Goal: Task Accomplishment & Management: Complete application form

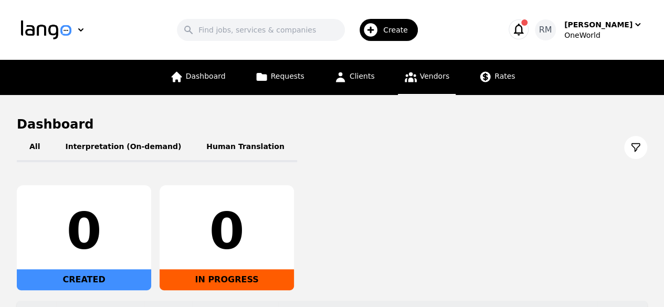
click at [444, 78] on span "Vendors" at bounding box center [434, 76] width 29 height 8
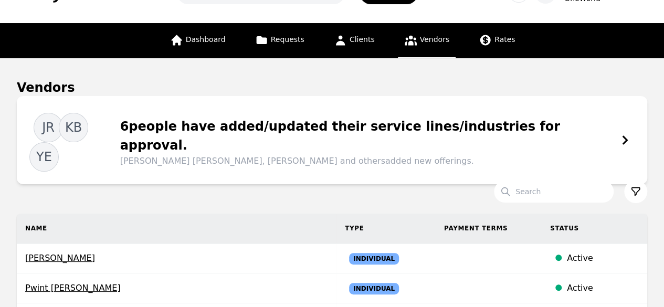
scroll to position [53, 0]
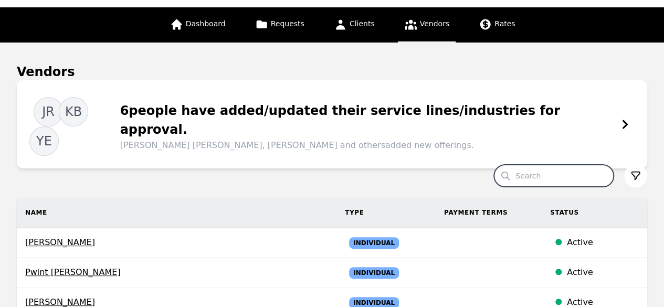
click at [556, 165] on input "Search" at bounding box center [554, 176] width 120 height 22
paste input "hagar.shawkat@owg-s.com"
type input "hagar.shawkat@owg-s.com"
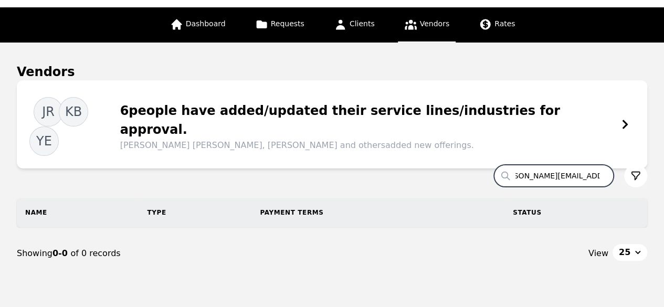
click at [606, 165] on input "hagar.shawkat@owg-s.com" at bounding box center [554, 176] width 120 height 22
click at [600, 165] on input "hagar.shawkat@owg-s.com" at bounding box center [554, 176] width 120 height 22
click at [602, 165] on input "Search" at bounding box center [554, 176] width 120 height 22
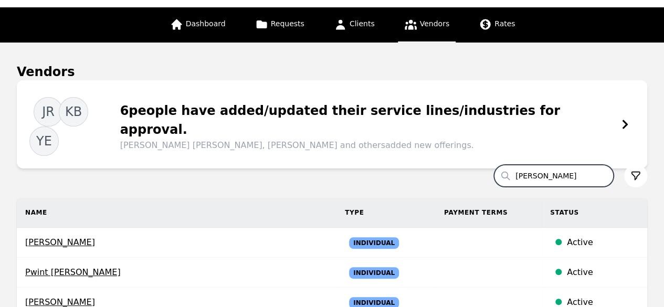
type input "hagar"
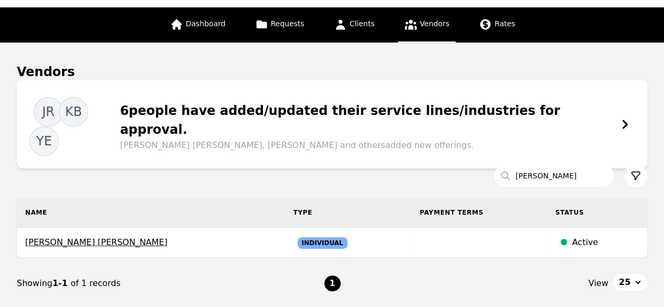
click at [121, 236] on span "Hagar Attia Shawkat Elmahdy" at bounding box center [151, 242] width 252 height 13
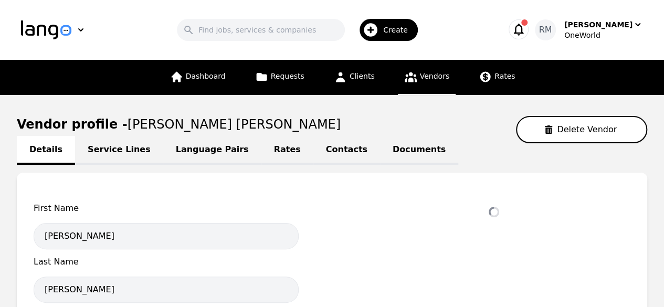
select select "active"
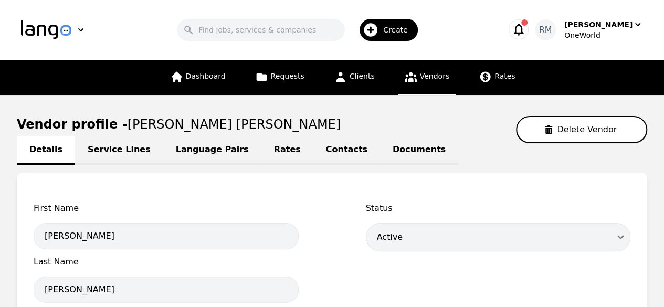
click at [196, 153] on link "Language Pairs" at bounding box center [212, 150] width 98 height 29
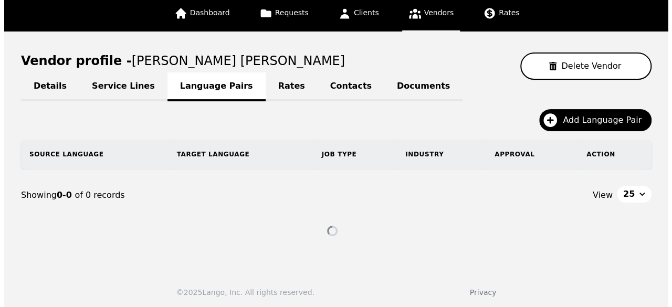
scroll to position [64, 0]
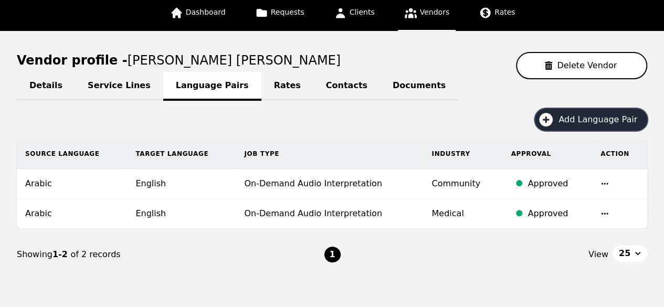
click at [607, 122] on span "Add Language Pair" at bounding box center [602, 119] width 86 height 13
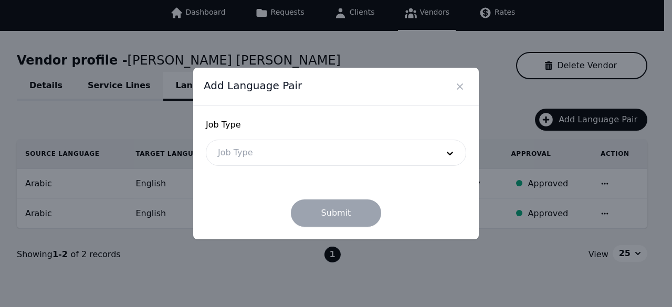
click at [278, 158] on div at bounding box center [320, 152] width 228 height 25
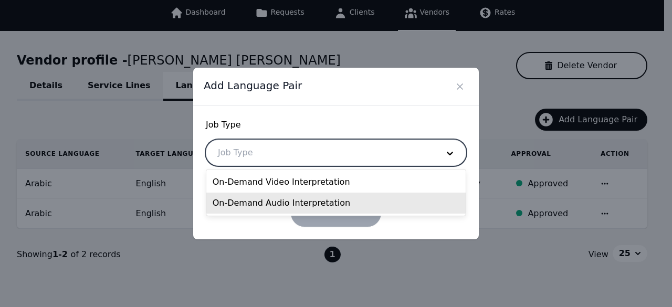
click at [301, 200] on div "On-Demand Audio Interpretation" at bounding box center [336, 203] width 260 height 21
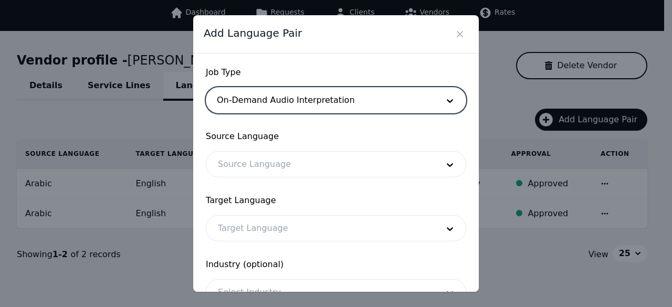
click at [290, 169] on div at bounding box center [320, 164] width 228 height 25
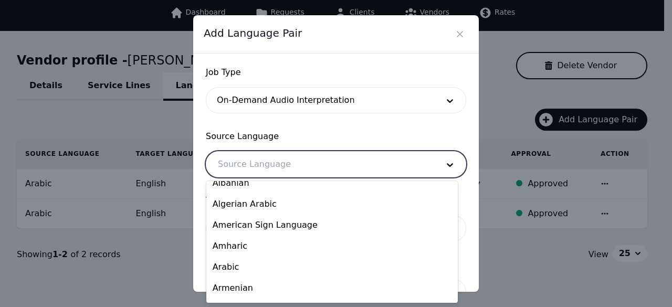
scroll to position [210, 0]
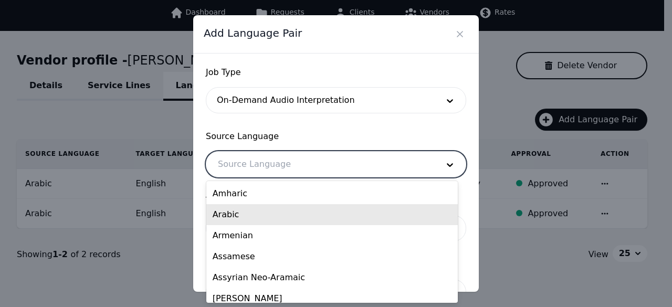
click at [265, 216] on div "Arabic" at bounding box center [332, 214] width 252 height 21
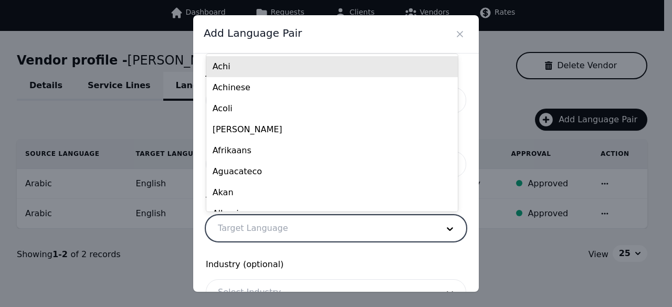
click at [320, 219] on div at bounding box center [320, 228] width 228 height 25
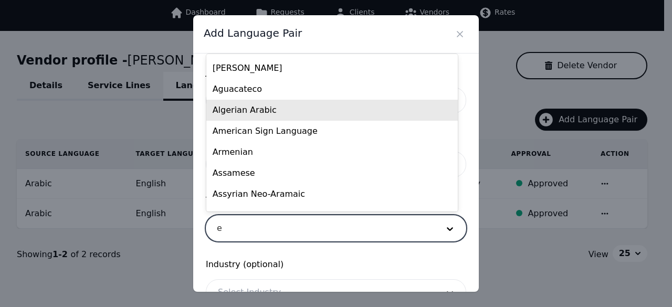
scroll to position [0, 0]
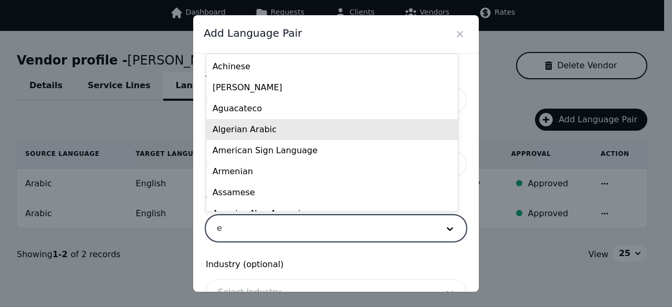
type input "en"
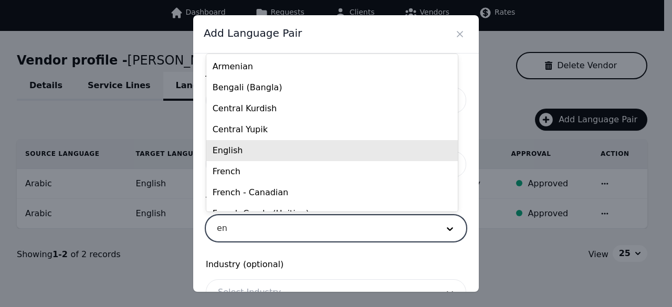
click at [392, 161] on div "French" at bounding box center [332, 171] width 252 height 21
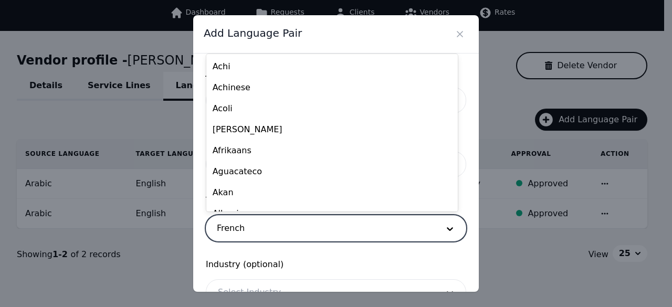
click at [284, 235] on div at bounding box center [320, 228] width 228 height 25
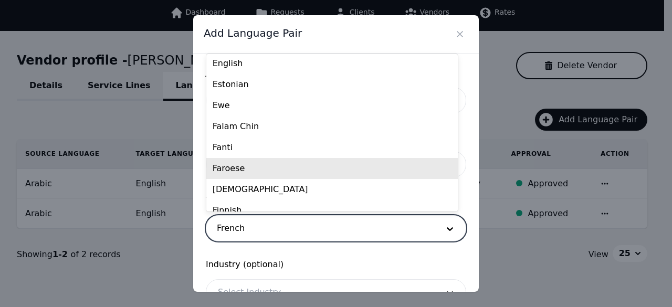
scroll to position [965, 0]
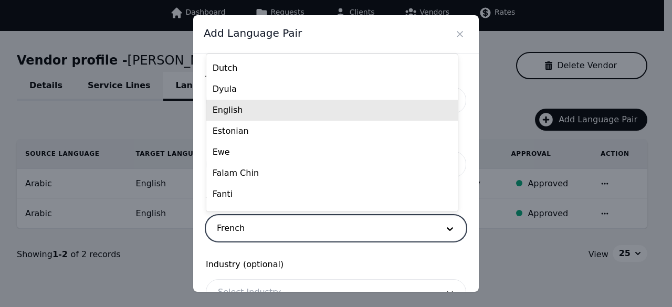
click at [284, 115] on div "English" at bounding box center [332, 110] width 252 height 21
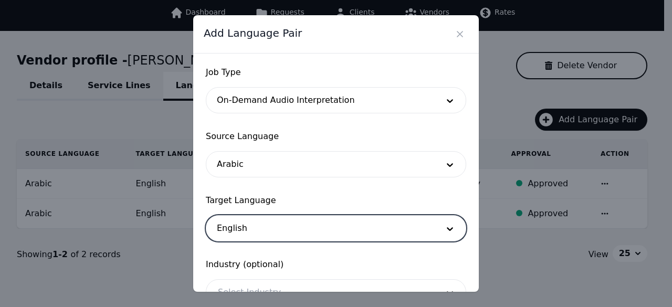
click at [266, 263] on span "Industry (optional)" at bounding box center [336, 264] width 260 height 13
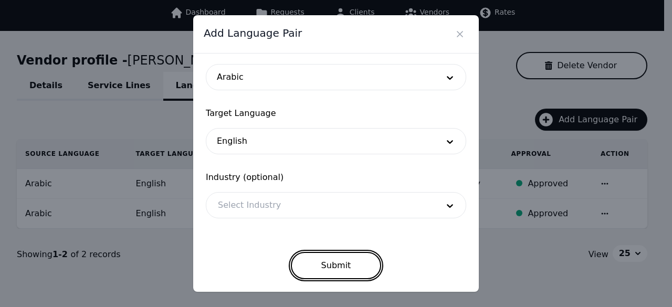
click at [353, 273] on button "Submit" at bounding box center [336, 265] width 91 height 27
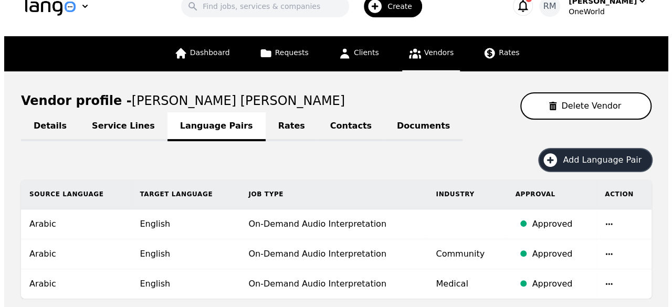
scroll to position [0, 0]
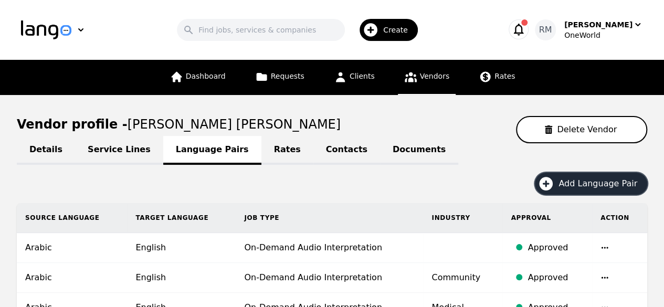
click at [390, 25] on span "Create" at bounding box center [399, 30] width 32 height 11
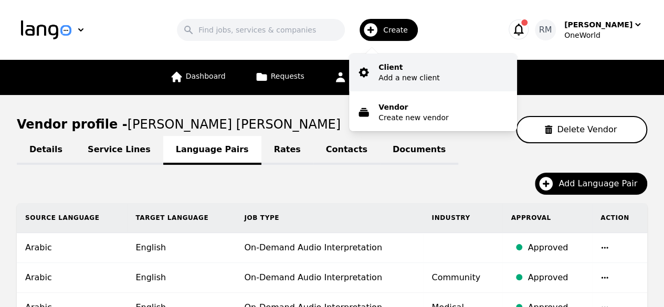
click at [412, 70] on p "Client" at bounding box center [409, 67] width 61 height 11
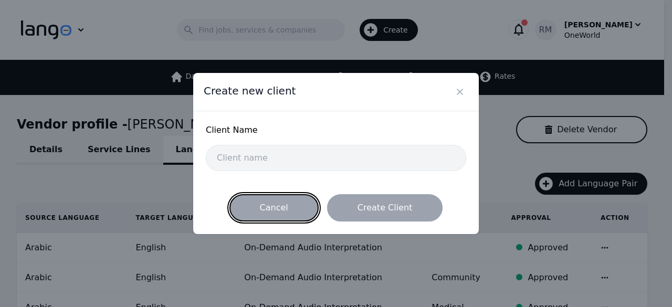
click at [290, 212] on button "Cancel" at bounding box center [273, 207] width 89 height 27
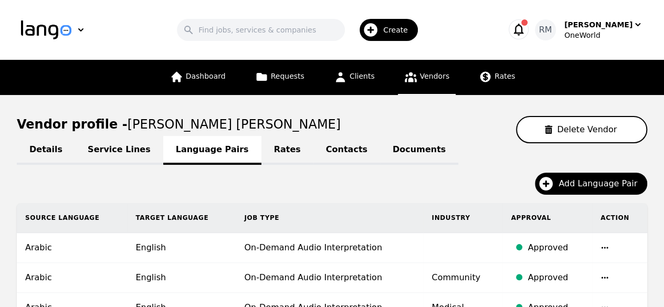
click at [395, 32] on span "Create" at bounding box center [399, 30] width 32 height 11
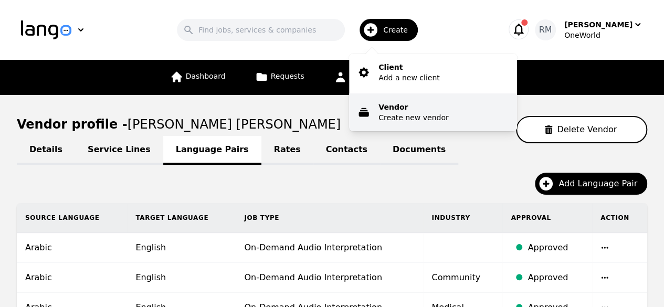
click at [433, 124] on button "Vendor Create new vendor" at bounding box center [433, 112] width 168 height 38
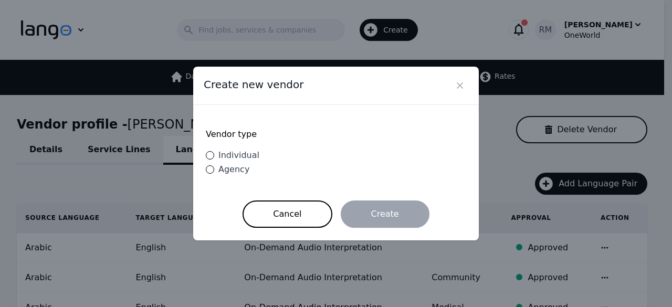
click at [237, 157] on span "Individual" at bounding box center [238, 155] width 41 height 10
click at [214, 157] on input "Individual" at bounding box center [210, 155] width 8 height 8
radio input "true"
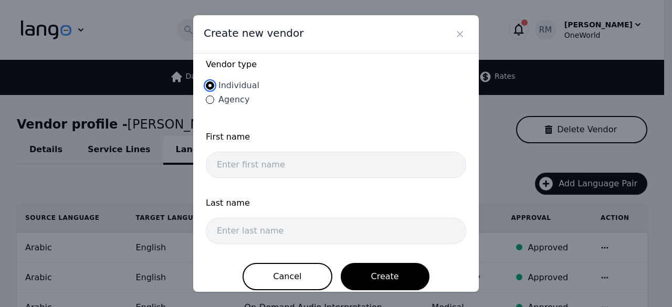
scroll to position [27, 0]
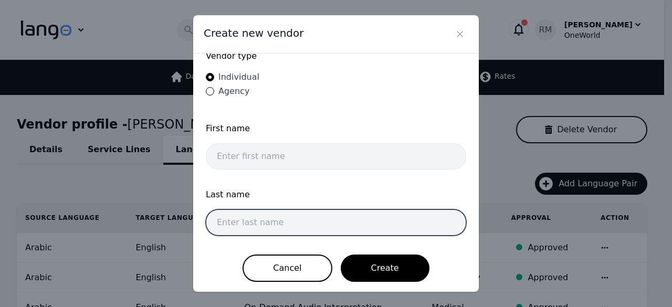
click at [320, 216] on input "text" at bounding box center [336, 222] width 260 height 26
click at [391, 216] on input "text" at bounding box center [336, 222] width 260 height 26
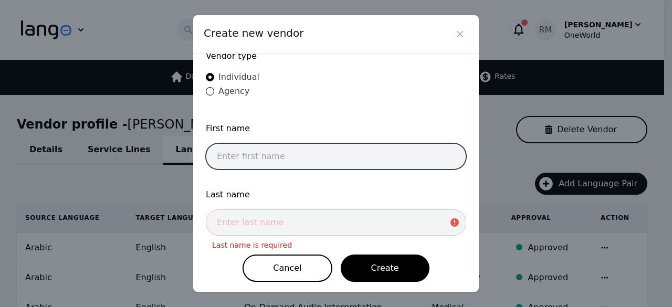
click at [265, 147] on input "text" at bounding box center [336, 156] width 260 height 26
paste input "Muanda John Lufuluabo"
drag, startPoint x: 312, startPoint y: 157, endPoint x: 270, endPoint y: 154, distance: 42.6
click at [270, 154] on input "Muanda John Lufuluabo" at bounding box center [336, 156] width 260 height 26
type input "Muanda John"
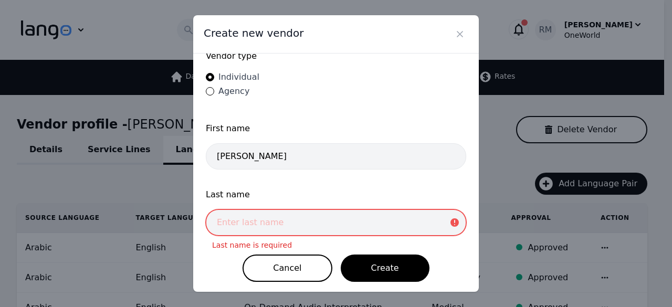
click at [266, 213] on input "text" at bounding box center [336, 222] width 260 height 26
paste input "Lufuluabo"
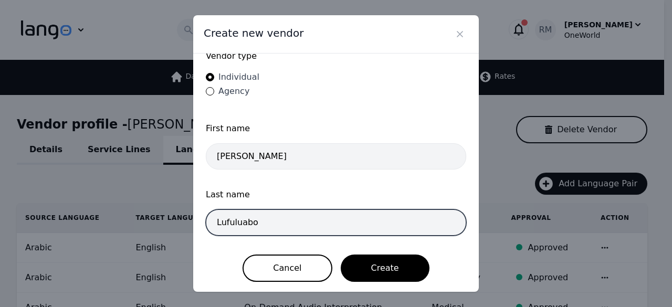
type input "Lufuluabo"
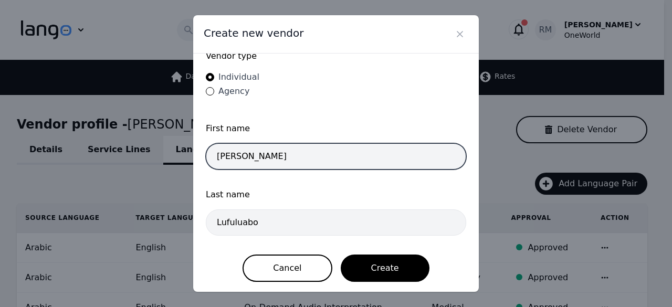
click at [343, 157] on input "Muanda John" at bounding box center [336, 156] width 260 height 26
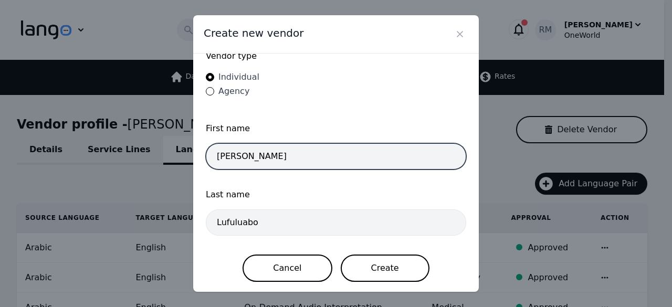
type input "Muanda John"
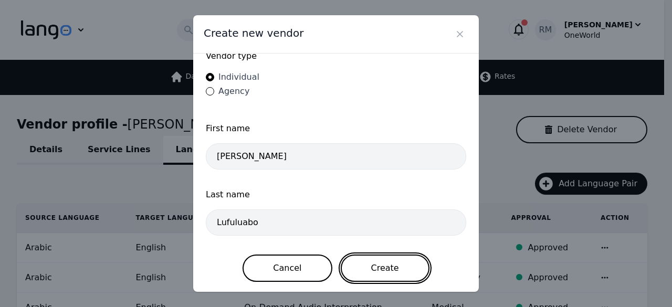
click at [380, 266] on button "Create" at bounding box center [385, 268] width 89 height 27
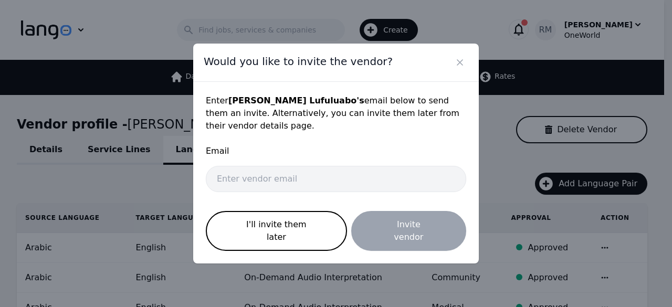
scroll to position [0, 0]
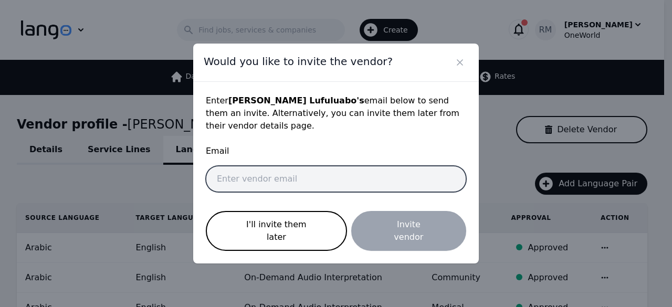
click at [308, 181] on input "email" at bounding box center [336, 179] width 260 height 26
paste input "muanda.lufuluabo@gmail.com"
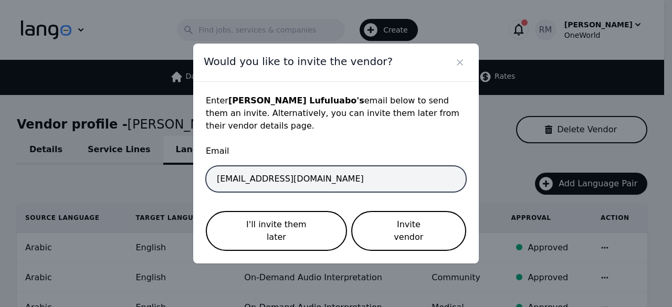
type input "muanda.lufuluabo@gmail.com"
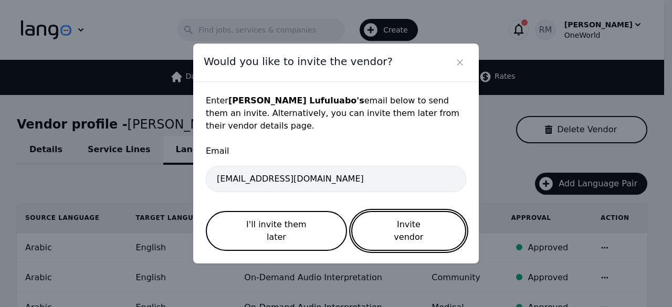
click at [424, 227] on button "Invite vendor" at bounding box center [408, 231] width 115 height 40
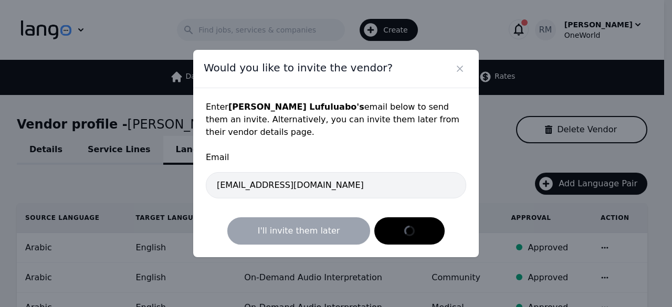
select select "active"
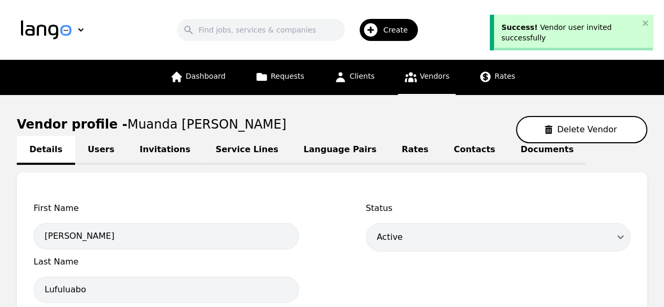
click at [291, 144] on link "Language Pairs" at bounding box center [340, 150] width 98 height 29
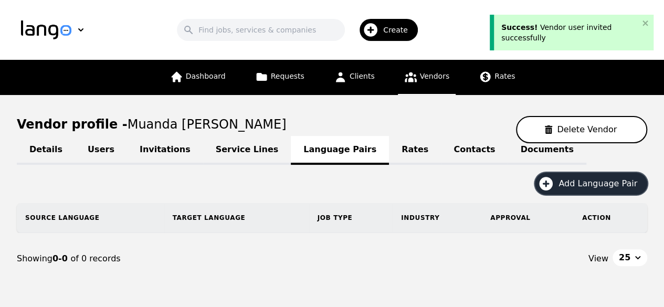
click at [594, 177] on span "Add Language Pair" at bounding box center [602, 183] width 86 height 13
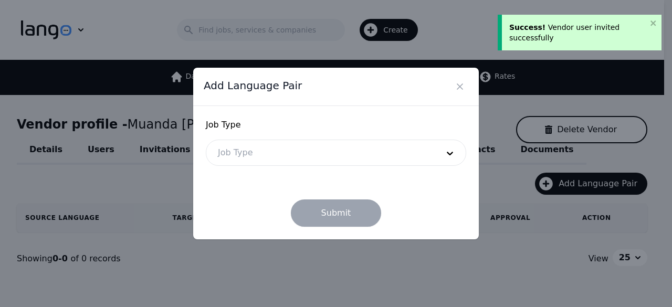
click at [310, 144] on div at bounding box center [320, 152] width 228 height 25
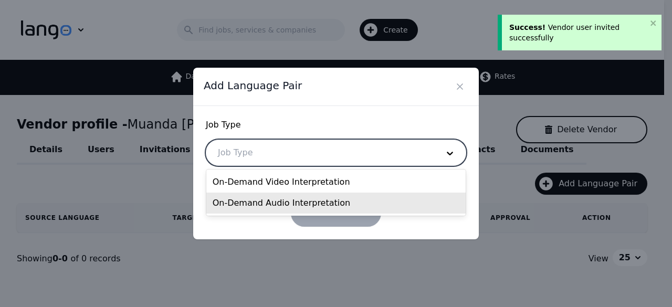
click at [282, 195] on div "On-Demand Audio Interpretation" at bounding box center [336, 203] width 260 height 21
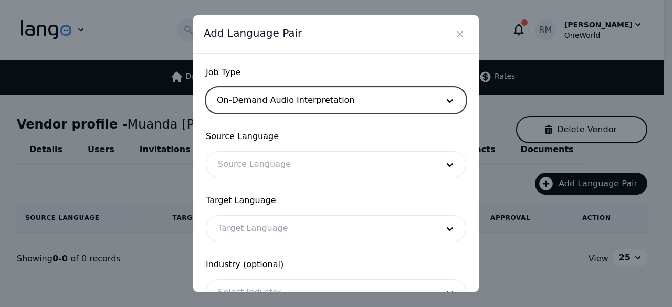
click at [306, 161] on div at bounding box center [320, 164] width 228 height 25
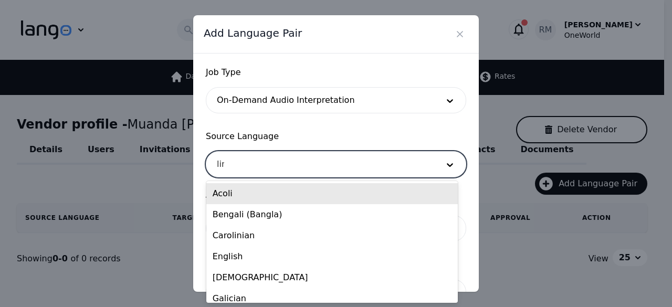
type input "ling"
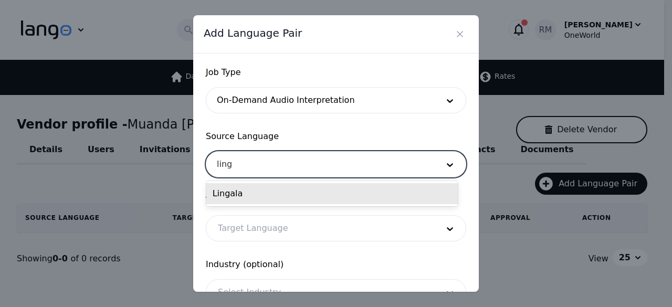
click at [320, 196] on div "Lingala" at bounding box center [332, 193] width 252 height 21
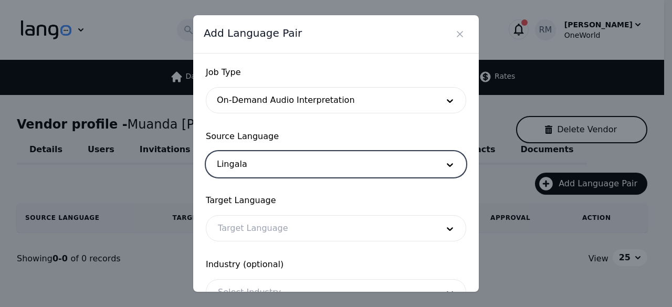
click at [299, 223] on div at bounding box center [320, 228] width 228 height 25
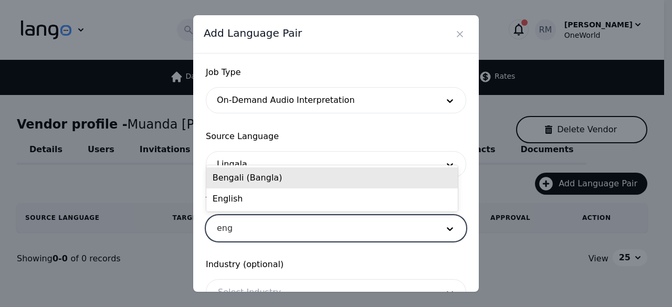
type input "engl"
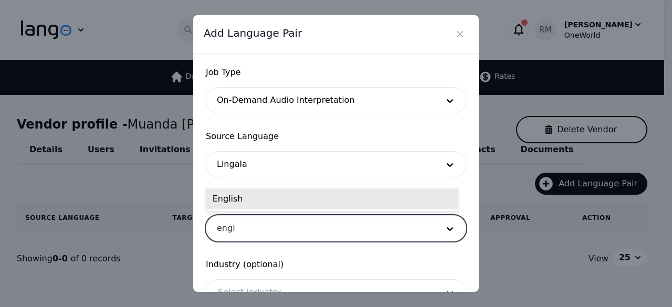
click at [349, 199] on div "English" at bounding box center [332, 198] width 252 height 21
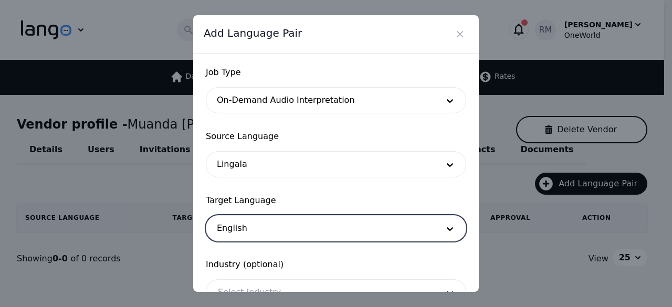
scroll to position [87, 0]
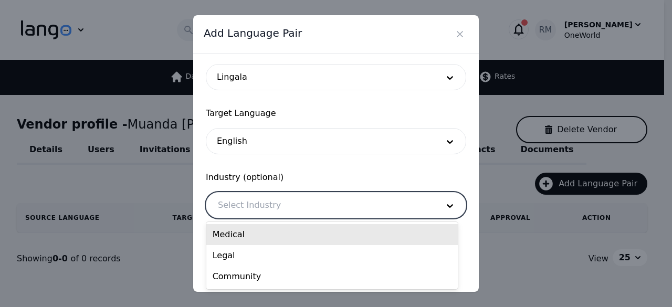
click at [278, 211] on div at bounding box center [320, 205] width 228 height 25
click at [269, 242] on div "Medical" at bounding box center [332, 234] width 252 height 21
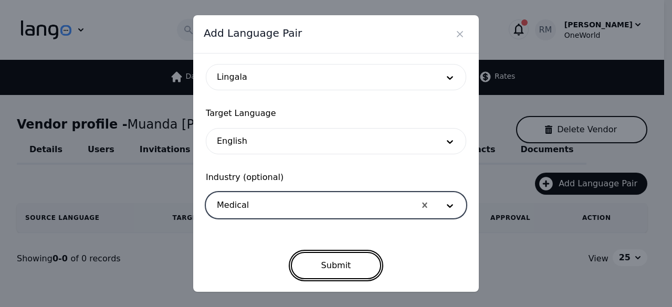
click at [348, 274] on button "Submit" at bounding box center [336, 265] width 91 height 27
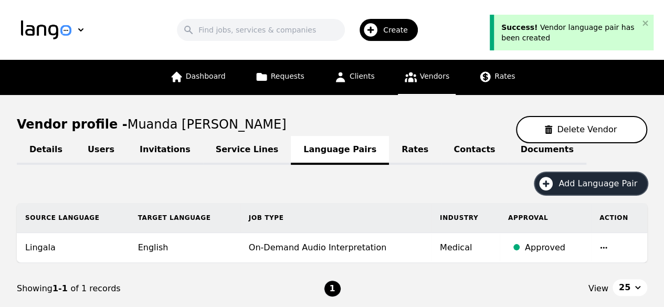
click at [588, 185] on span "Add Language Pair" at bounding box center [602, 183] width 86 height 13
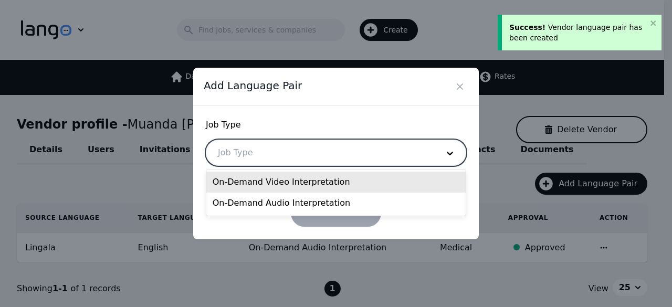
click at [262, 145] on div at bounding box center [320, 152] width 228 height 25
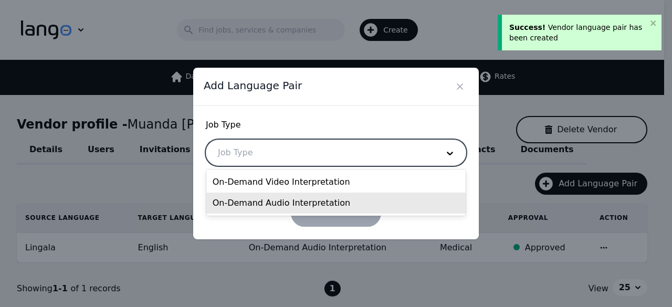
click at [258, 203] on div "On-Demand Audio Interpretation" at bounding box center [336, 203] width 260 height 21
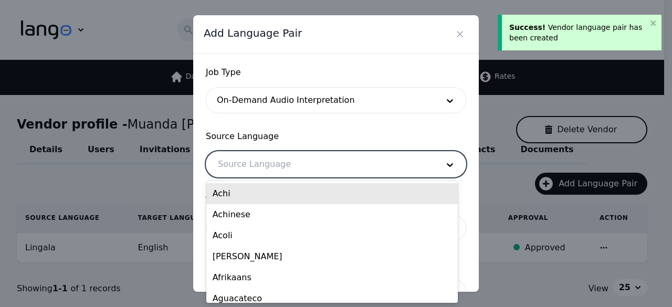
click at [283, 164] on div at bounding box center [320, 164] width 228 height 25
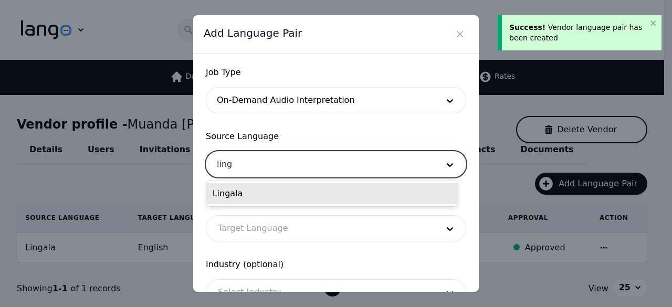
type input "linga"
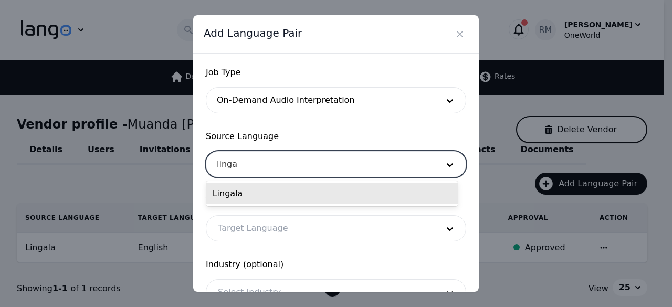
click at [275, 186] on div "Lingala" at bounding box center [332, 193] width 252 height 21
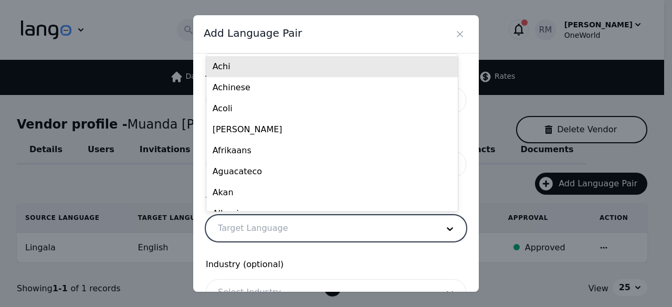
click at [264, 232] on div at bounding box center [320, 228] width 228 height 25
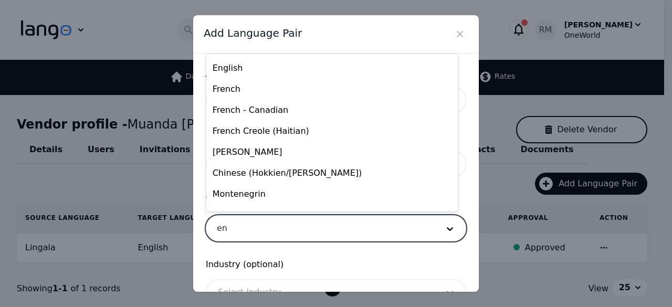
scroll to position [0, 0]
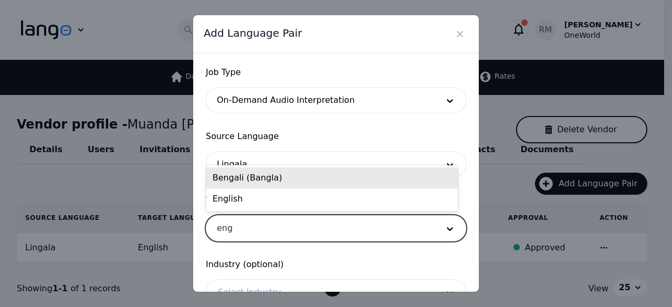
type input "engl"
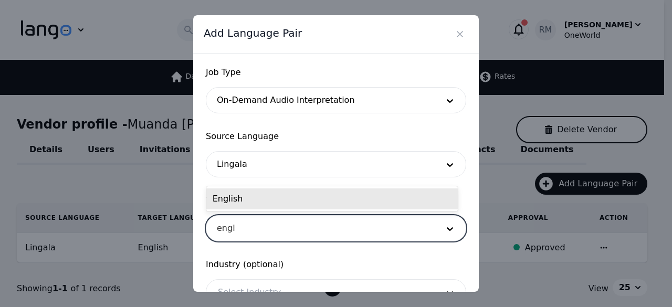
click at [273, 201] on div "English" at bounding box center [332, 198] width 252 height 21
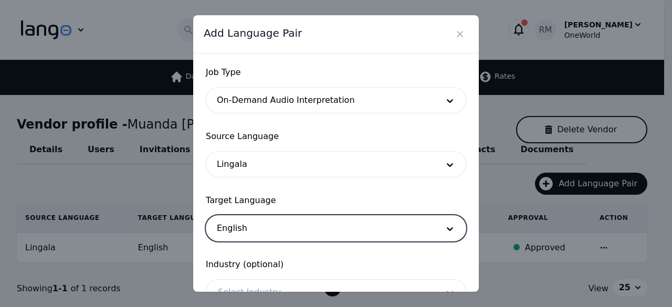
scroll to position [87, 0]
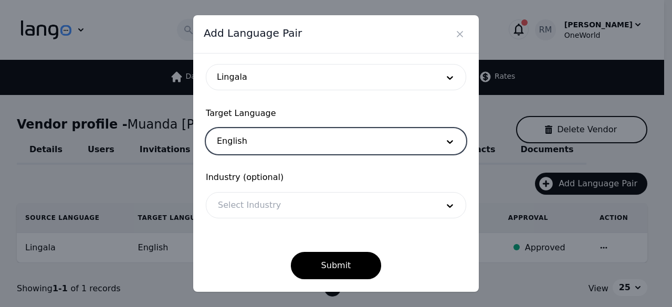
click at [278, 199] on div at bounding box center [320, 205] width 228 height 25
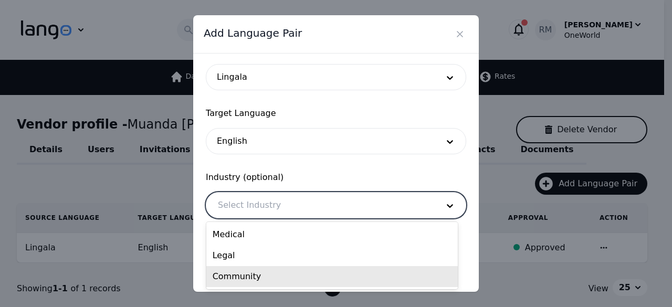
click at [246, 280] on div "Community" at bounding box center [332, 276] width 252 height 21
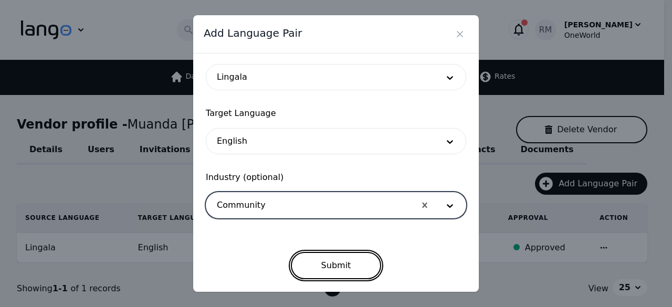
click at [341, 259] on button "Submit" at bounding box center [336, 265] width 91 height 27
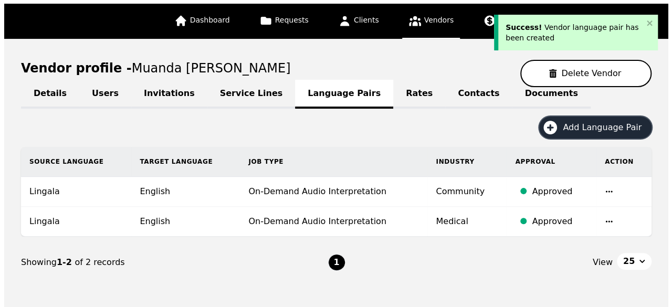
scroll to position [104, 0]
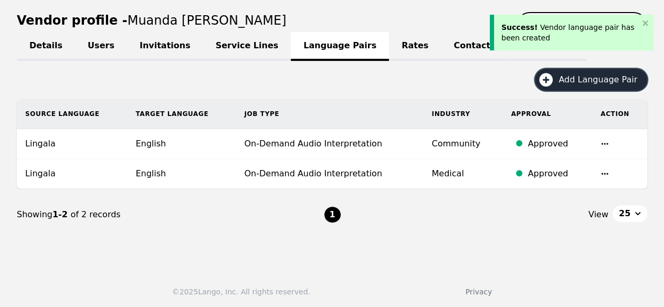
click at [595, 80] on span "Add Language Pair" at bounding box center [602, 80] width 86 height 13
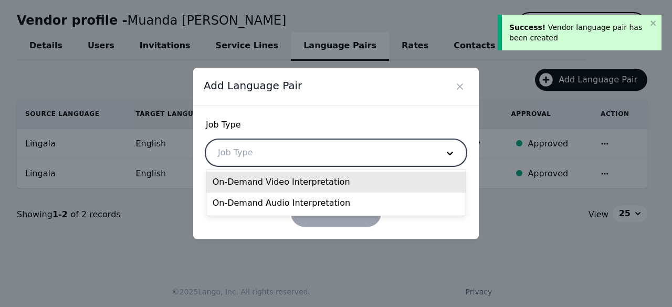
click at [250, 158] on div at bounding box center [320, 152] width 228 height 25
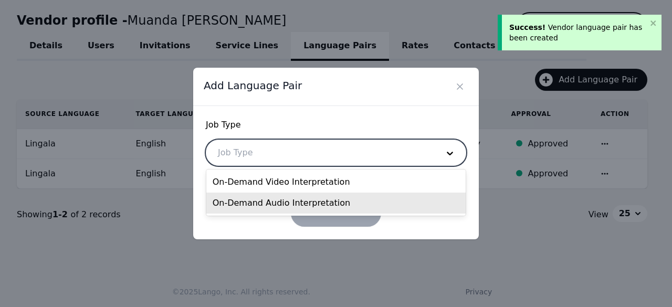
click at [259, 201] on div "On-Demand Audio Interpretation" at bounding box center [336, 203] width 260 height 21
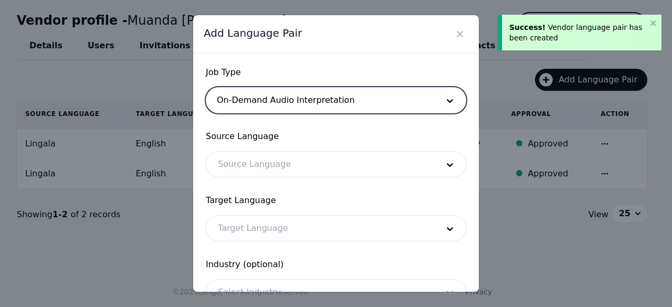
click at [271, 155] on div at bounding box center [320, 164] width 228 height 25
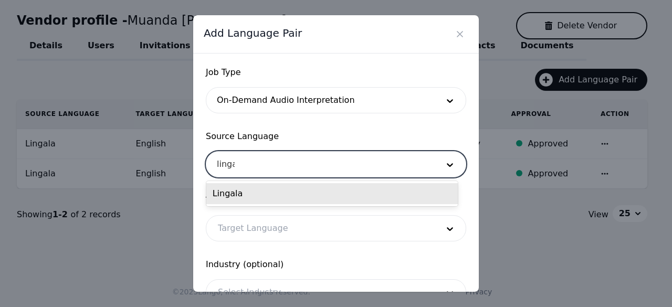
type input "lingal"
click at [280, 195] on div "Lingala" at bounding box center [332, 193] width 252 height 21
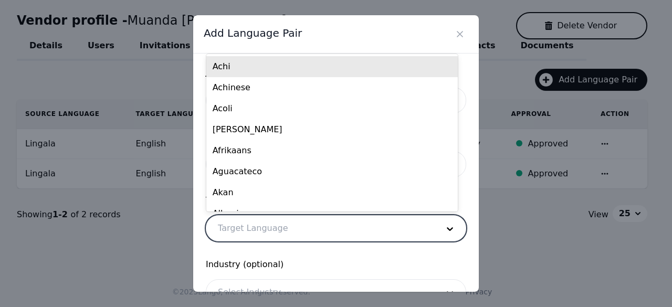
click at [290, 226] on div at bounding box center [320, 228] width 228 height 25
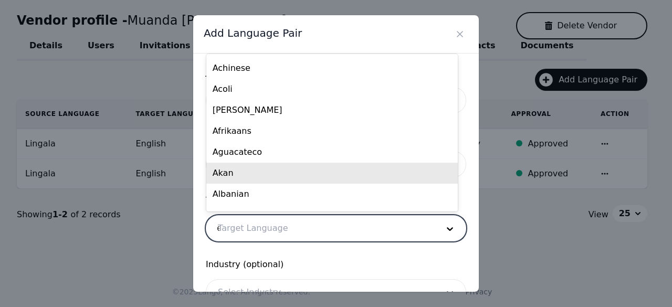
scroll to position [0, 0]
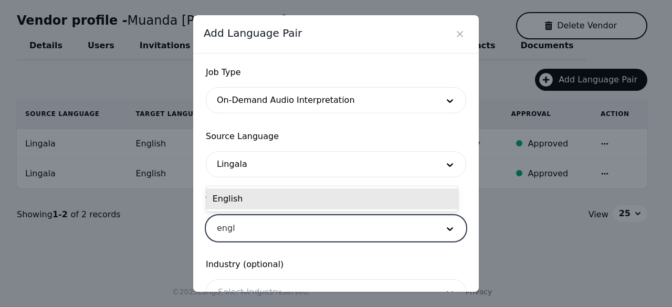
type input "engli"
click at [267, 202] on div "English" at bounding box center [332, 198] width 252 height 21
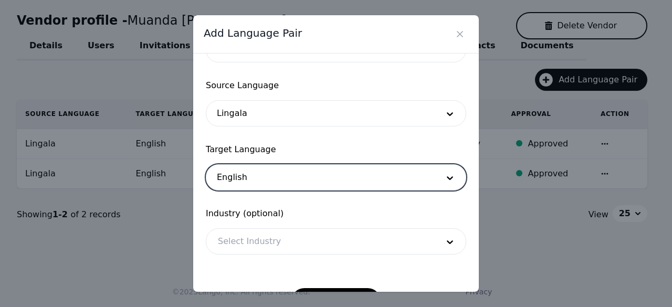
scroll to position [87, 0]
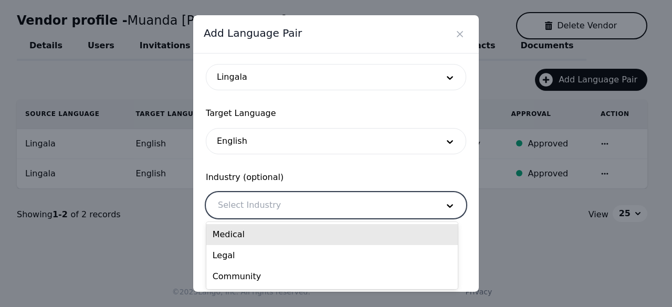
click at [268, 201] on div at bounding box center [320, 205] width 228 height 25
click at [259, 237] on div "Medical" at bounding box center [332, 234] width 252 height 21
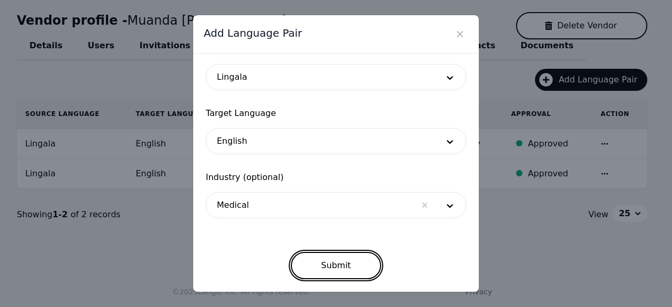
click at [334, 271] on button "Submit" at bounding box center [336, 265] width 91 height 27
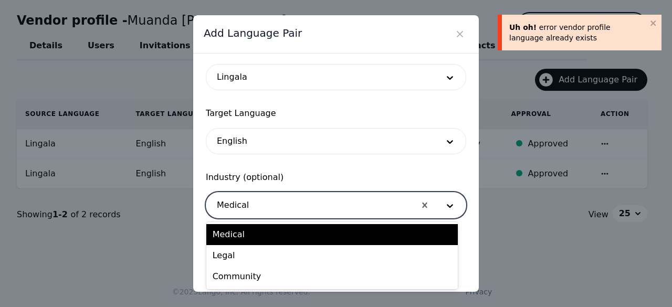
click at [291, 209] on div at bounding box center [310, 205] width 209 height 25
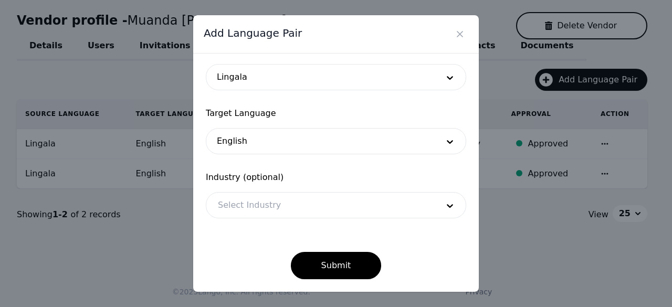
click at [454, 177] on span "Industry (optional)" at bounding box center [336, 177] width 260 height 13
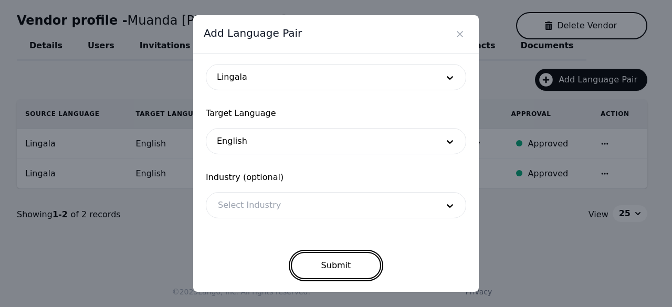
click at [324, 259] on button "Submit" at bounding box center [336, 265] width 91 height 27
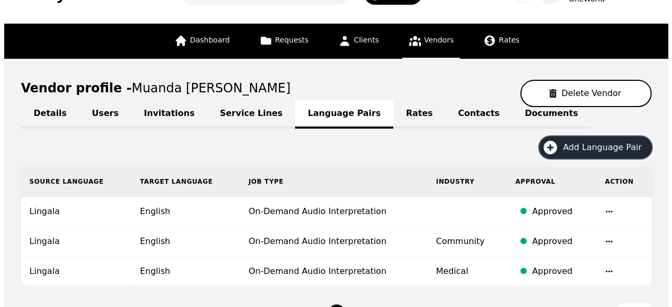
scroll to position [0, 0]
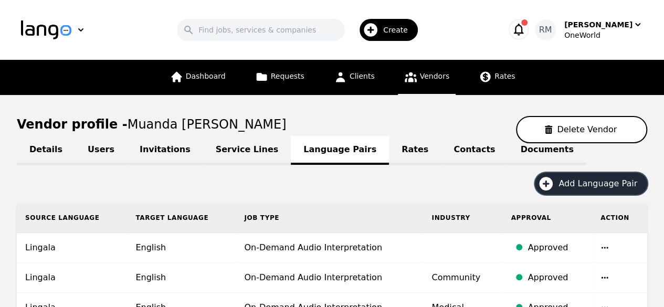
click at [379, 26] on icon "button" at bounding box center [370, 30] width 17 height 17
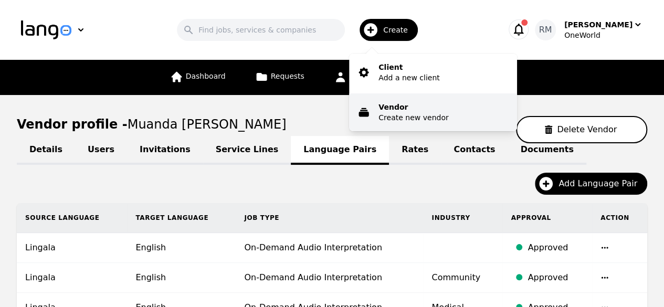
click at [403, 109] on p "Vendor" at bounding box center [414, 107] width 70 height 11
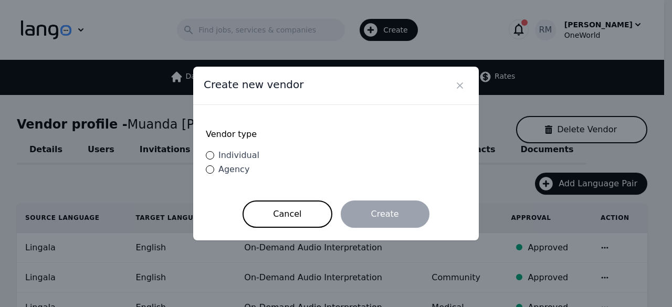
click at [243, 151] on span "Individual" at bounding box center [238, 155] width 41 height 10
click at [214, 151] on input "Individual" at bounding box center [210, 155] width 8 height 8
radio input "true"
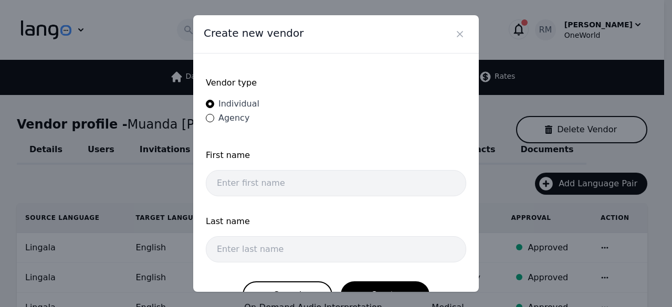
click at [292, 159] on span "First name" at bounding box center [336, 155] width 260 height 13
click at [279, 197] on div "First name" at bounding box center [336, 176] width 260 height 54
click at [299, 143] on form "Vendor type Individual Agency First name Last name Cancel Create" at bounding box center [336, 187] width 260 height 243
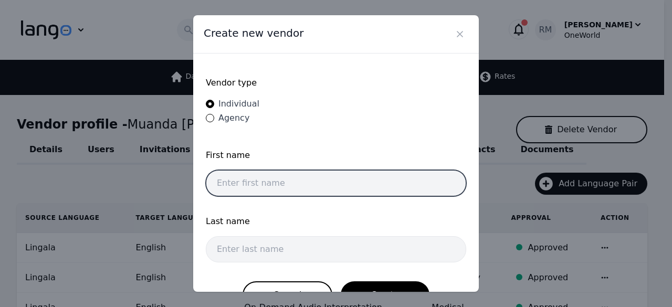
click at [297, 170] on input "text" at bounding box center [336, 183] width 260 height 26
paste input "Hai Mai Thanh"
click at [256, 187] on input "Hai Mai Thanh" at bounding box center [336, 183] width 260 height 26
type input "Hai Mai"
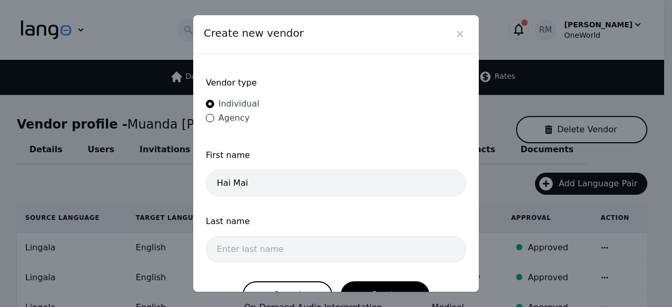
click at [273, 267] on p at bounding box center [339, 268] width 254 height 2
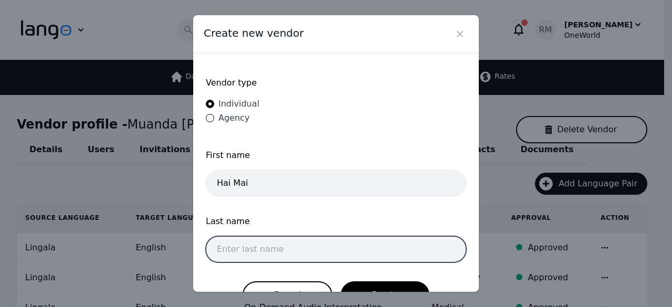
drag, startPoint x: 275, startPoint y: 260, endPoint x: 270, endPoint y: 269, distance: 10.6
click at [270, 269] on form "Vendor type Individual Agency First name Hai Mai Last name Cancel Create" at bounding box center [336, 187] width 260 height 243
paste input "Thanh"
type input "Thanh"
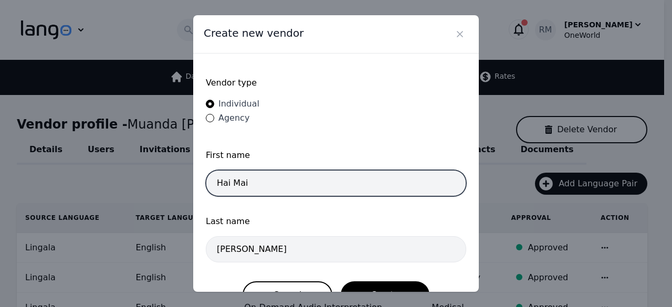
click at [332, 172] on input "Hai Mai" at bounding box center [336, 183] width 260 height 26
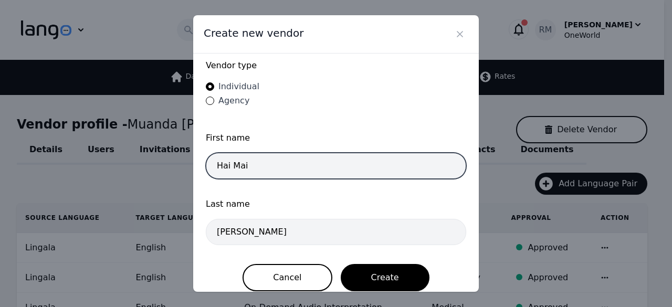
scroll to position [27, 0]
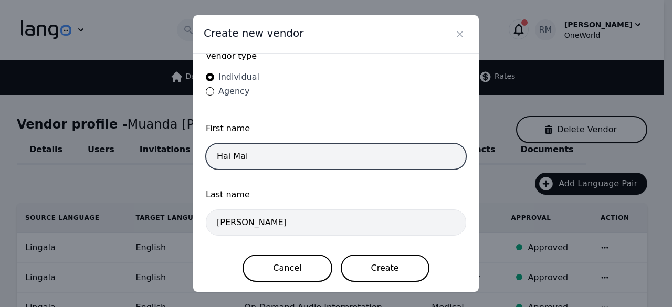
type input "Hai Mai"
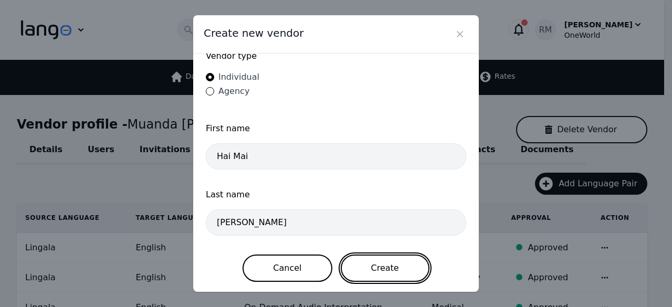
click at [381, 269] on button "Create" at bounding box center [385, 268] width 89 height 27
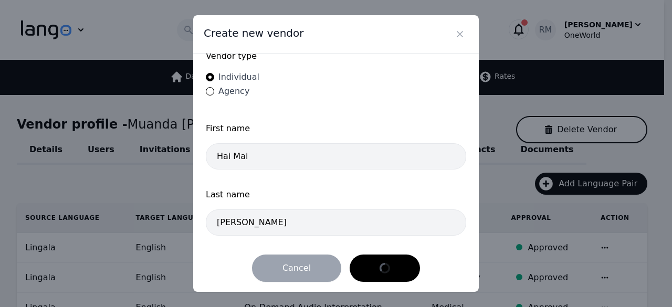
scroll to position [0, 0]
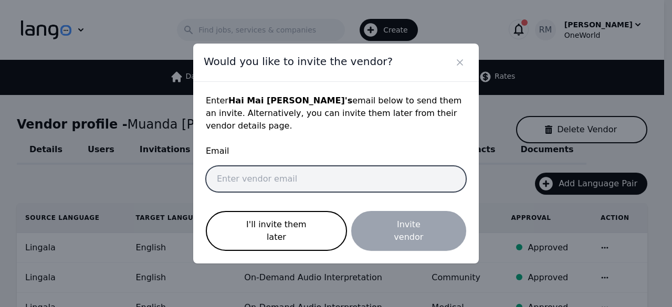
click at [317, 173] on input "email" at bounding box center [336, 179] width 260 height 26
paste input "hai.maithanh.0104@gmail.com"
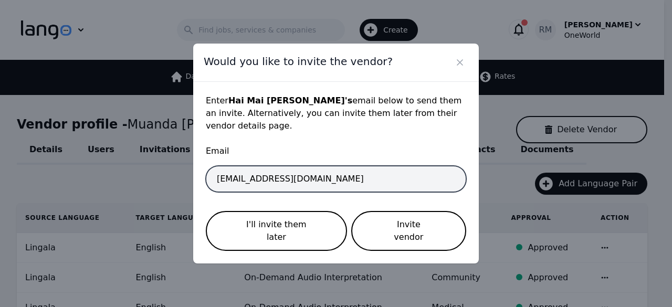
type input "hai.maithanh.0104@gmail.com"
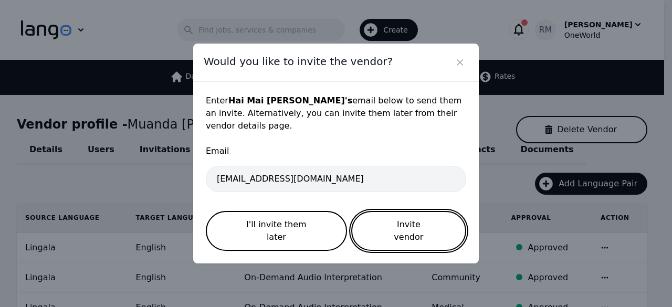
click at [408, 223] on button "Invite vendor" at bounding box center [408, 231] width 115 height 40
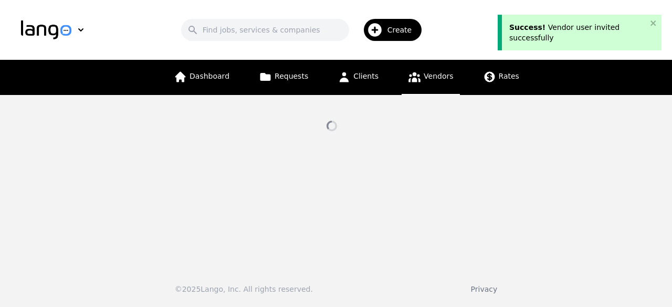
select select "active"
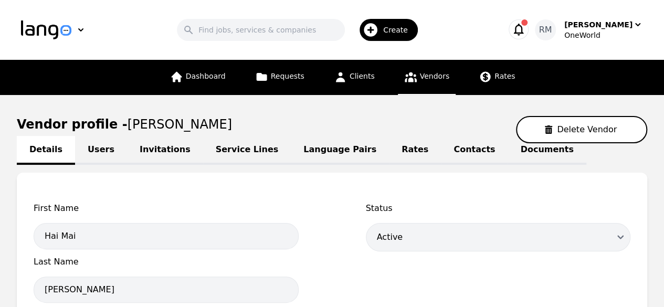
click at [300, 155] on link "Language Pairs" at bounding box center [340, 150] width 98 height 29
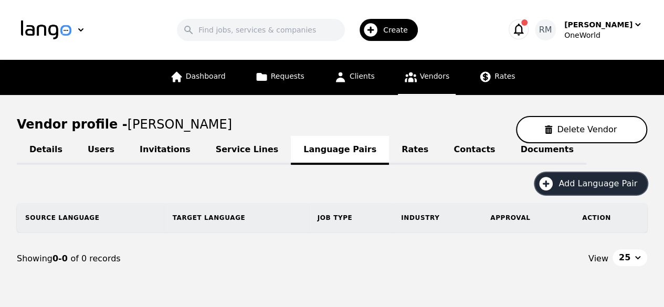
click at [599, 187] on span "Add Language Pair" at bounding box center [602, 183] width 86 height 13
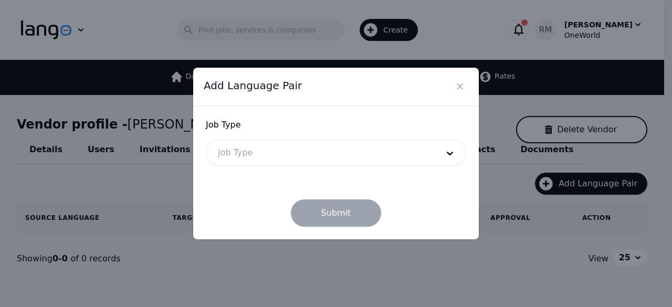
click at [321, 151] on div at bounding box center [320, 152] width 228 height 25
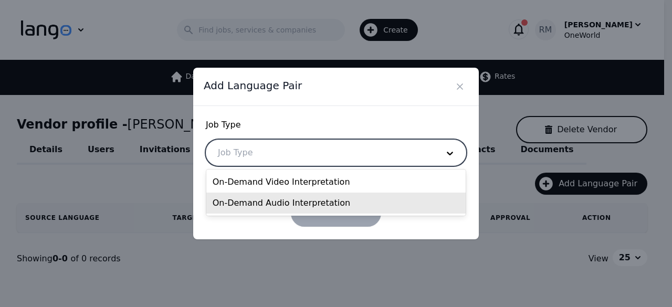
click at [299, 207] on div "On-Demand Audio Interpretation" at bounding box center [336, 203] width 260 height 21
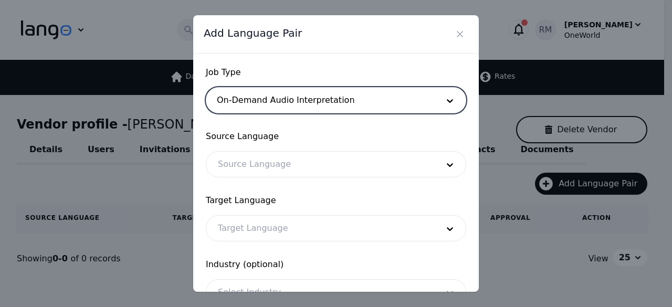
click at [289, 182] on form "Job Type option On-Demand Audio Interpretation, selected. On-Demand Audio Inter…" at bounding box center [336, 216] width 260 height 300
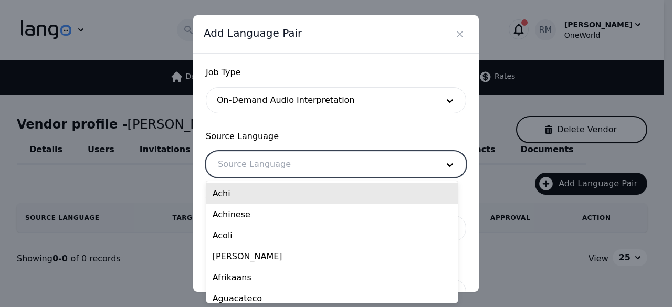
click at [312, 155] on div at bounding box center [320, 164] width 228 height 25
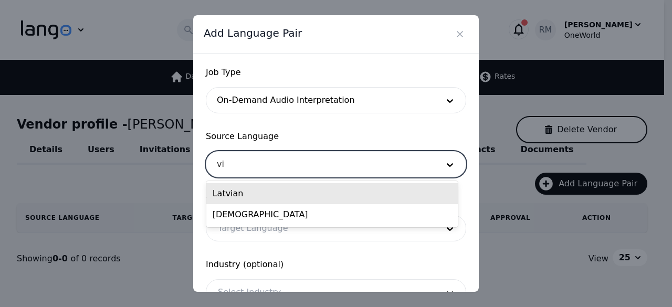
type input "vie"
click at [275, 193] on div "Vietnamese" at bounding box center [332, 193] width 252 height 21
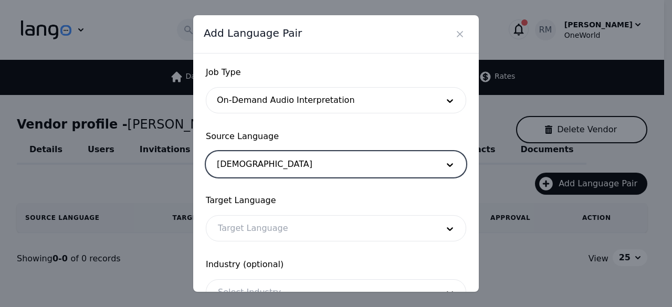
click at [287, 228] on div at bounding box center [320, 228] width 228 height 25
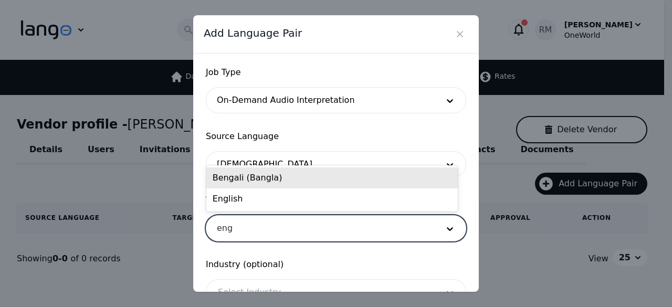
type input "engl"
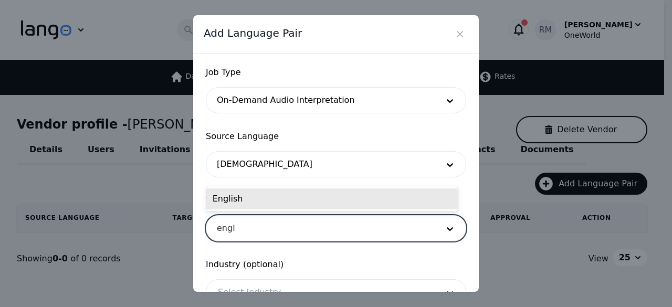
click at [303, 197] on div "English" at bounding box center [332, 198] width 252 height 21
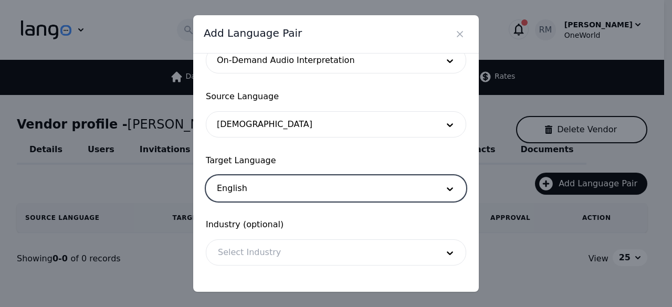
scroll to position [87, 0]
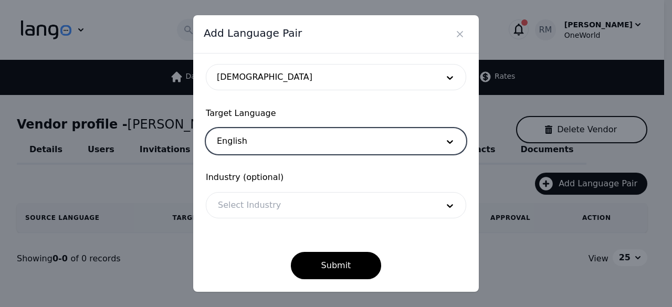
click at [301, 202] on div at bounding box center [320, 205] width 228 height 25
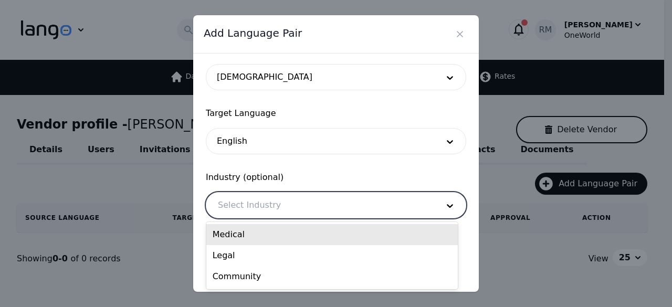
click at [284, 234] on div "Medical" at bounding box center [332, 234] width 252 height 21
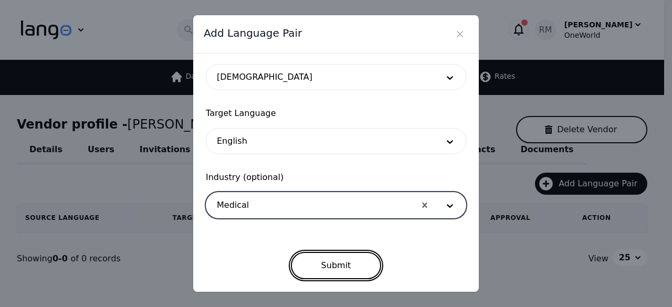
click at [342, 262] on button "Submit" at bounding box center [336, 265] width 91 height 27
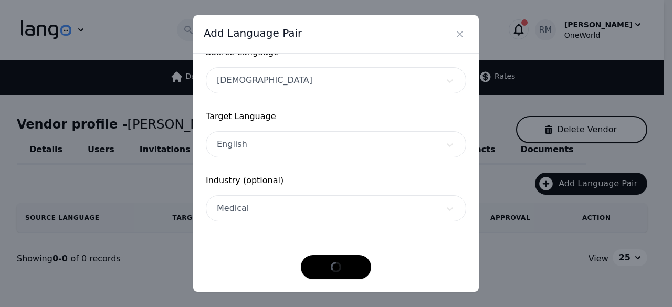
scroll to position [83, 0]
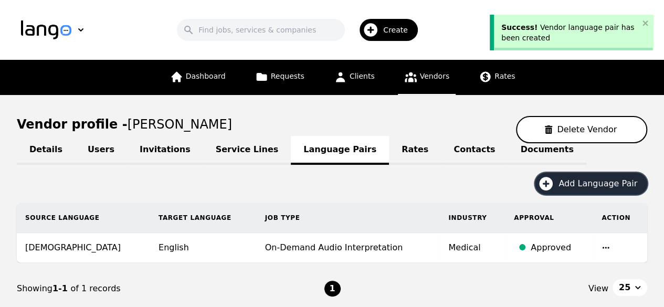
click at [578, 189] on span "Add Language Pair" at bounding box center [602, 183] width 86 height 13
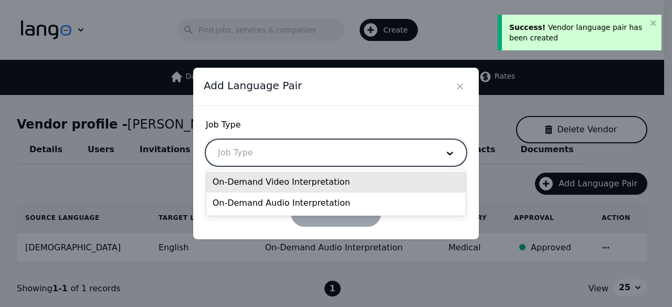
click at [286, 162] on div at bounding box center [320, 152] width 228 height 25
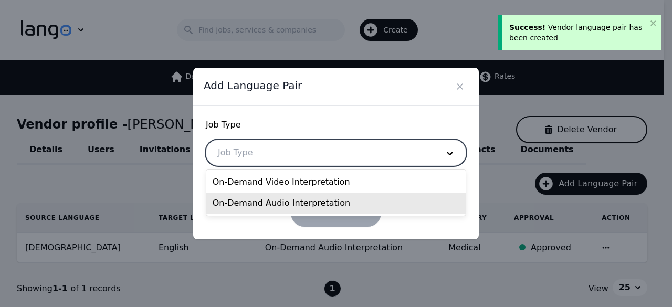
click at [305, 205] on div "On-Demand Audio Interpretation" at bounding box center [336, 203] width 260 height 21
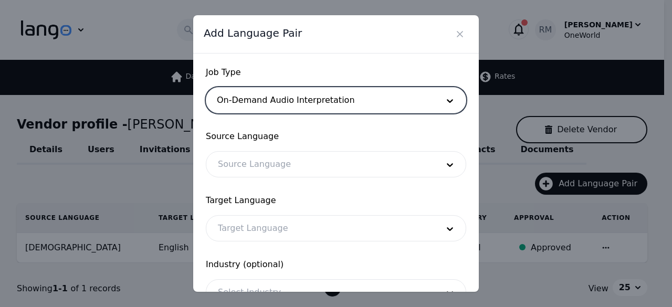
click at [297, 176] on div at bounding box center [320, 164] width 228 height 25
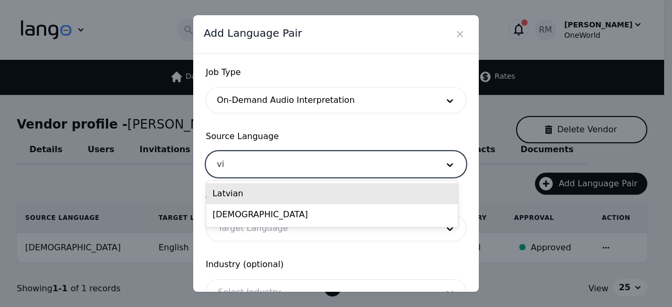
type input "vie"
click at [321, 199] on div "Vietnamese" at bounding box center [332, 193] width 252 height 21
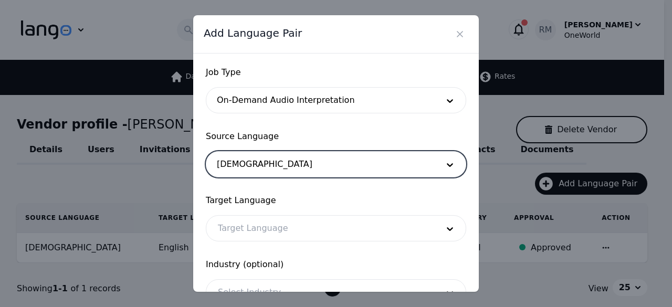
click at [279, 234] on div at bounding box center [320, 228] width 228 height 25
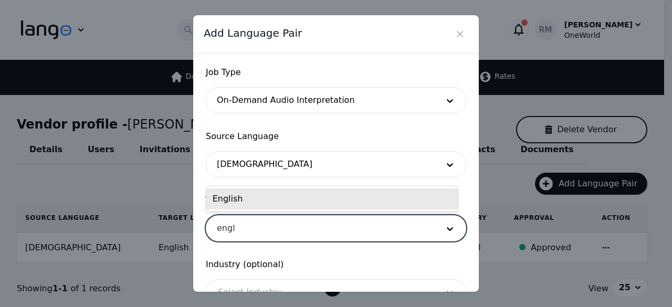
type input "engli"
click at [373, 206] on div "English" at bounding box center [332, 198] width 252 height 21
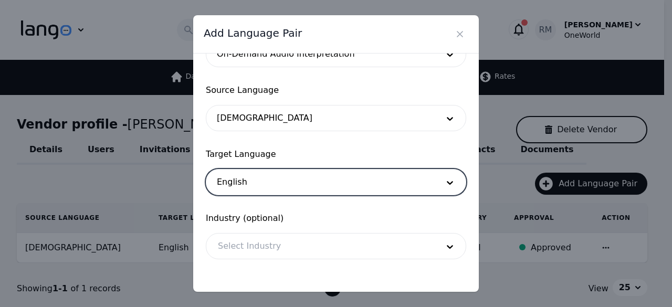
scroll to position [87, 0]
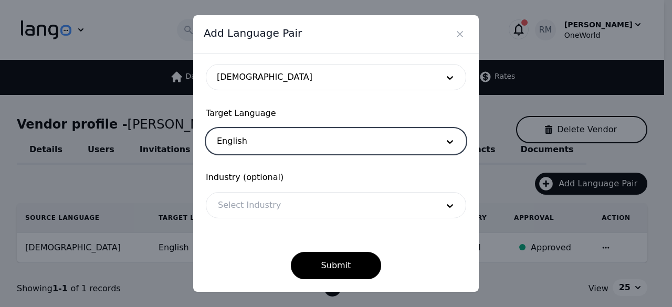
click at [294, 207] on div at bounding box center [320, 205] width 228 height 25
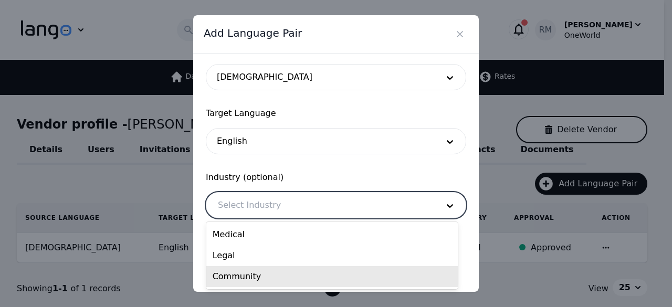
click at [271, 281] on div "Community" at bounding box center [332, 276] width 252 height 21
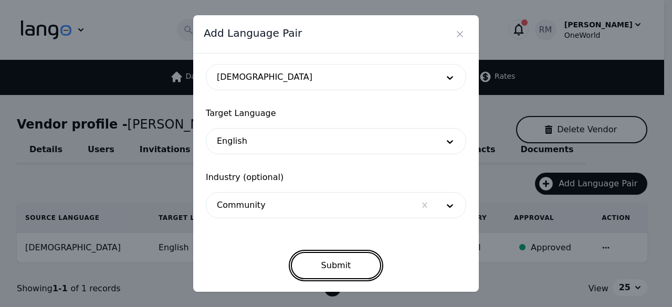
click at [334, 266] on button "Submit" at bounding box center [336, 265] width 91 height 27
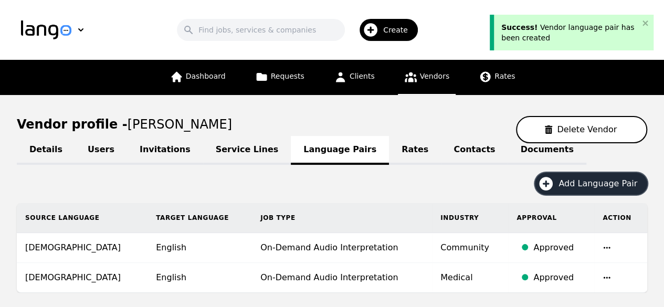
click at [575, 179] on span "Add Language Pair" at bounding box center [602, 183] width 86 height 13
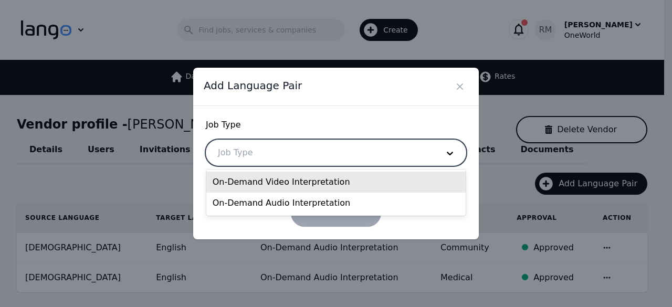
click at [261, 150] on div at bounding box center [320, 152] width 228 height 25
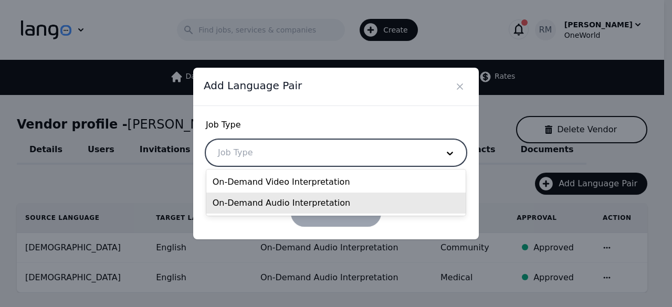
click at [272, 199] on div "On-Demand Audio Interpretation" at bounding box center [336, 203] width 260 height 21
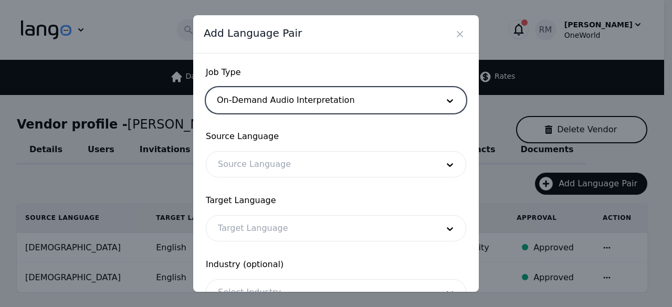
click at [286, 161] on div at bounding box center [320, 164] width 228 height 25
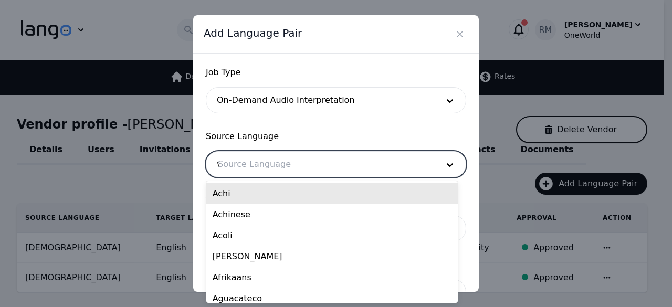
type input "vie"
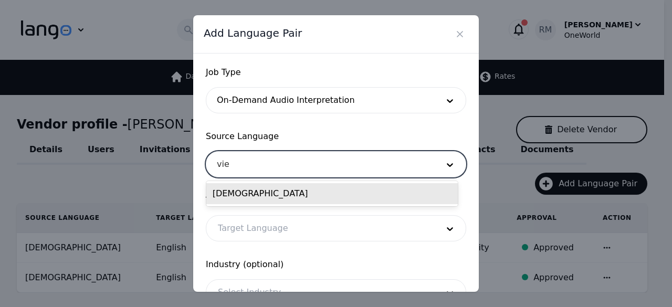
click at [261, 192] on div "Vietnamese" at bounding box center [332, 193] width 252 height 21
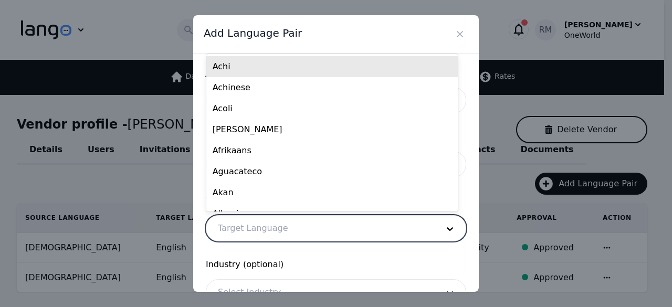
click at [250, 229] on div at bounding box center [320, 228] width 228 height 25
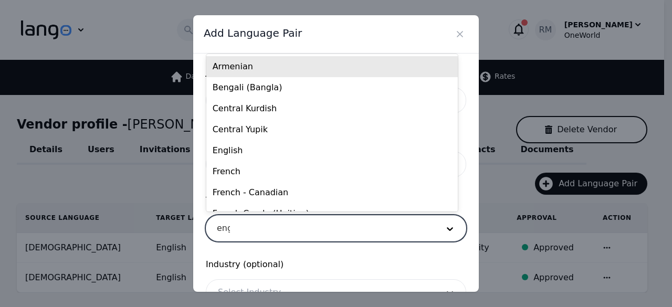
type input "engl"
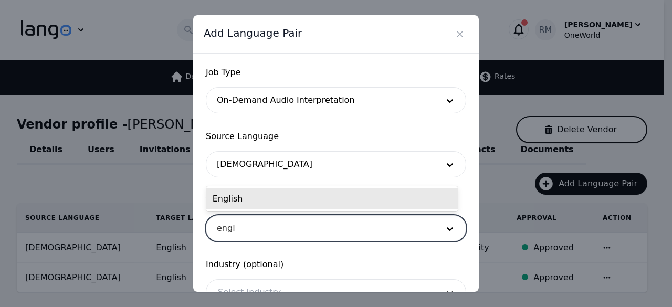
click at [276, 200] on div "English" at bounding box center [332, 198] width 252 height 21
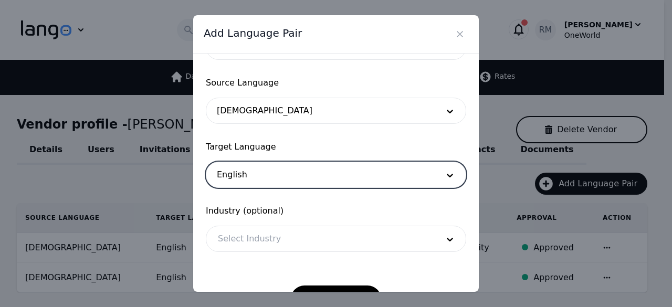
scroll to position [87, 0]
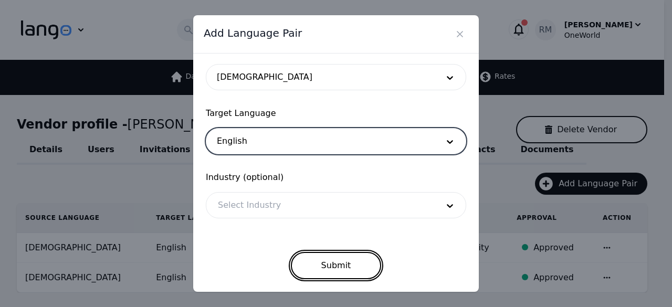
click at [315, 269] on button "Submit" at bounding box center [336, 265] width 91 height 27
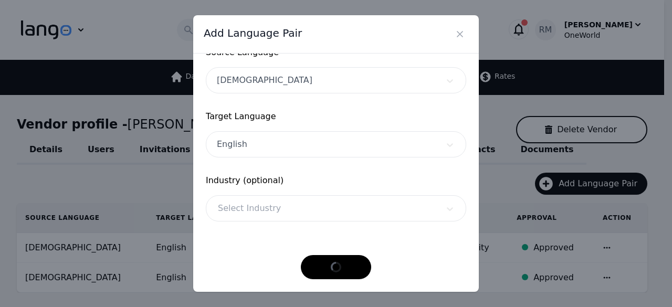
scroll to position [83, 0]
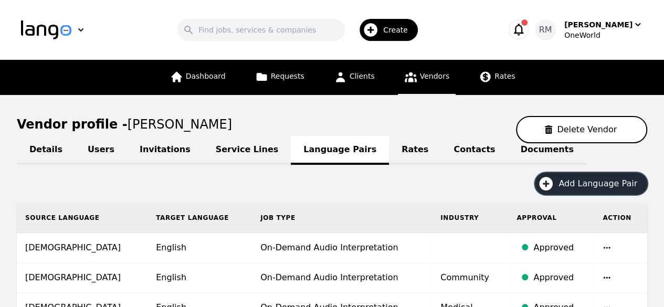
click at [386, 32] on div "Create" at bounding box center [389, 30] width 58 height 22
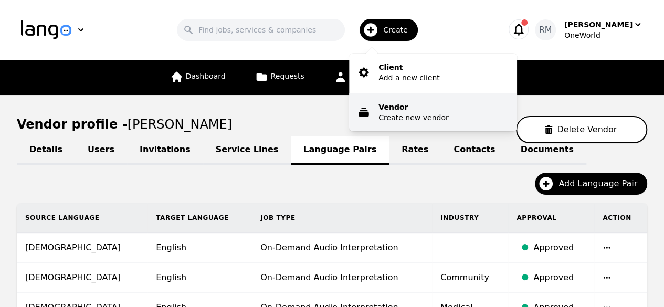
click at [420, 113] on p "Create new vendor" at bounding box center [414, 117] width 70 height 11
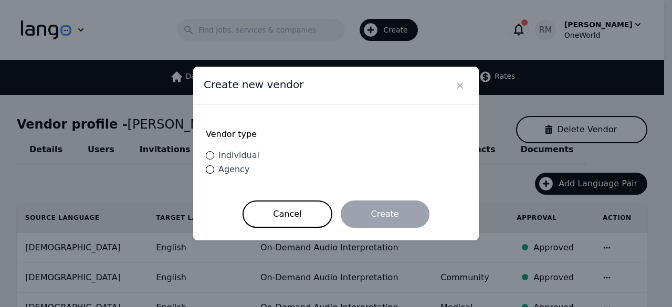
click at [241, 154] on span "Individual" at bounding box center [238, 155] width 41 height 10
click at [214, 154] on input "Individual" at bounding box center [210, 155] width 8 height 8
radio input "true"
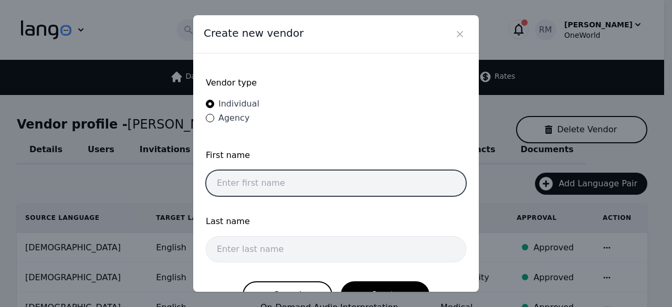
click at [321, 174] on input "text" at bounding box center [336, 183] width 260 height 26
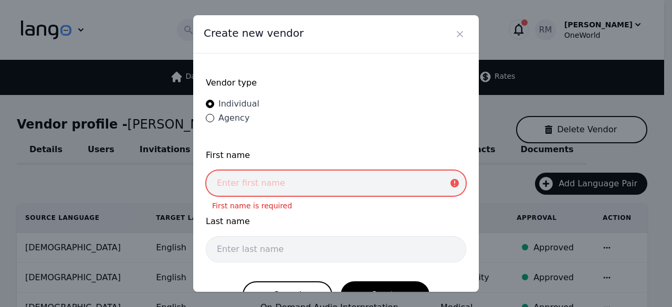
click at [270, 182] on input "text" at bounding box center [336, 183] width 260 height 26
paste input "MAHAT MOHAMED ABDI"
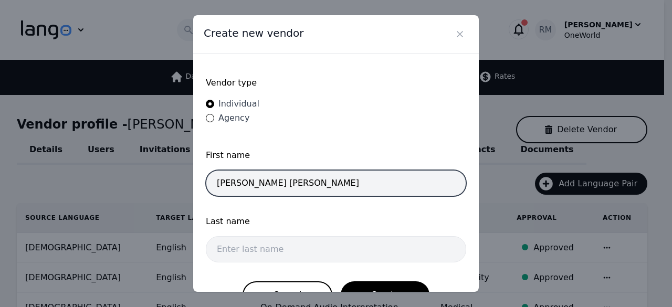
click at [305, 178] on input "MAHAT MOHAMED ABDI" at bounding box center [336, 183] width 260 height 26
type input "MAHAT MOHAMED"
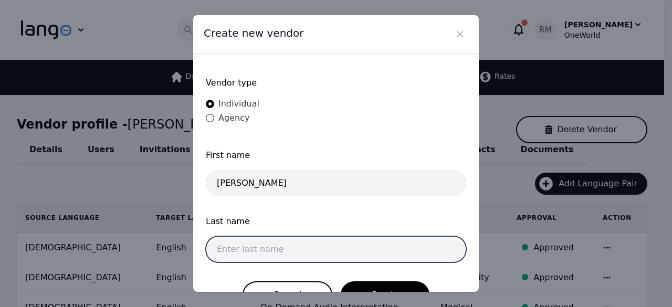
click at [271, 240] on input "text" at bounding box center [336, 249] width 260 height 26
paste input "ABDI"
type input "ABDI"
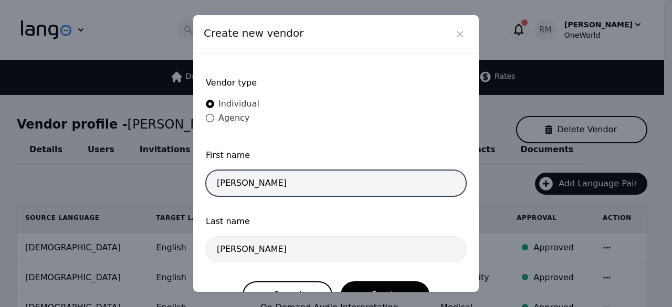
click at [418, 180] on input "MAHAT MOHAMED" at bounding box center [336, 183] width 260 height 26
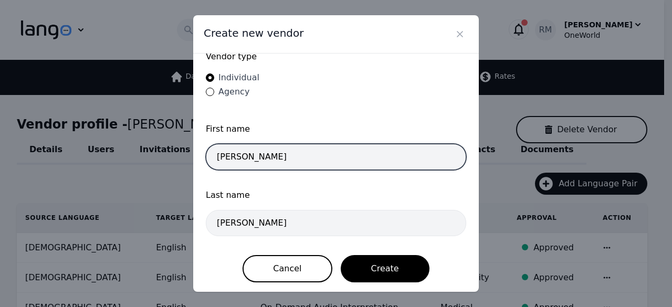
scroll to position [27, 0]
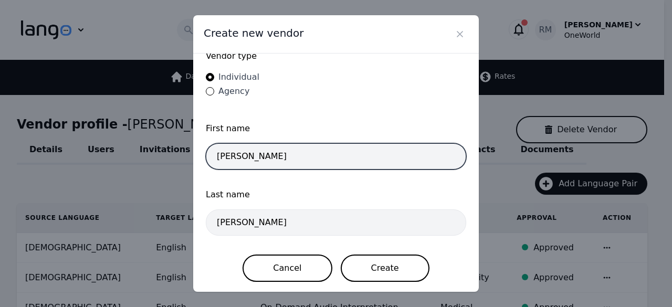
type input "MAHAT MOHAMED"
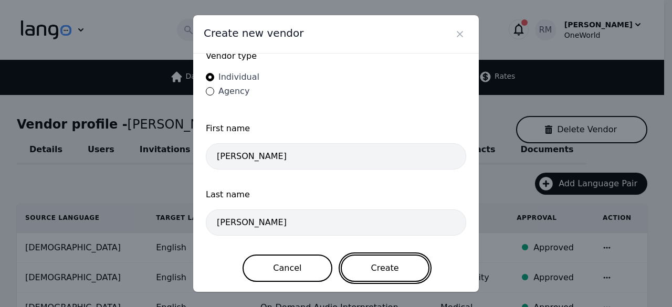
click at [373, 267] on button "Create" at bounding box center [385, 268] width 89 height 27
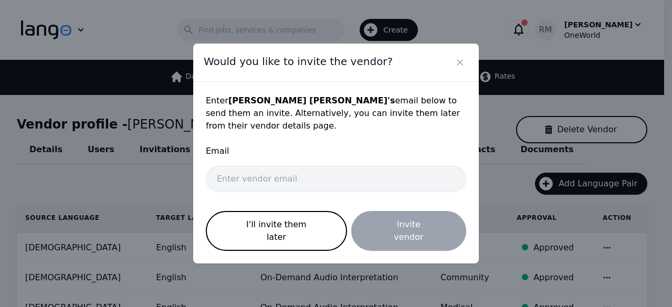
scroll to position [0, 0]
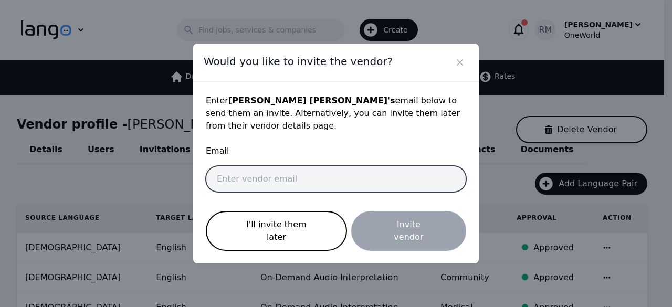
click at [349, 183] on input "email" at bounding box center [336, 179] width 260 height 26
paste input "mahatma381@gmail.com"
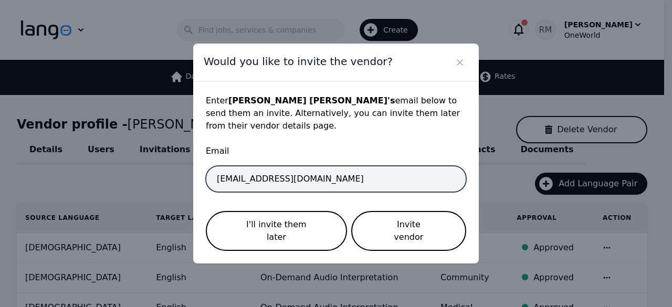
type input "mahatma381@gmail.com"
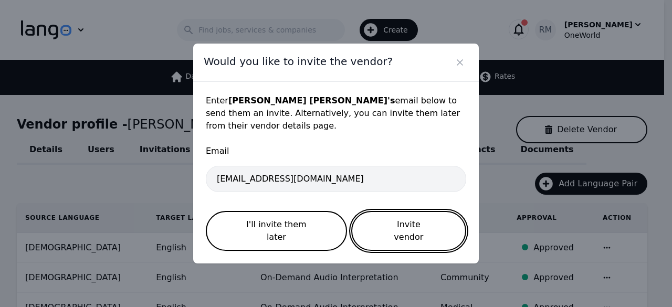
click at [412, 219] on button "Invite vendor" at bounding box center [408, 231] width 115 height 40
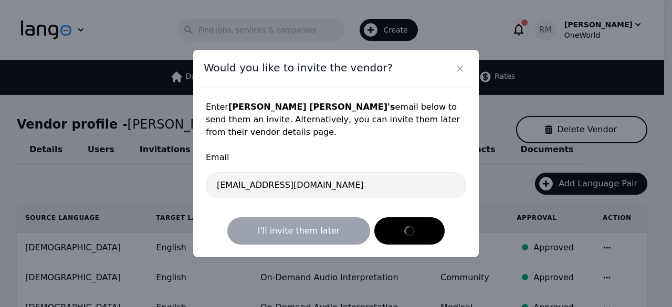
select select "active"
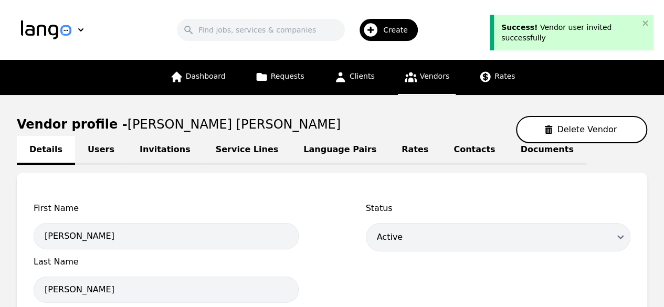
click at [302, 156] on link "Language Pairs" at bounding box center [340, 150] width 98 height 29
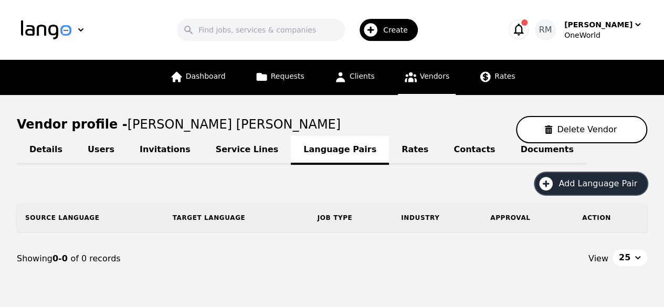
click at [602, 184] on span "Add Language Pair" at bounding box center [602, 183] width 86 height 13
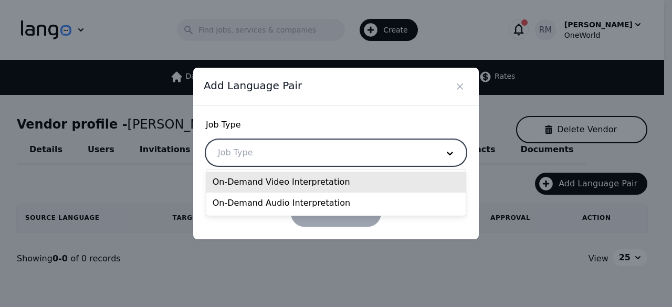
click at [299, 159] on div at bounding box center [320, 152] width 228 height 25
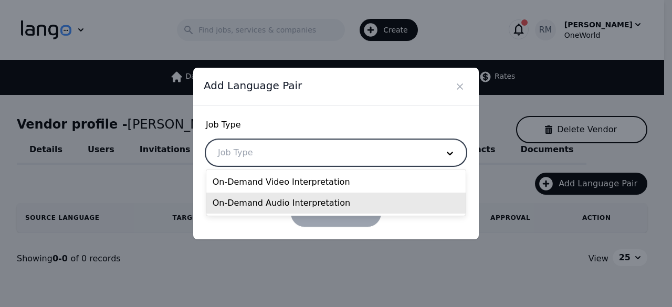
click at [292, 198] on div "On-Demand Audio Interpretation" at bounding box center [336, 203] width 260 height 21
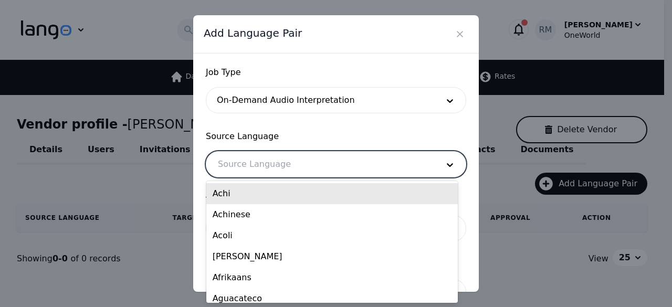
click at [273, 161] on div at bounding box center [320, 164] width 228 height 25
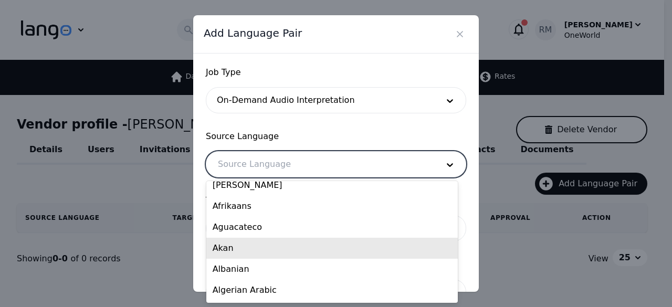
scroll to position [105, 0]
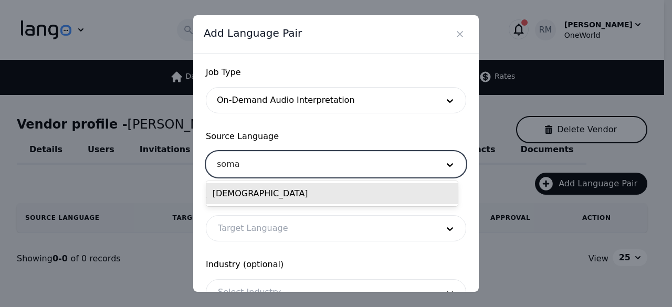
type input "somal"
click at [348, 198] on div "Somali" at bounding box center [332, 193] width 252 height 21
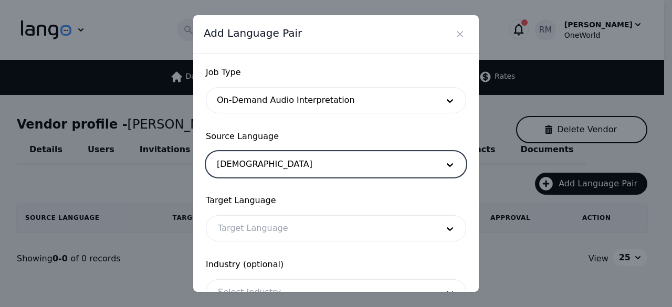
click at [332, 226] on div at bounding box center [320, 228] width 228 height 25
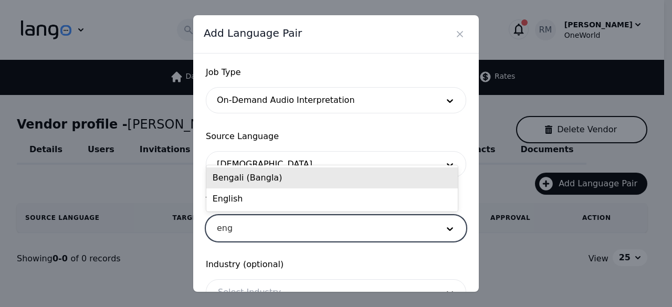
type input "engl"
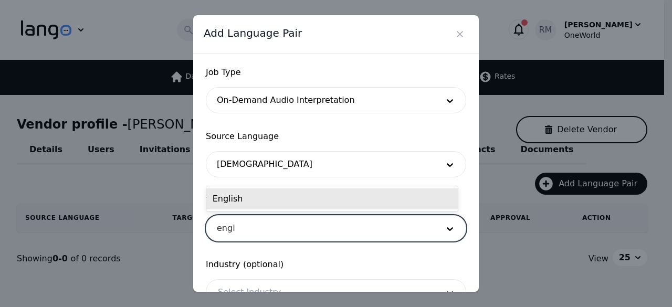
click at [427, 203] on div "English" at bounding box center [332, 198] width 252 height 21
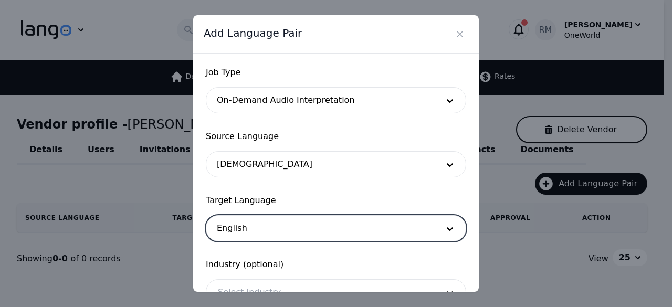
scroll to position [87, 0]
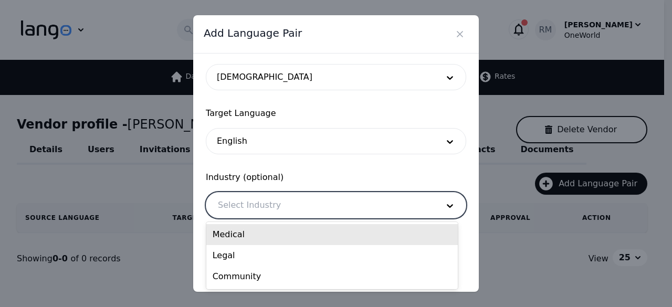
click at [369, 211] on div at bounding box center [320, 205] width 228 height 25
click at [332, 232] on div "Medical" at bounding box center [332, 234] width 252 height 21
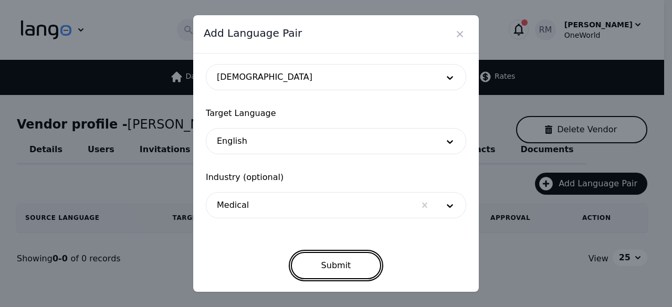
click at [358, 263] on button "Submit" at bounding box center [336, 265] width 91 height 27
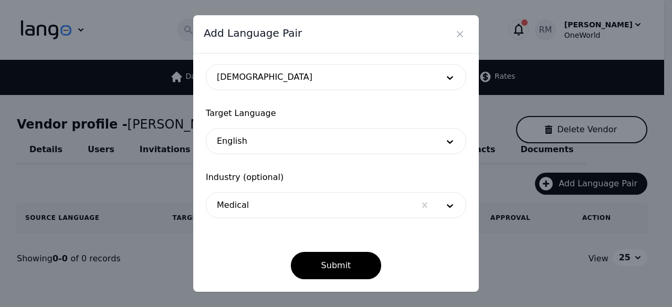
scroll to position [83, 0]
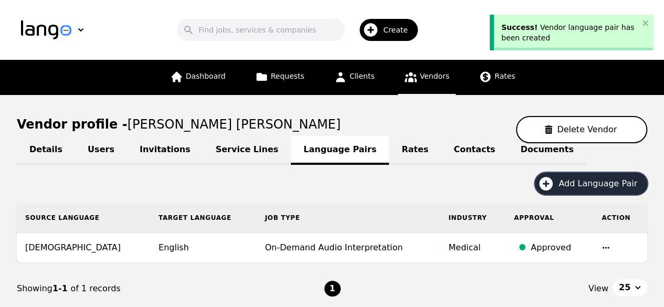
click at [588, 182] on span "Add Language Pair" at bounding box center [602, 183] width 86 height 13
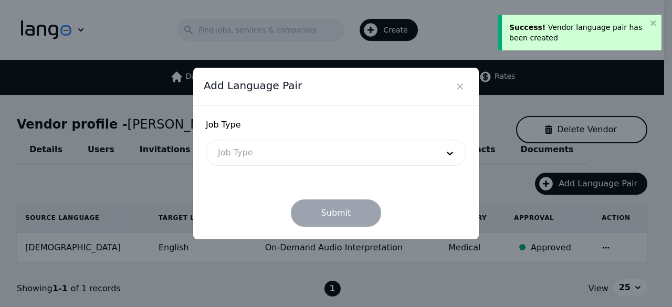
click at [261, 152] on div at bounding box center [320, 152] width 228 height 25
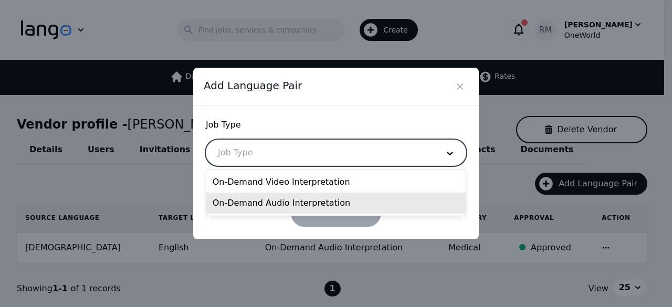
click at [268, 202] on div "On-Demand Audio Interpretation" at bounding box center [336, 203] width 260 height 21
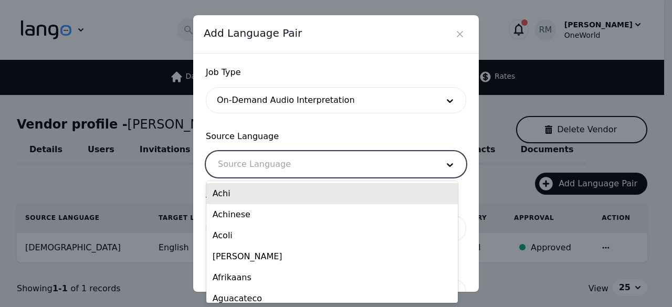
click at [309, 162] on div at bounding box center [320, 164] width 228 height 25
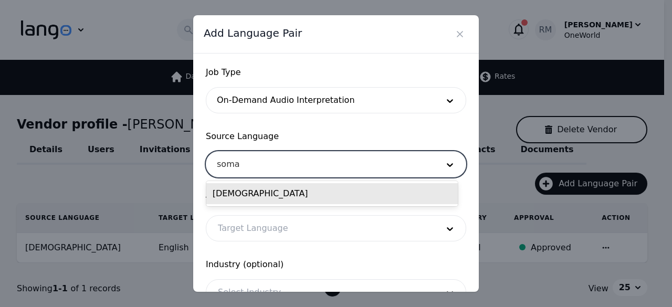
type input "somal"
click at [366, 197] on div "Somali" at bounding box center [332, 193] width 252 height 21
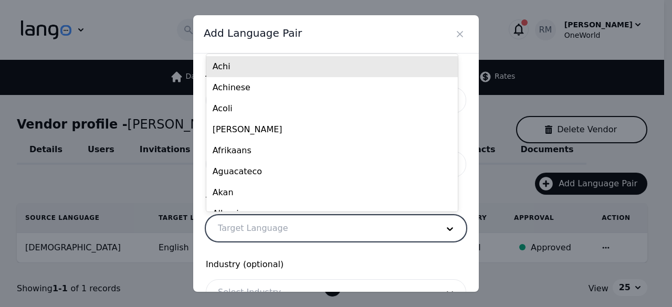
click at [277, 234] on div at bounding box center [320, 228] width 228 height 25
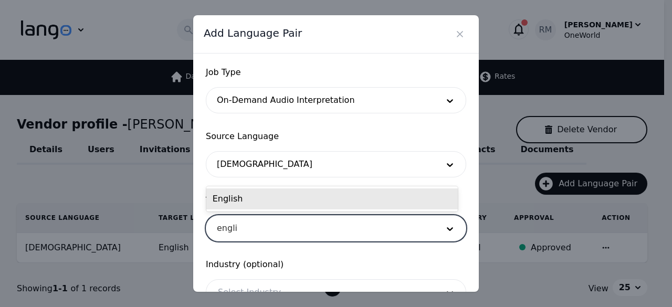
type input "englis"
click at [347, 199] on div "English" at bounding box center [332, 198] width 252 height 21
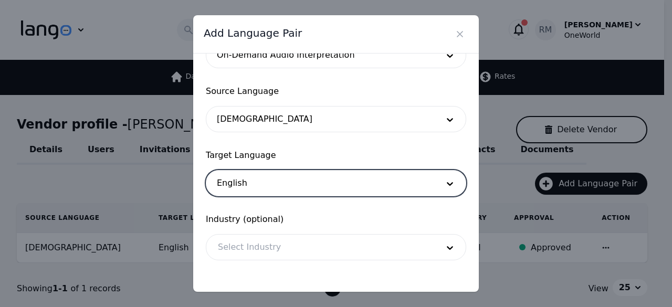
scroll to position [87, 0]
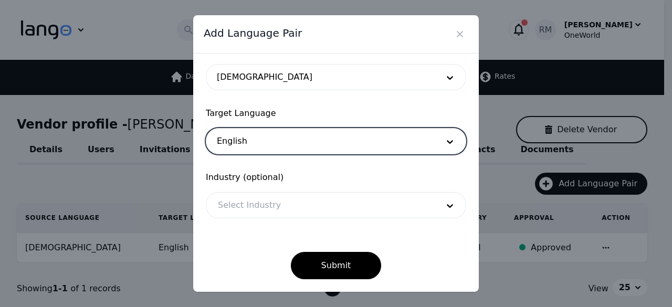
click at [310, 213] on div at bounding box center [320, 205] width 228 height 25
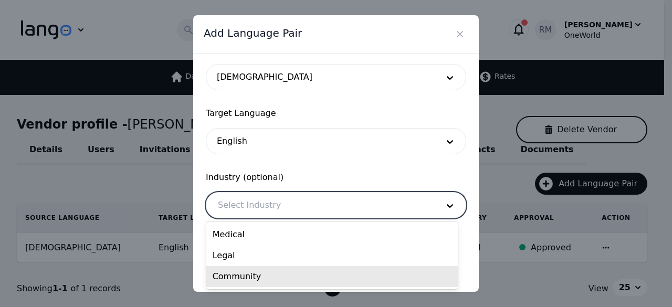
click at [248, 279] on div "Community" at bounding box center [332, 276] width 252 height 21
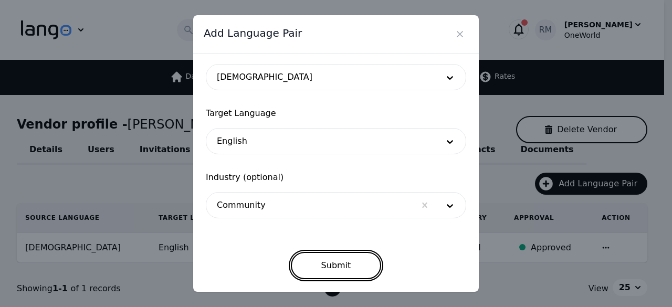
click at [328, 265] on button "Submit" at bounding box center [336, 265] width 91 height 27
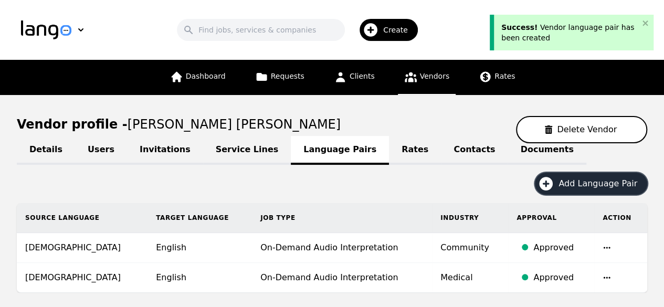
click at [591, 190] on button "Add Language Pair" at bounding box center [591, 184] width 112 height 22
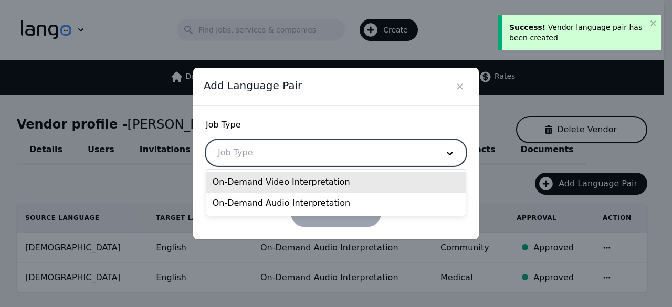
click at [271, 149] on div at bounding box center [320, 152] width 228 height 25
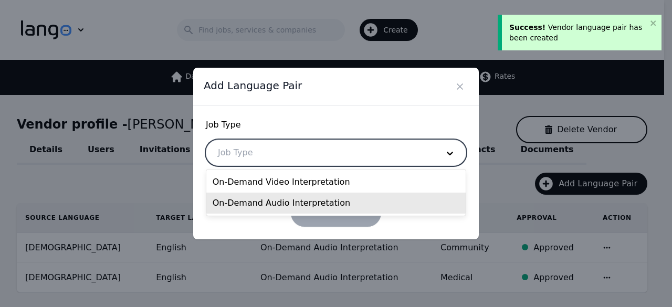
click at [265, 202] on div "On-Demand Audio Interpretation" at bounding box center [336, 203] width 260 height 21
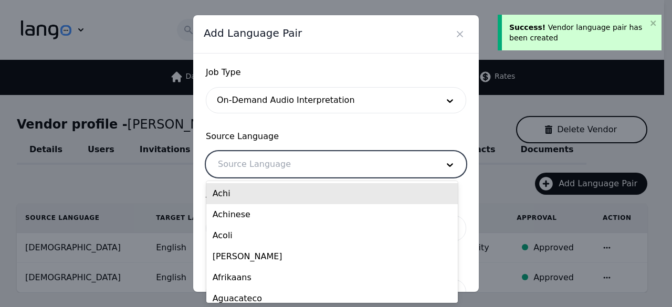
click at [294, 168] on div at bounding box center [320, 164] width 228 height 25
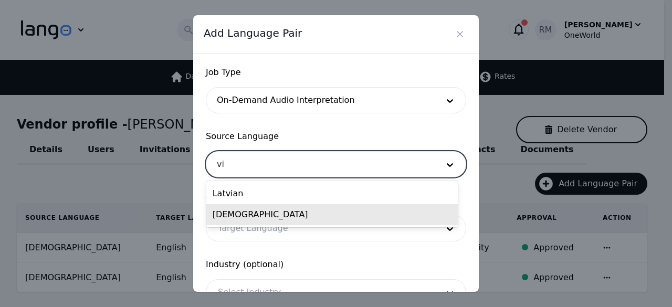
type input "v"
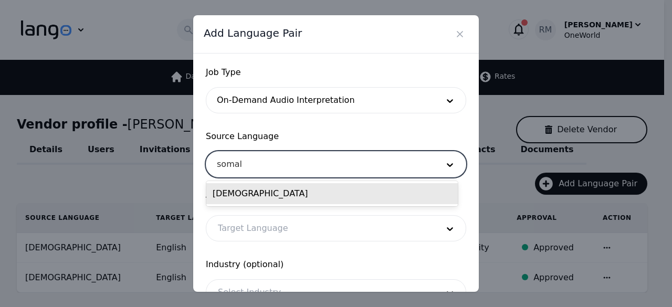
type input "somali"
click at [329, 194] on div "Somali" at bounding box center [332, 193] width 252 height 21
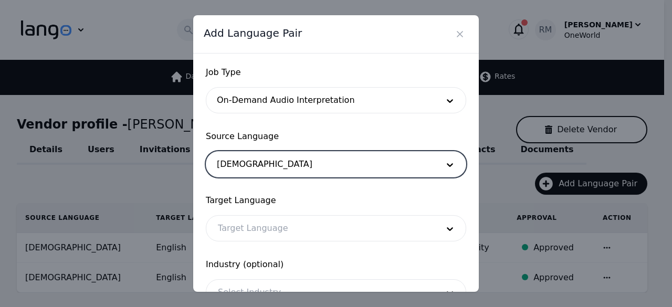
click at [294, 235] on div at bounding box center [320, 228] width 228 height 25
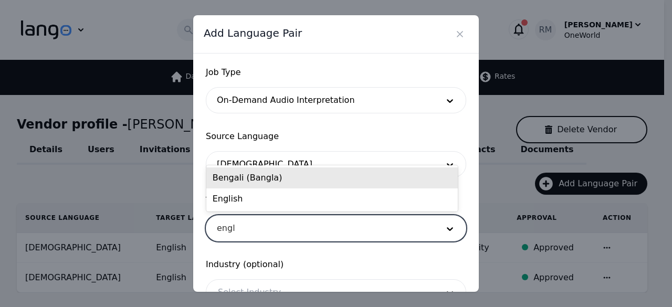
type input "engli"
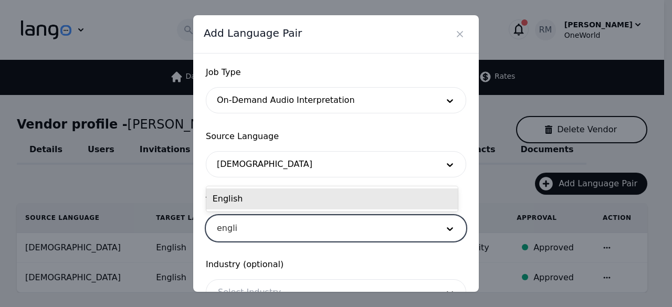
click at [295, 203] on div "English" at bounding box center [332, 198] width 252 height 21
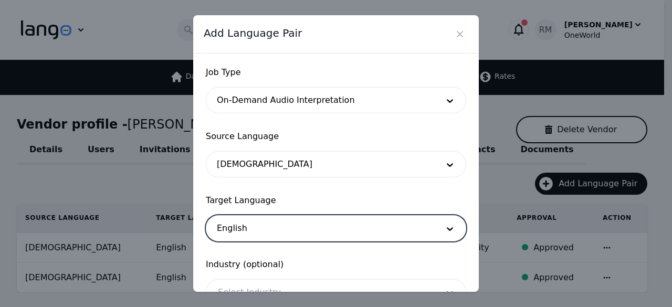
scroll to position [87, 0]
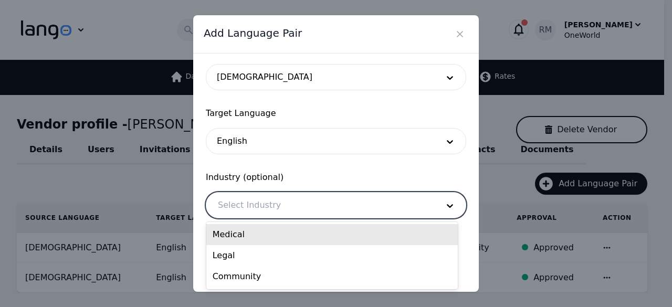
click at [298, 206] on div at bounding box center [320, 205] width 228 height 25
click at [452, 179] on span "Industry (optional)" at bounding box center [336, 177] width 260 height 13
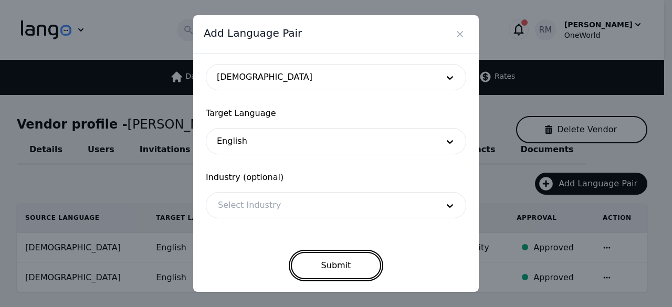
click at [337, 258] on button "Submit" at bounding box center [336, 265] width 91 height 27
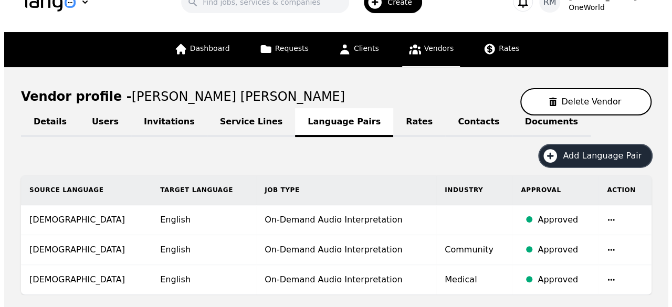
scroll to position [0, 0]
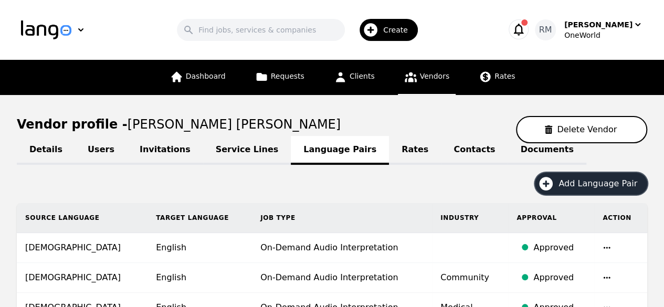
click at [396, 34] on span "Create" at bounding box center [399, 30] width 32 height 11
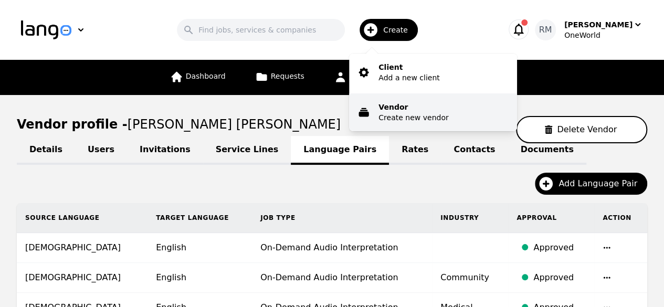
click at [416, 111] on p "Vendor" at bounding box center [414, 107] width 70 height 11
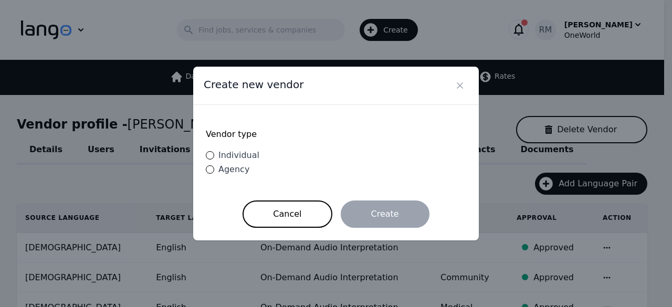
click at [206, 160] on label "Individual" at bounding box center [233, 155] width 54 height 13
click at [206, 160] on input "Individual" at bounding box center [210, 155] width 8 height 8
radio input "true"
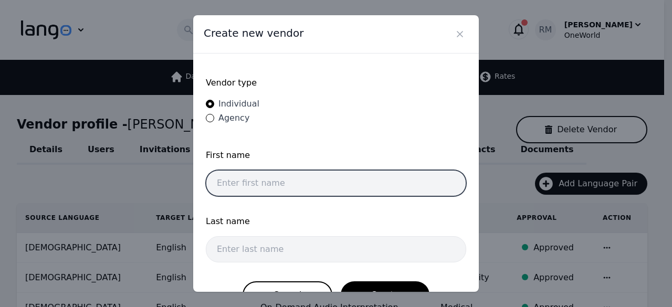
click at [286, 179] on input "text" at bounding box center [336, 183] width 260 height 26
paste input "Heba Alaaeldin Hosny Elhakim"
drag, startPoint x: 276, startPoint y: 182, endPoint x: 439, endPoint y: 202, distance: 164.0
click at [439, 202] on form "Vendor type Individual Agency First name Heba Alaaeldin Hosny Elhakim Last name…" at bounding box center [336, 187] width 260 height 243
type input "Heba Alaaeldin"
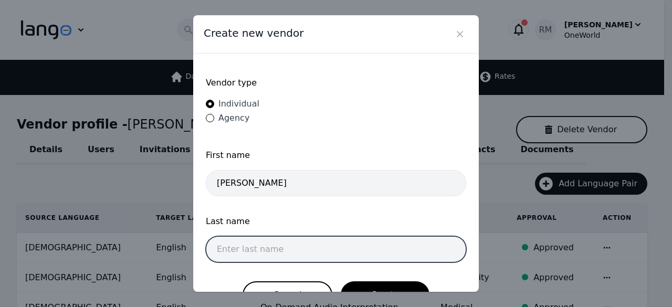
click at [280, 242] on input "text" at bounding box center [336, 249] width 260 height 26
paste input "Hosny Elhakim"
type input "Hosny Elhakim"
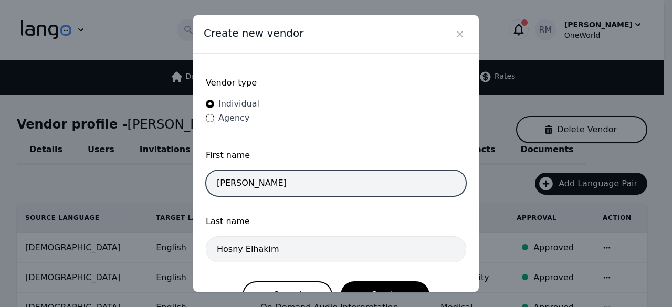
click at [360, 177] on input "Heba Alaaeldin" at bounding box center [336, 183] width 260 height 26
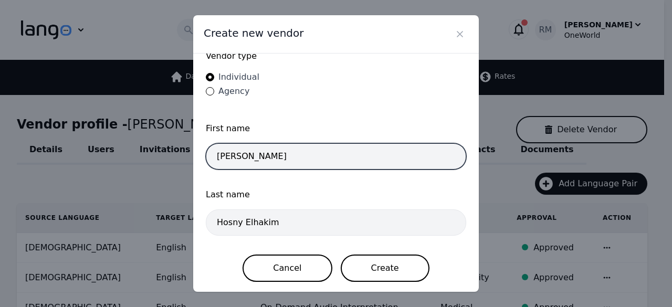
type input "Heba Alaaeldin"
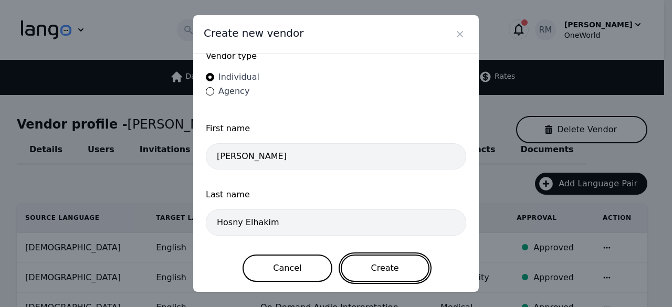
click at [402, 267] on button "Create" at bounding box center [385, 268] width 89 height 27
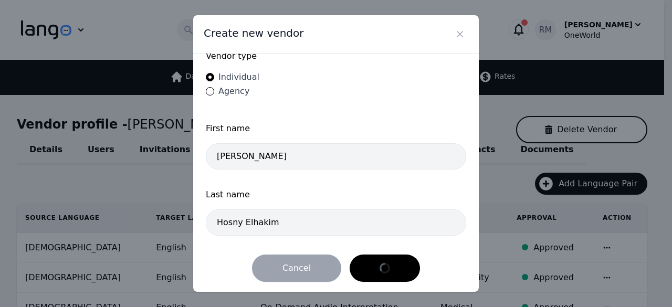
scroll to position [0, 0]
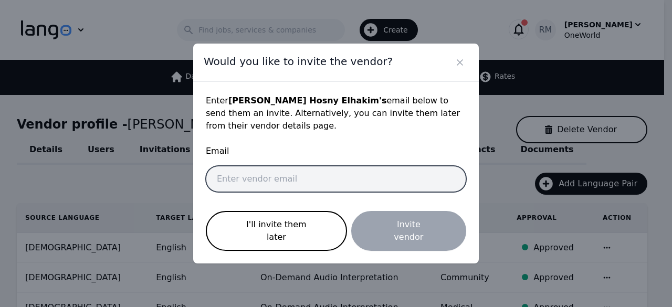
click at [391, 187] on input "email" at bounding box center [336, 179] width 260 height 26
paste input "dr.hebaelhakim@gmail.com"
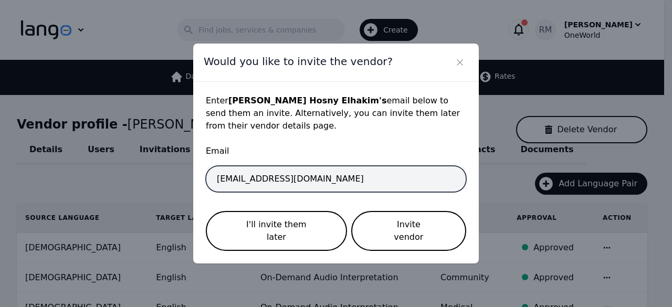
type input "dr.hebaelhakim@gmail.com"
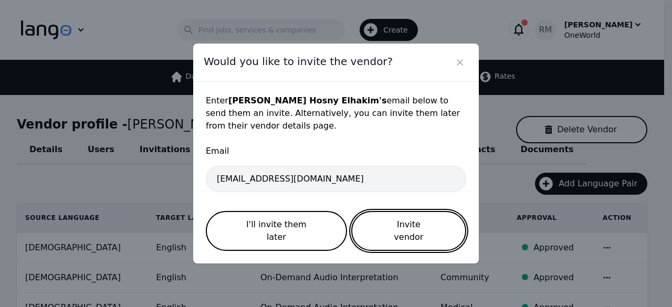
click at [402, 229] on button "Invite vendor" at bounding box center [408, 231] width 115 height 40
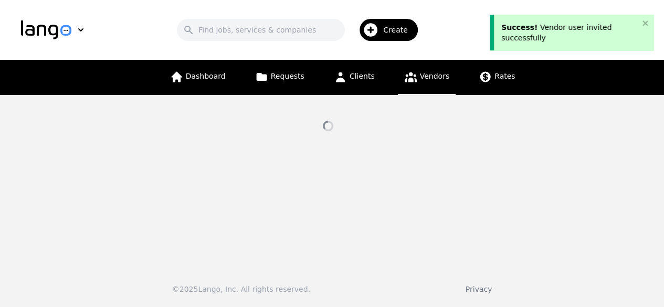
select select "active"
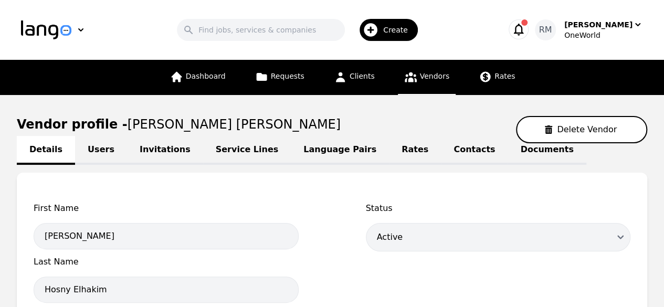
click at [308, 148] on link "Language Pairs" at bounding box center [340, 150] width 98 height 29
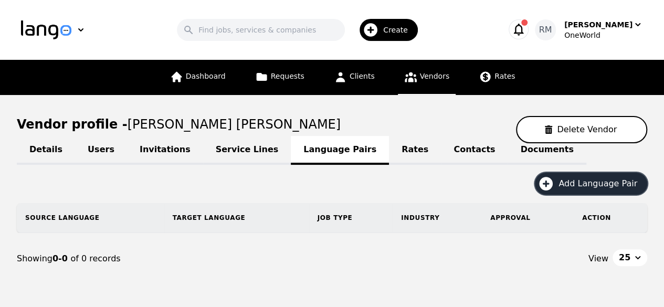
click at [620, 179] on span "Add Language Pair" at bounding box center [602, 183] width 86 height 13
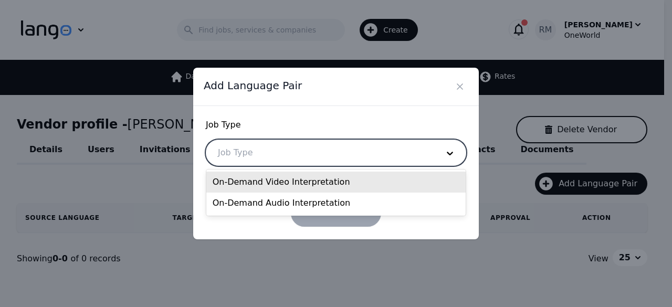
click at [297, 157] on div at bounding box center [320, 152] width 228 height 25
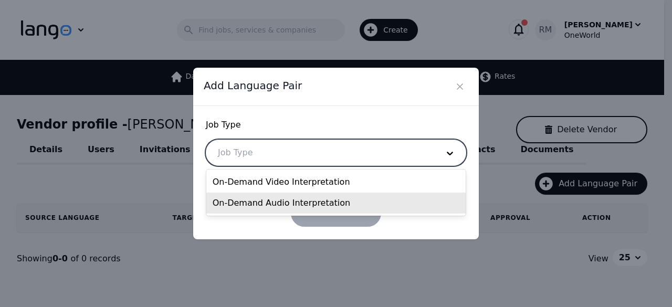
click at [287, 203] on div "On-Demand Audio Interpretation" at bounding box center [336, 203] width 260 height 21
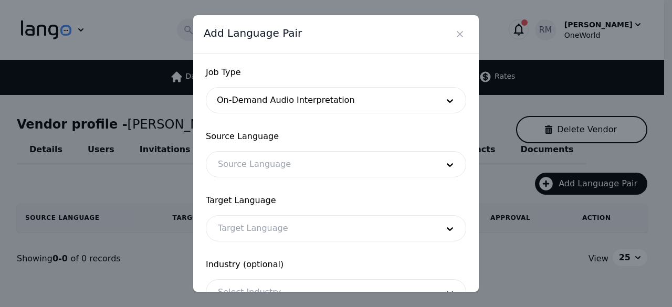
drag, startPoint x: 299, startPoint y: 149, endPoint x: 299, endPoint y: 159, distance: 10.0
click at [299, 156] on div "Source Language Source Language" at bounding box center [336, 153] width 260 height 47
click at [302, 165] on div at bounding box center [320, 164] width 228 height 25
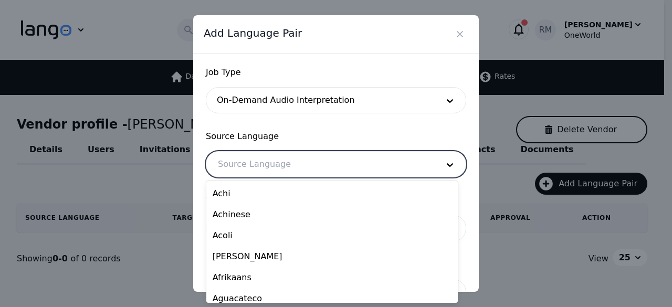
scroll to position [13, 0]
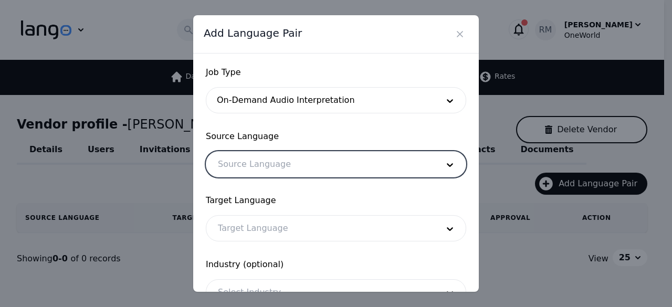
click at [320, 161] on div at bounding box center [320, 164] width 228 height 25
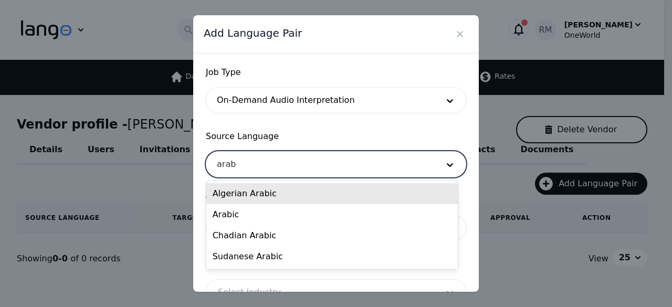
type input "arabi"
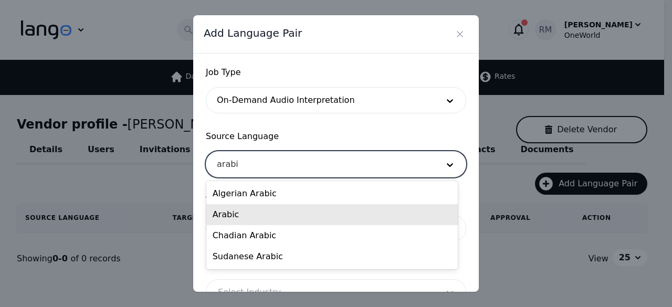
click at [249, 214] on div "Arabic" at bounding box center [332, 214] width 252 height 21
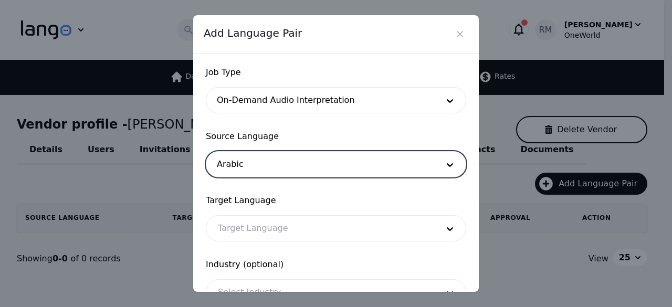
click at [247, 228] on div at bounding box center [320, 228] width 228 height 25
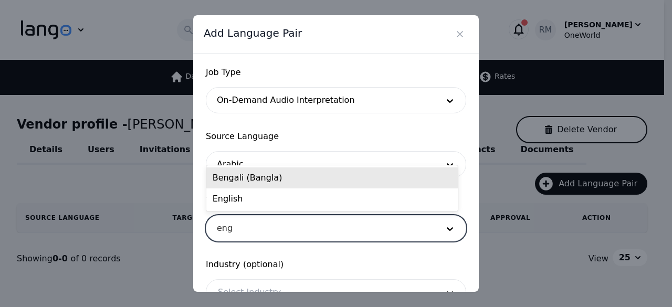
type input "engl"
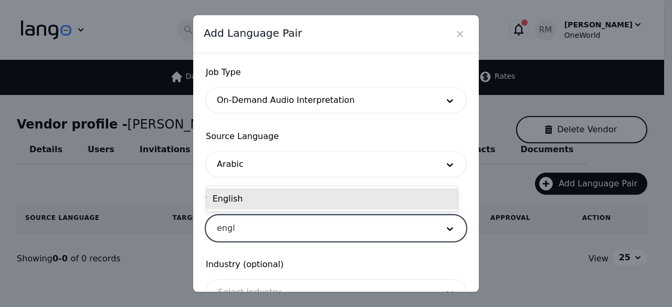
click at [295, 200] on div "English" at bounding box center [332, 198] width 252 height 21
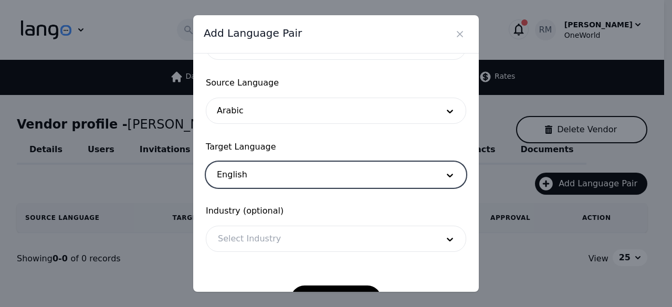
scroll to position [87, 0]
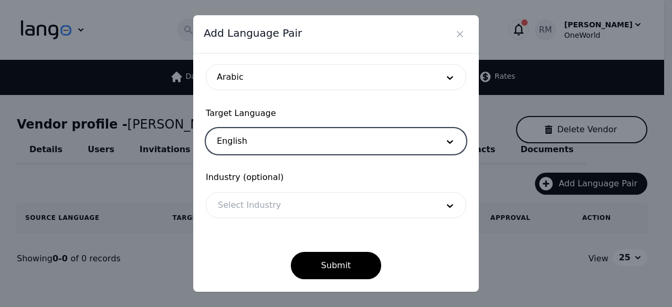
click at [296, 206] on div at bounding box center [320, 205] width 228 height 25
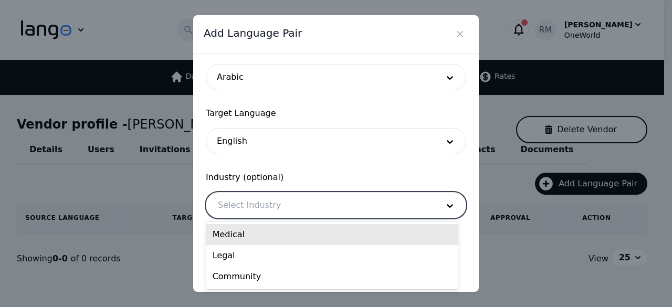
click at [268, 240] on div "Medical" at bounding box center [332, 234] width 252 height 21
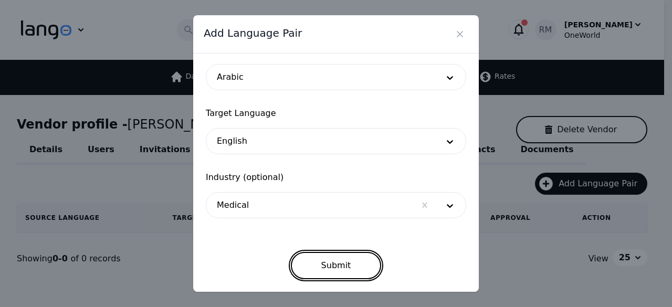
click at [337, 267] on button "Submit" at bounding box center [336, 265] width 91 height 27
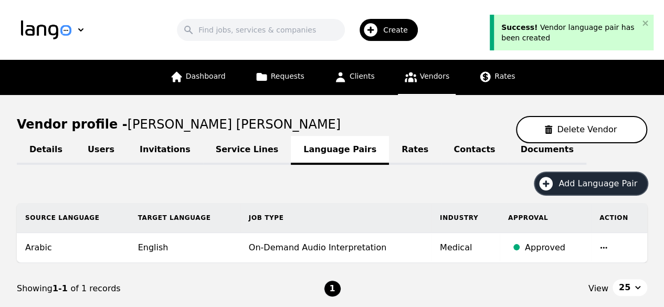
click at [591, 194] on button "Add Language Pair" at bounding box center [591, 184] width 112 height 22
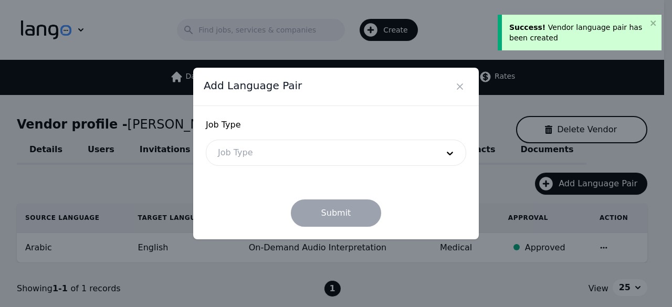
click at [339, 156] on div at bounding box center [320, 152] width 228 height 25
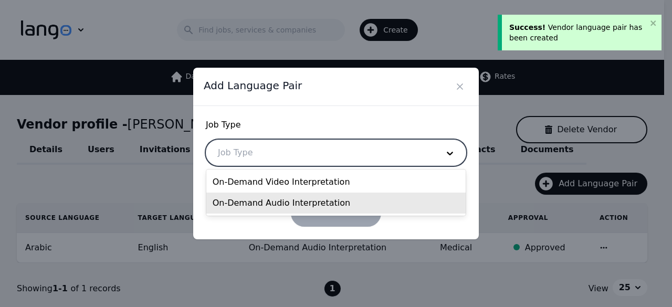
click at [294, 195] on div "On-Demand Audio Interpretation" at bounding box center [336, 203] width 260 height 21
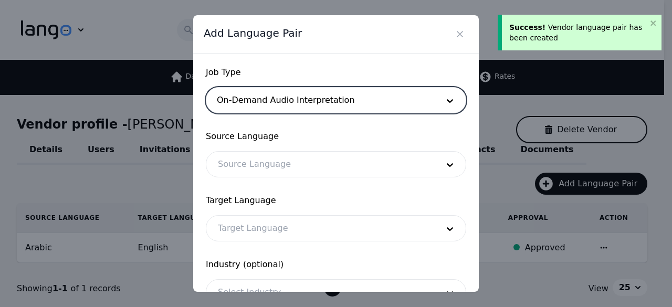
click at [312, 170] on div at bounding box center [320, 164] width 228 height 25
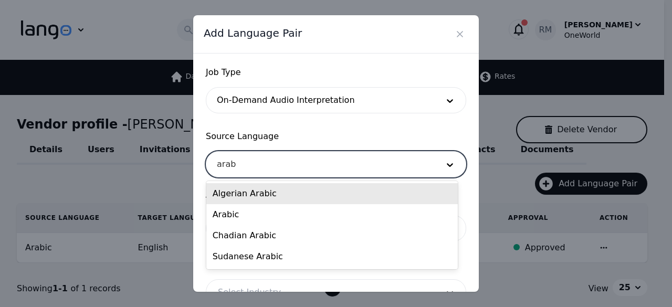
type input "arabi"
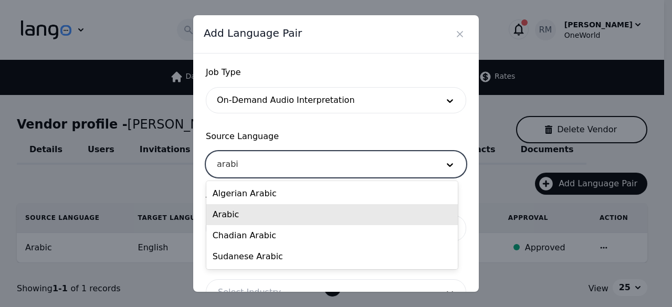
click at [248, 208] on div "Arabic" at bounding box center [332, 214] width 252 height 21
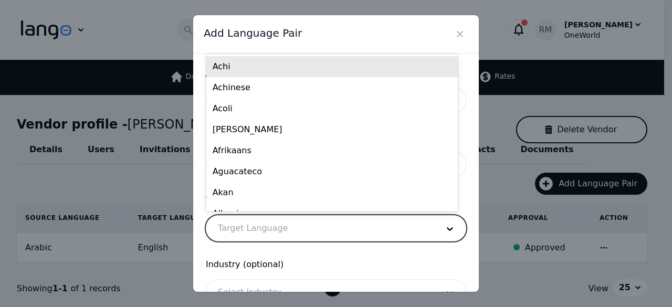
click at [275, 232] on div at bounding box center [320, 228] width 228 height 25
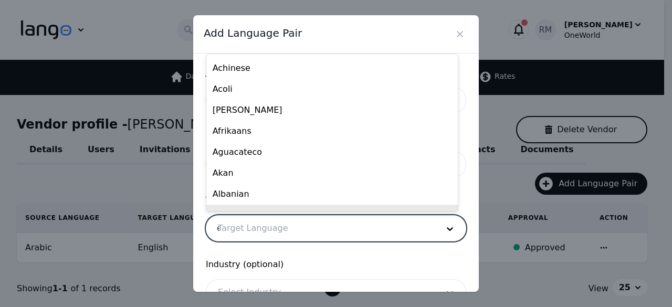
scroll to position [0, 0]
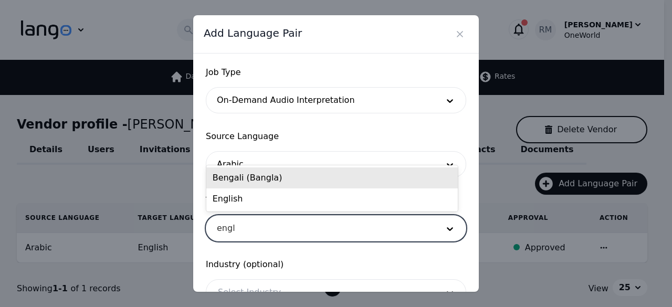
type input "engli"
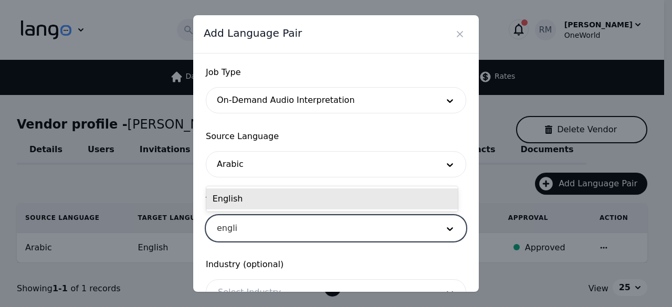
click at [326, 202] on div "English" at bounding box center [332, 198] width 252 height 21
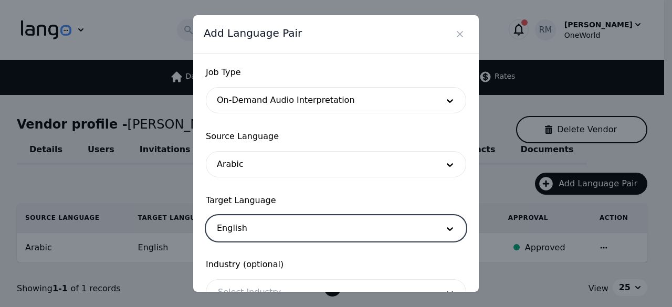
scroll to position [87, 0]
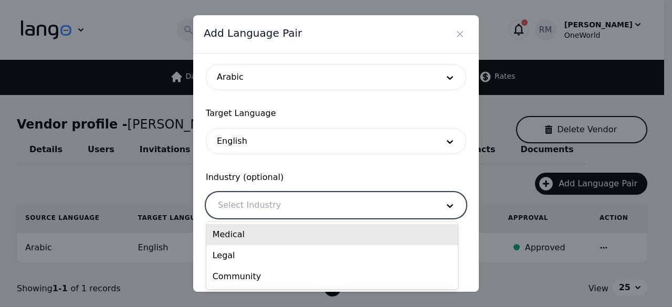
click at [389, 212] on div at bounding box center [320, 205] width 228 height 25
click at [299, 231] on div "Medical" at bounding box center [332, 234] width 252 height 21
click at [307, 211] on div at bounding box center [320, 205] width 228 height 25
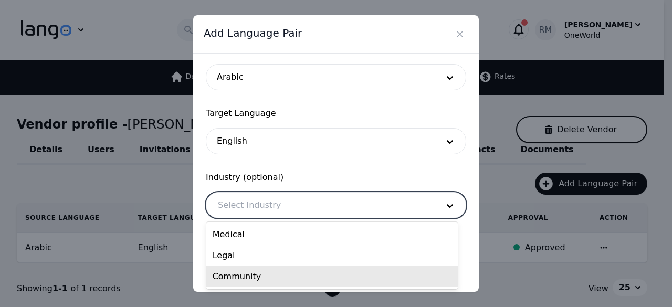
click at [254, 286] on div "Community" at bounding box center [332, 276] width 252 height 21
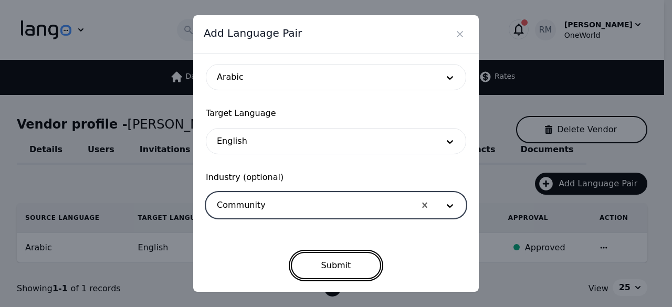
click at [338, 261] on button "Submit" at bounding box center [336, 265] width 91 height 27
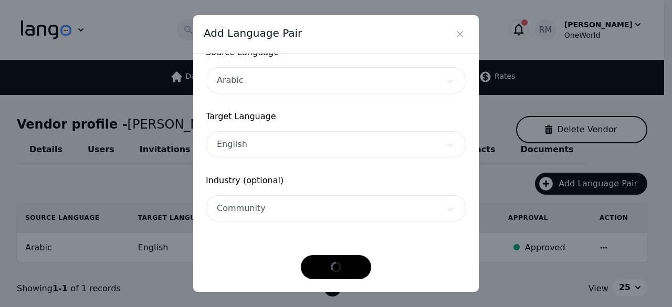
scroll to position [83, 0]
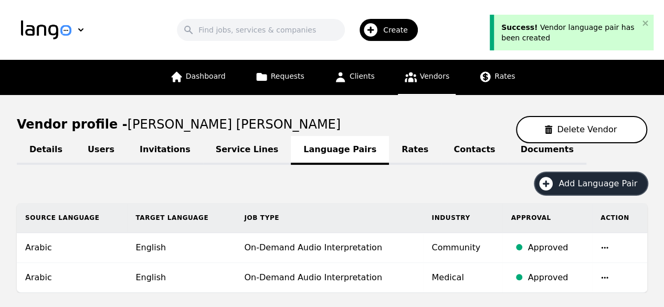
click at [591, 179] on span "Add Language Pair" at bounding box center [602, 183] width 86 height 13
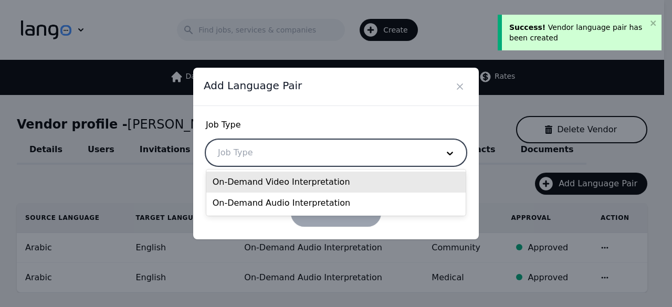
click at [252, 151] on div at bounding box center [320, 152] width 228 height 25
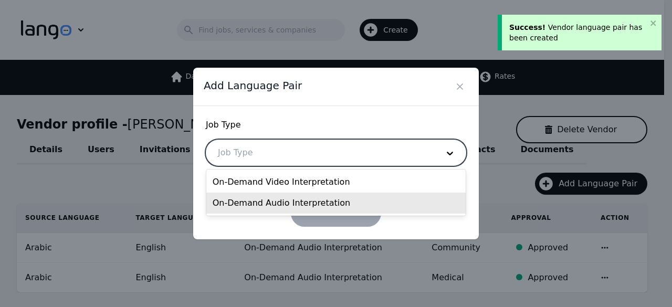
click at [261, 195] on div "On-Demand Audio Interpretation" at bounding box center [336, 203] width 260 height 21
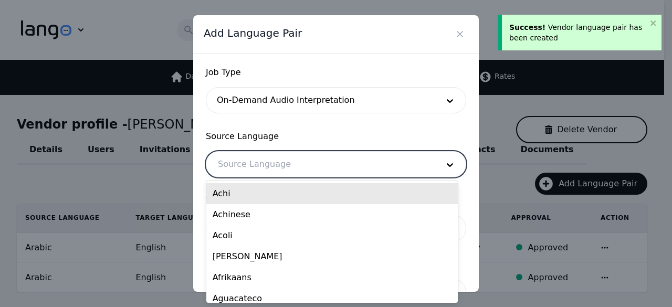
click at [304, 171] on div at bounding box center [320, 164] width 228 height 25
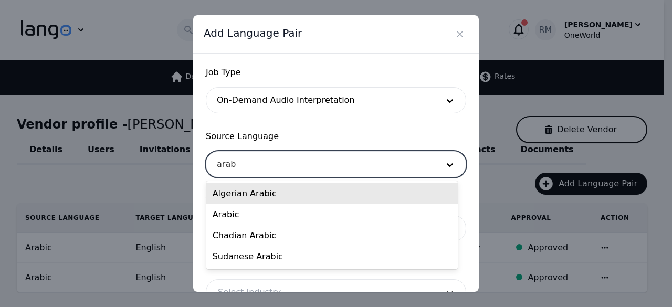
type input "arabi"
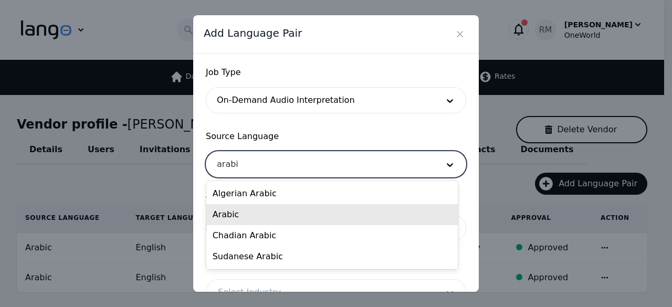
click at [281, 218] on div "Arabic" at bounding box center [332, 214] width 252 height 21
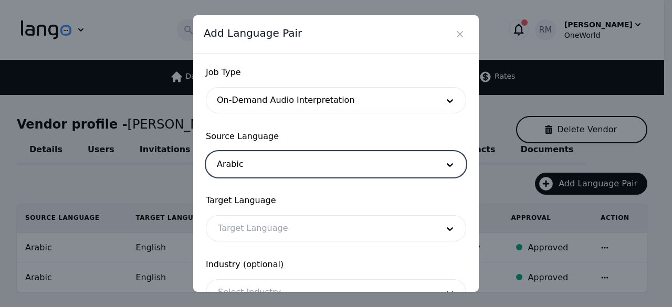
click at [299, 223] on div at bounding box center [320, 228] width 228 height 25
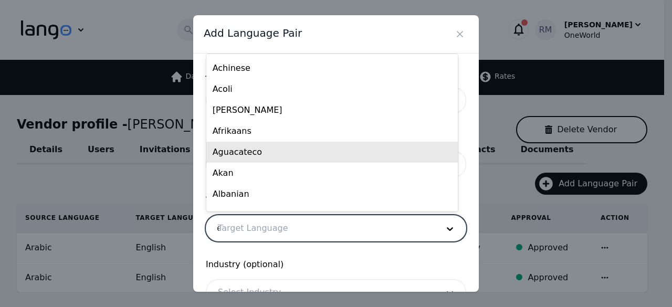
scroll to position [0, 0]
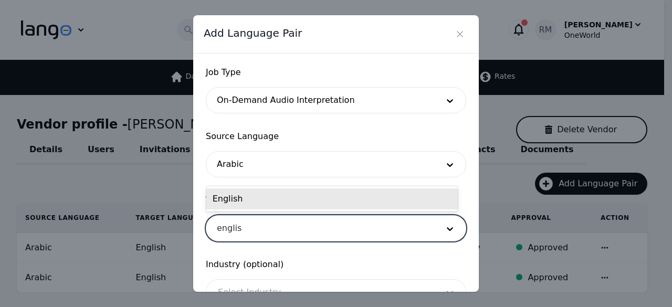
type input "english"
click at [307, 204] on div "English" at bounding box center [332, 198] width 252 height 21
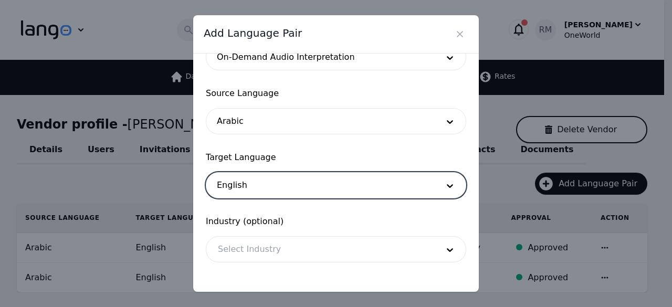
scroll to position [87, 0]
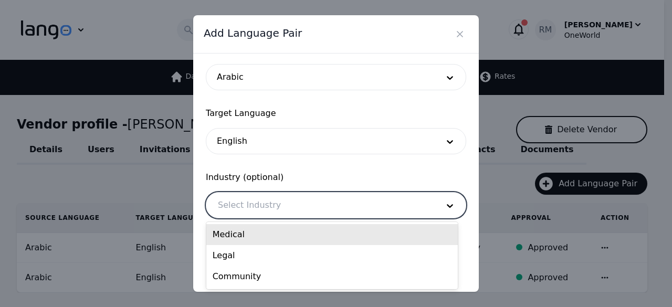
click at [311, 204] on div at bounding box center [320, 205] width 228 height 25
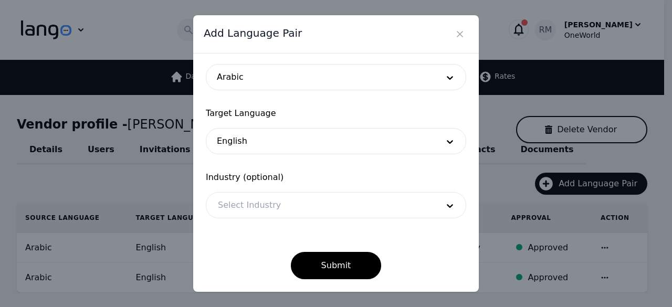
click at [418, 176] on span "Industry (optional)" at bounding box center [336, 177] width 260 height 13
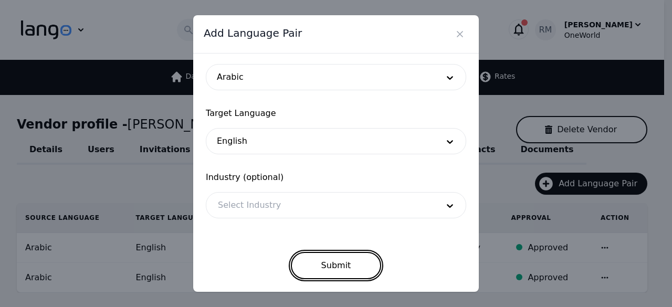
click at [348, 261] on button "Submit" at bounding box center [336, 265] width 91 height 27
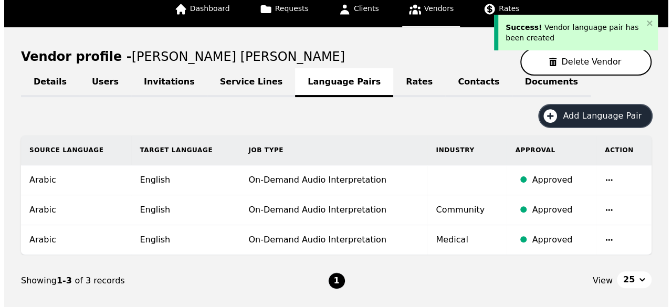
scroll to position [0, 0]
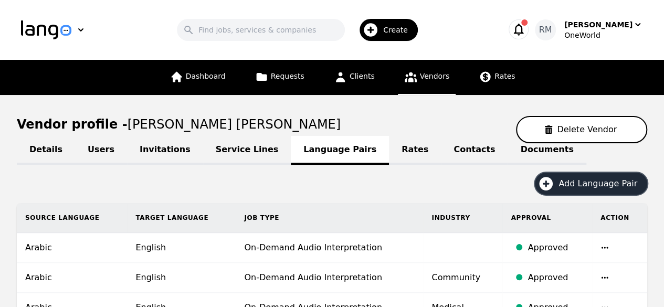
click at [387, 19] on div "Create" at bounding box center [389, 30] width 58 height 22
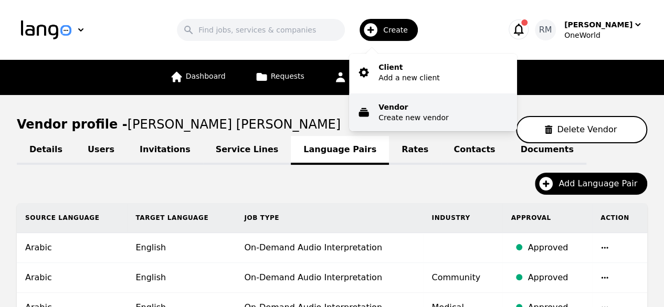
click at [412, 104] on p "Vendor" at bounding box center [414, 107] width 70 height 11
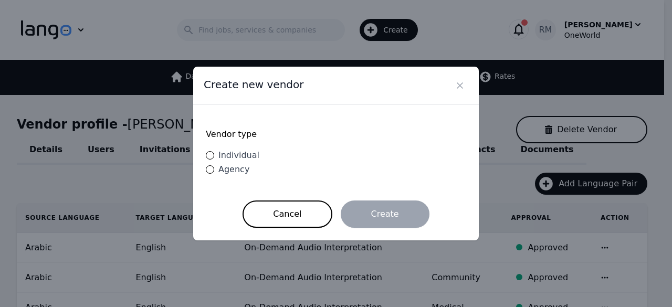
click at [233, 155] on span "Individual" at bounding box center [238, 155] width 41 height 10
click at [214, 155] on input "Individual" at bounding box center [210, 155] width 8 height 8
radio input "true"
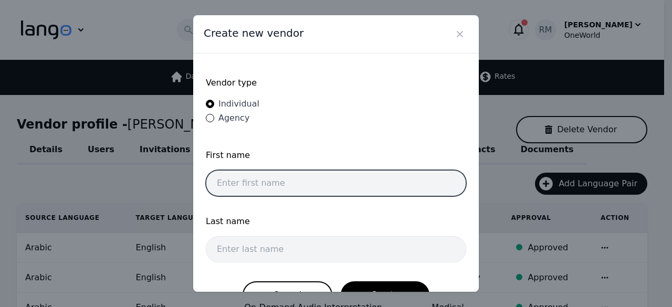
click at [316, 187] on input "text" at bounding box center [336, 183] width 260 height 26
paste input "Yusra Sheikh"
click at [249, 177] on input "Yusra Sheikh" at bounding box center [336, 183] width 260 height 26
click at [252, 185] on input "Yusra Sheikh" at bounding box center [336, 183] width 260 height 26
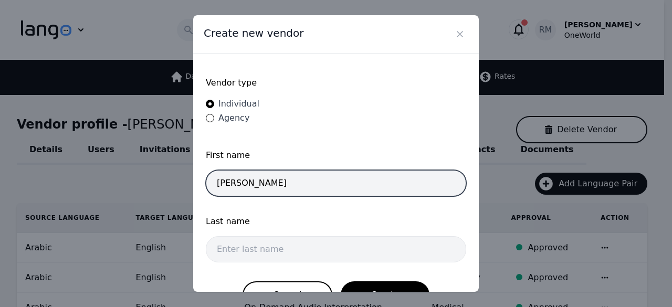
click at [256, 177] on input "Yusra Sheikh" at bounding box center [336, 183] width 260 height 26
type input "Yusra"
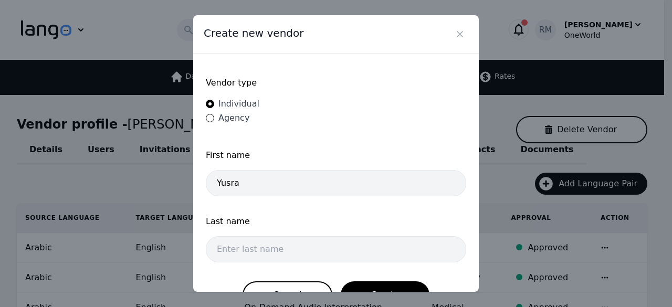
click at [261, 233] on div "Last name" at bounding box center [336, 225] width 260 height 21
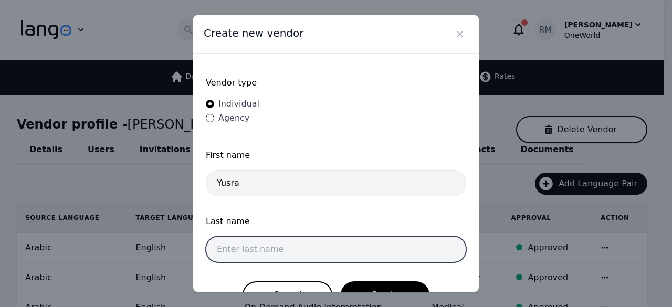
click at [260, 244] on input "text" at bounding box center [336, 249] width 260 height 26
paste input "Sheikh"
type input "Sheikh"
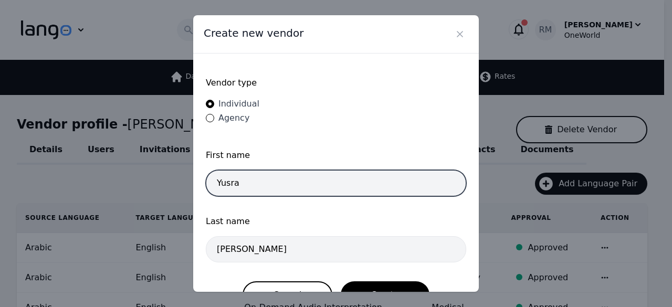
click at [254, 185] on input "Yusra" at bounding box center [336, 183] width 260 height 26
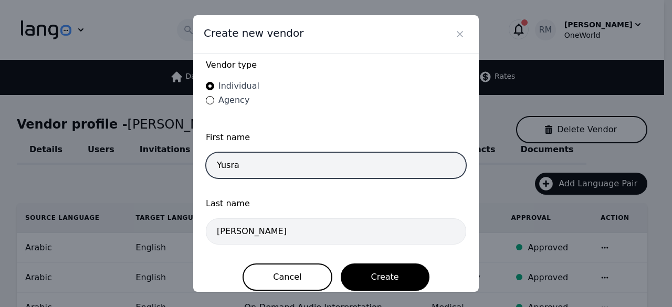
scroll to position [27, 0]
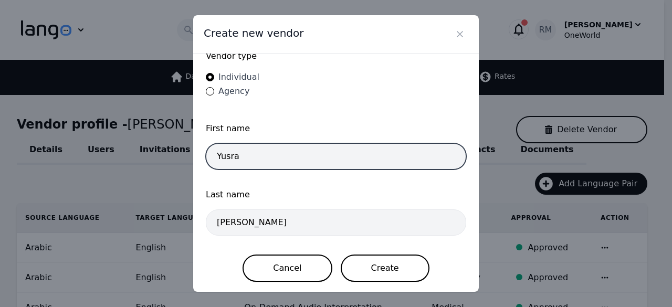
type input "Yusra"
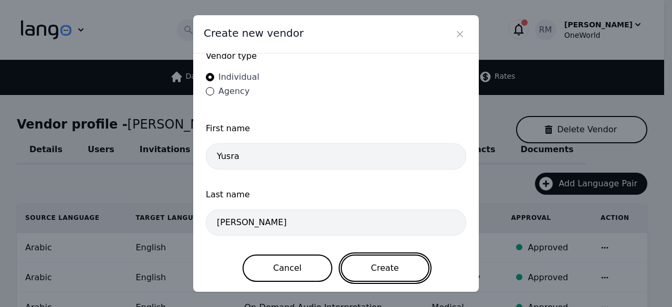
click at [391, 263] on button "Create" at bounding box center [385, 268] width 89 height 27
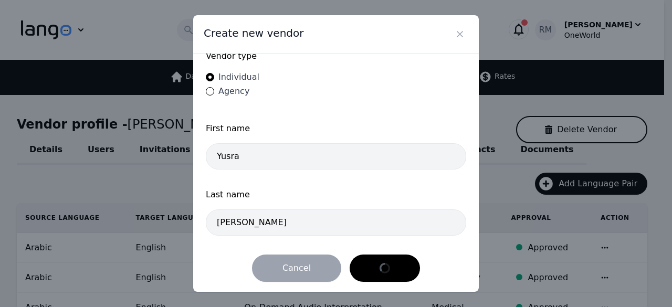
scroll to position [0, 0]
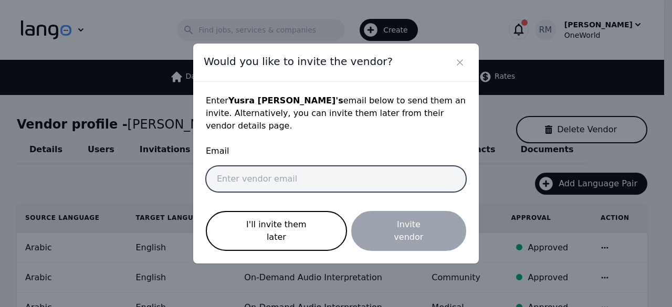
click at [345, 183] on input "email" at bounding box center [336, 179] width 260 height 26
paste input "yusrasheikh2310@gmail.com"
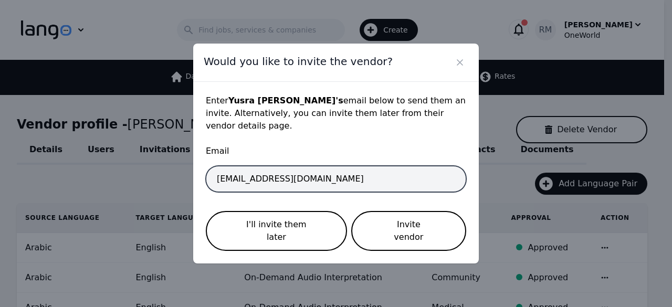
type input "yusrasheikh2310@gmail.com"
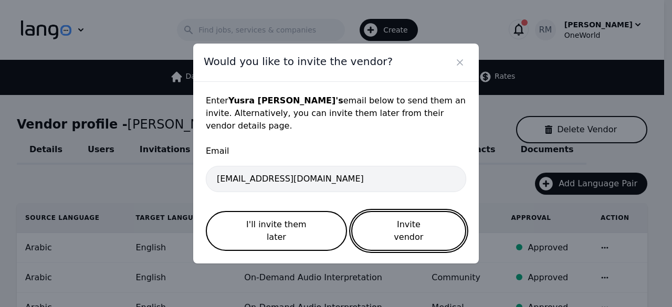
click at [407, 226] on button "Invite vendor" at bounding box center [408, 231] width 115 height 40
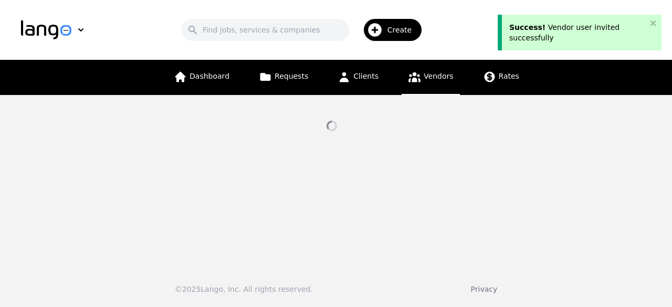
select select "active"
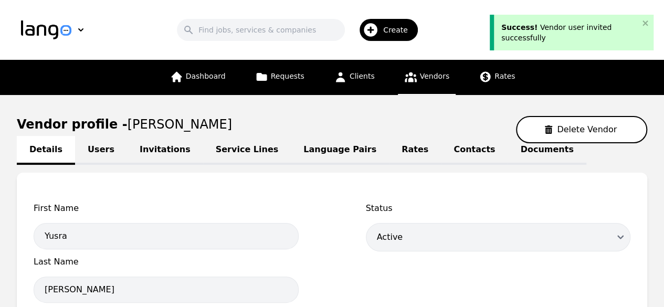
click at [308, 140] on link "Language Pairs" at bounding box center [340, 150] width 98 height 29
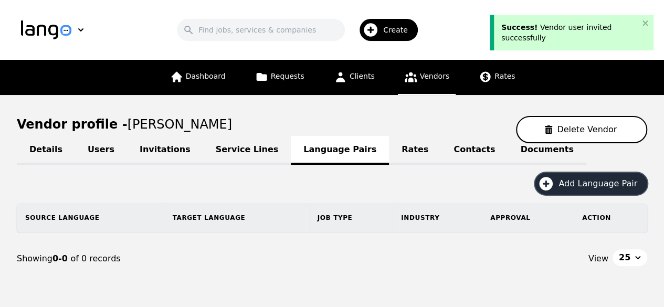
click at [567, 181] on span "Add Language Pair" at bounding box center [602, 183] width 86 height 13
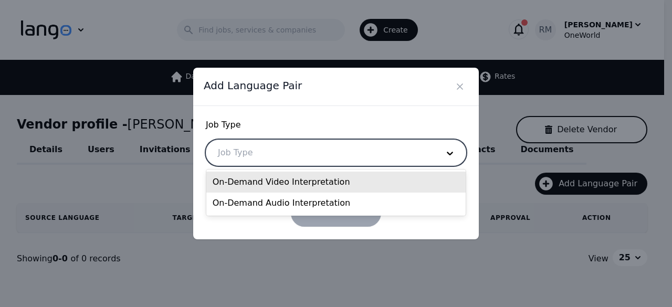
click at [275, 149] on div at bounding box center [320, 152] width 228 height 25
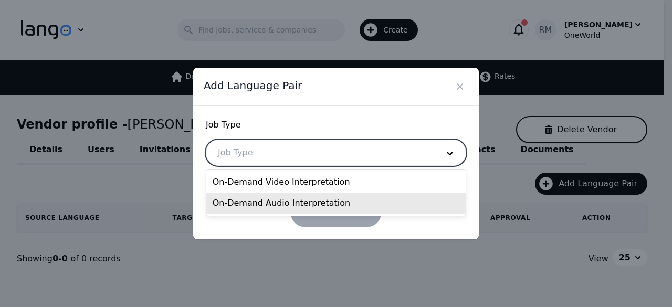
click at [281, 212] on div "On-Demand Audio Interpretation" at bounding box center [336, 203] width 260 height 21
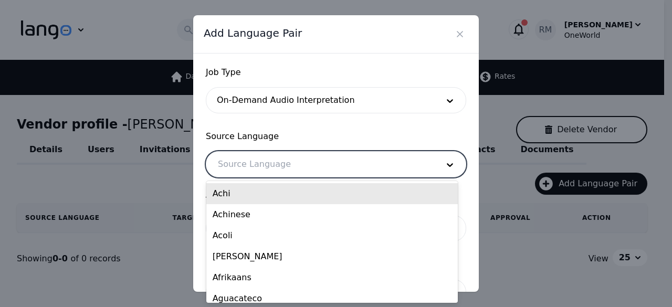
click at [268, 160] on div at bounding box center [320, 164] width 228 height 25
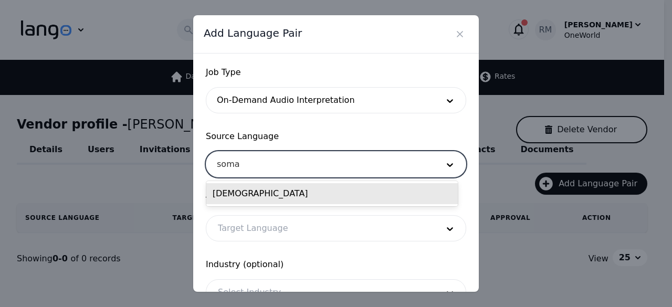
type input "somal"
click at [295, 192] on div "Somali" at bounding box center [332, 193] width 252 height 21
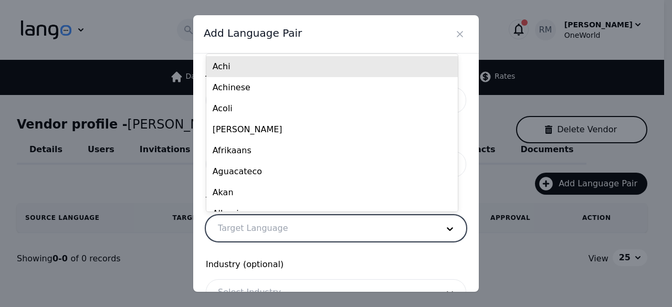
click at [280, 241] on div "Target Language" at bounding box center [335, 228] width 259 height 25
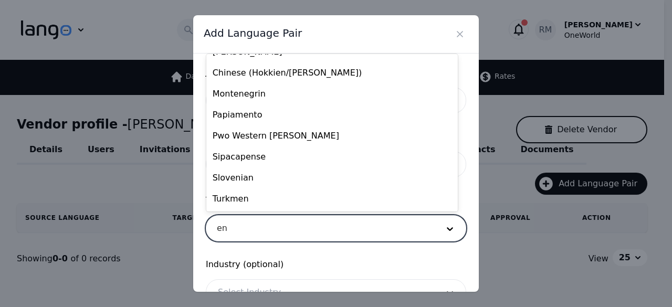
scroll to position [11, 0]
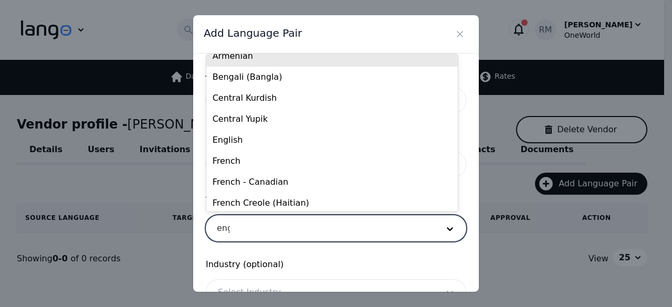
type input "engl"
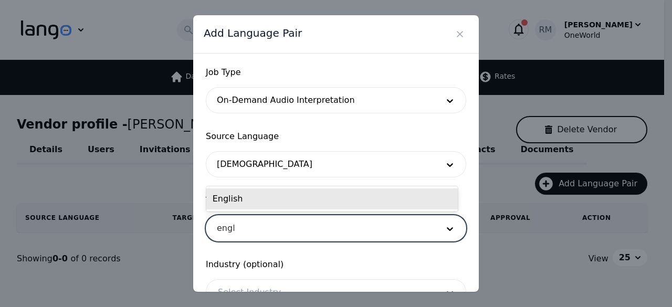
click at [317, 198] on div "English" at bounding box center [332, 198] width 252 height 21
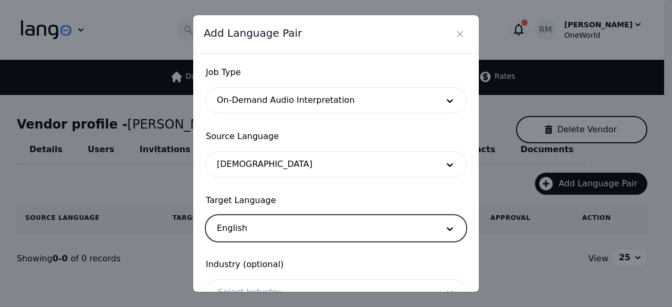
scroll to position [87, 0]
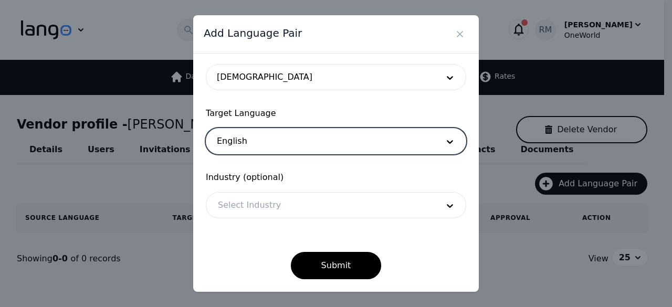
click at [261, 218] on div "Select Industry" at bounding box center [336, 205] width 260 height 26
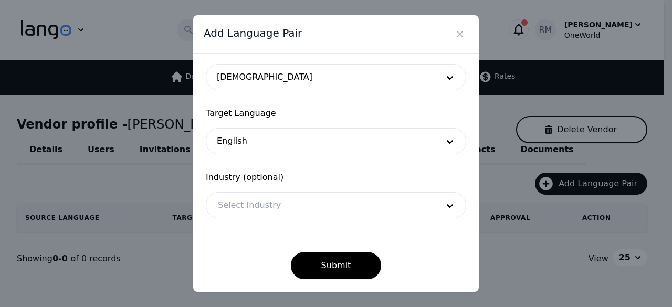
click at [276, 204] on div at bounding box center [320, 205] width 228 height 25
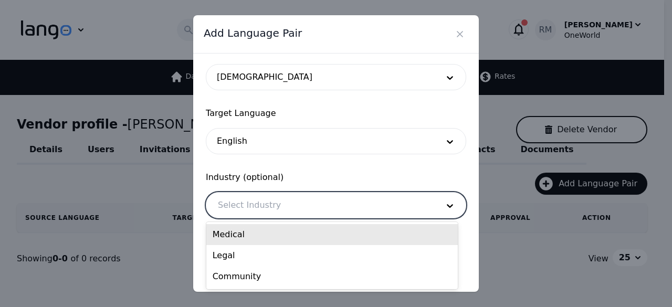
click at [263, 235] on div "Medical" at bounding box center [332, 234] width 252 height 21
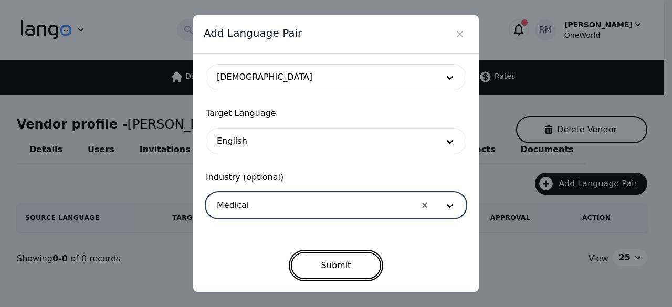
click at [358, 255] on button "Submit" at bounding box center [336, 265] width 91 height 27
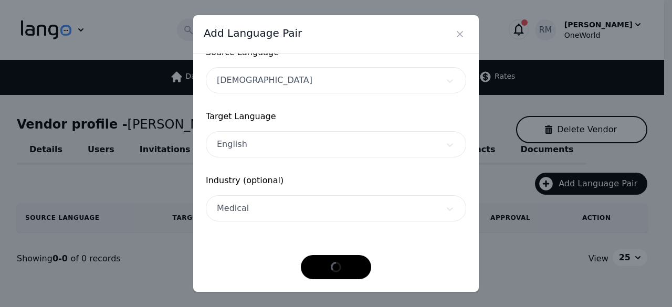
scroll to position [83, 0]
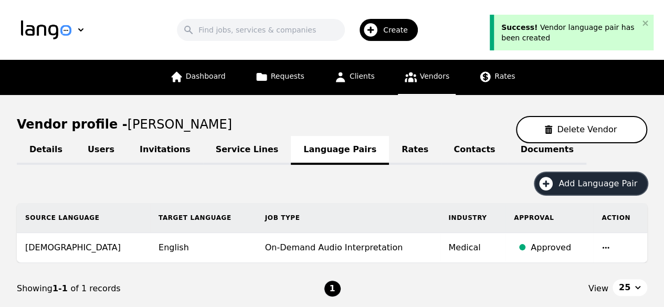
click at [583, 189] on span "Add Language Pair" at bounding box center [602, 183] width 86 height 13
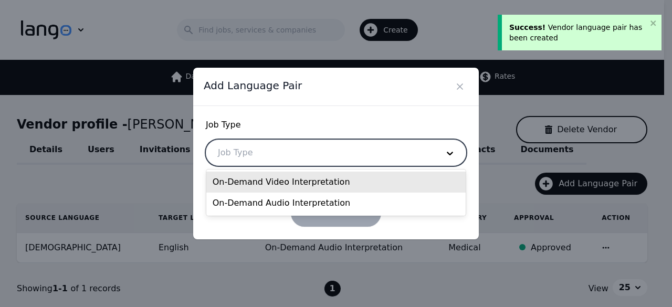
click at [340, 150] on div at bounding box center [320, 152] width 228 height 25
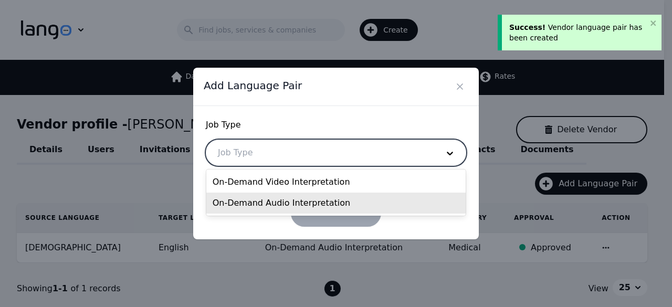
click at [282, 198] on div "On-Demand Audio Interpretation" at bounding box center [336, 203] width 260 height 21
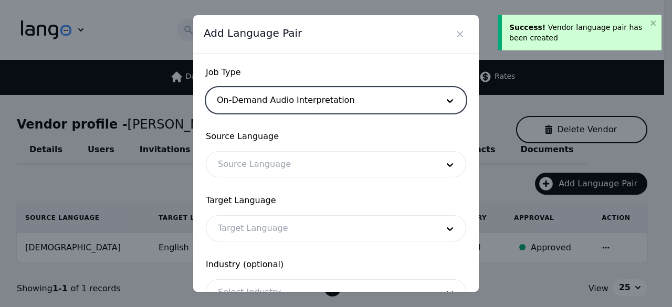
click at [295, 166] on div at bounding box center [320, 164] width 228 height 25
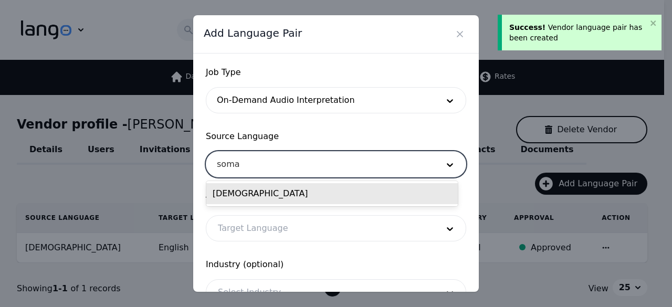
type input "somal"
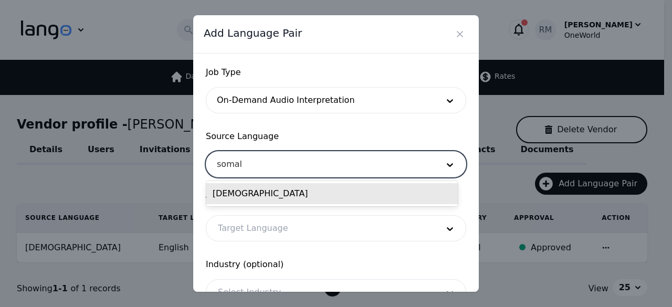
click at [270, 194] on div "Somali" at bounding box center [332, 193] width 252 height 21
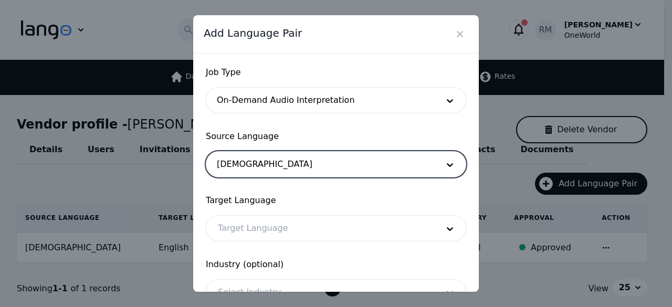
click at [266, 235] on div at bounding box center [320, 228] width 228 height 25
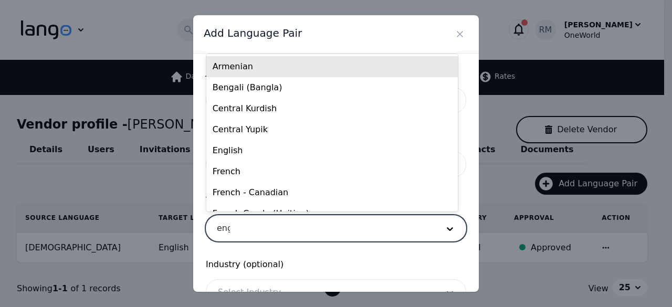
type input "engl"
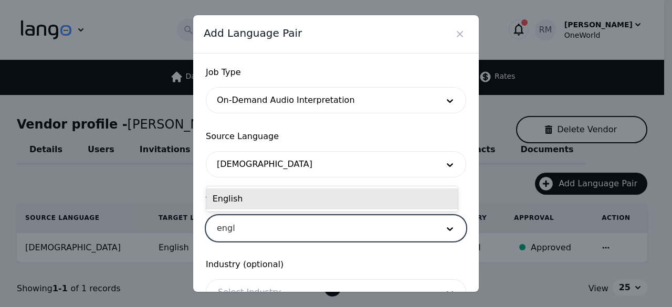
click at [330, 200] on div "English" at bounding box center [332, 198] width 252 height 21
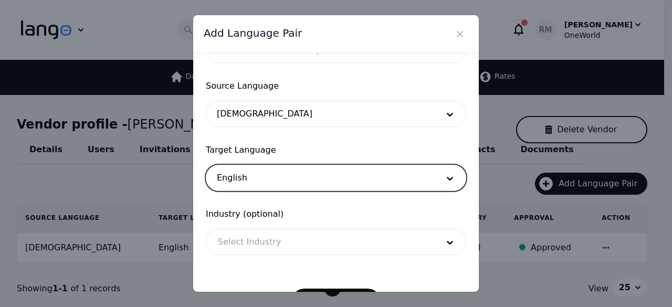
scroll to position [87, 0]
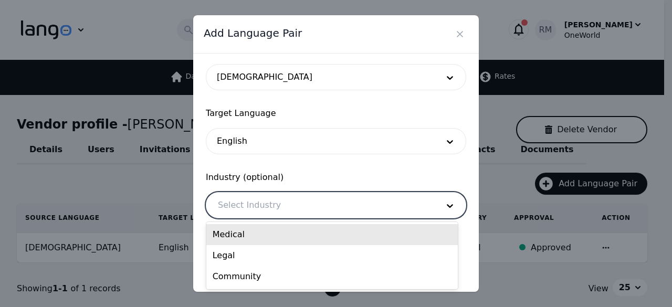
click at [272, 209] on div at bounding box center [320, 205] width 228 height 25
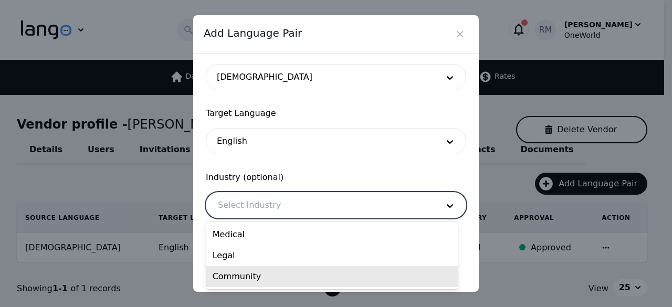
click at [257, 280] on div "Community" at bounding box center [332, 276] width 252 height 21
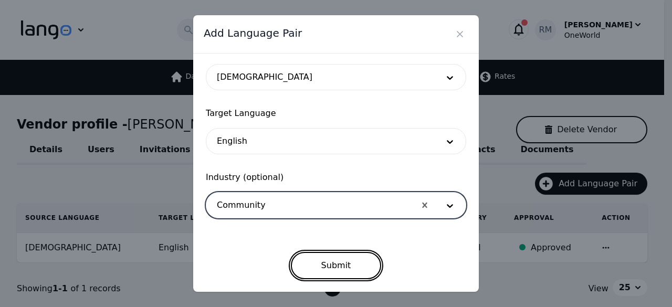
click at [312, 269] on button "Submit" at bounding box center [336, 265] width 91 height 27
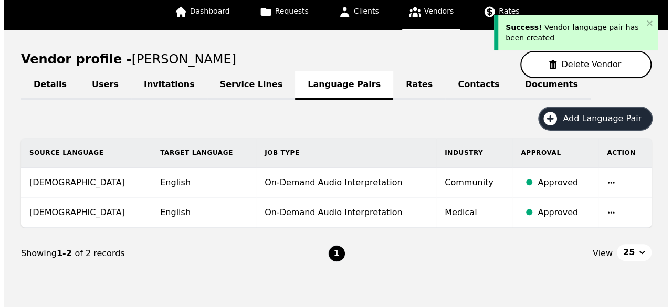
scroll to position [104, 0]
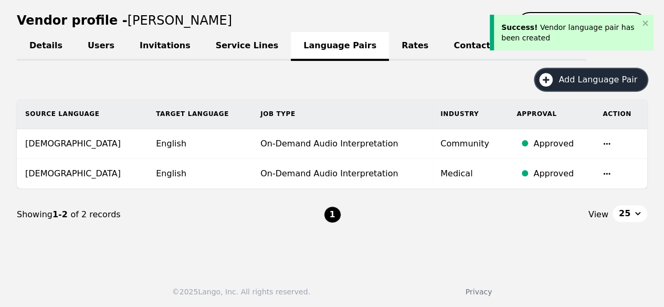
click at [578, 76] on span "Add Language Pair" at bounding box center [602, 80] width 86 height 13
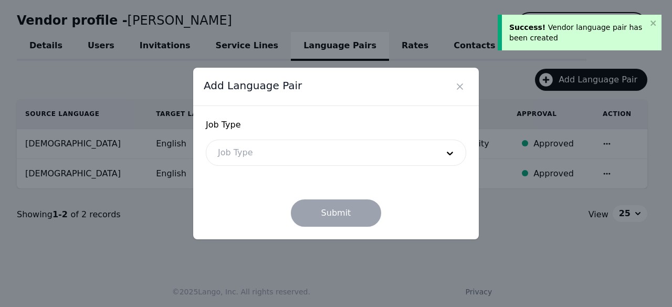
click at [249, 149] on div at bounding box center [320, 152] width 228 height 25
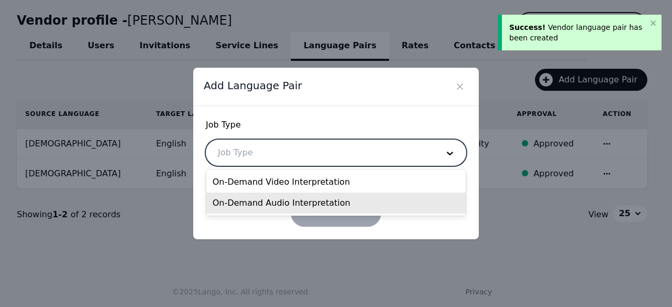
click at [249, 209] on div "On-Demand Audio Interpretation" at bounding box center [336, 203] width 260 height 21
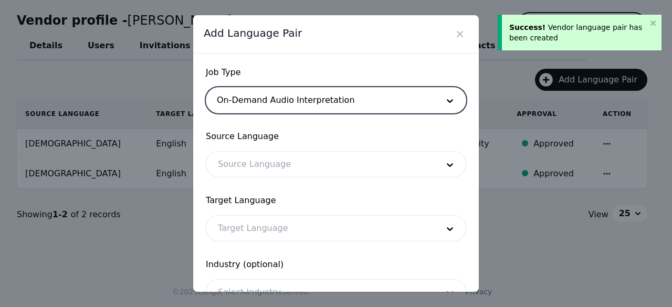
click at [280, 161] on div at bounding box center [320, 164] width 228 height 25
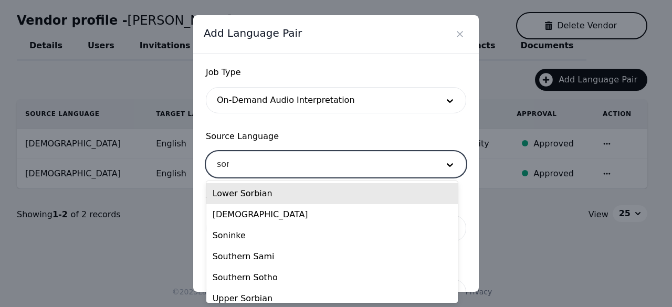
type input "soma"
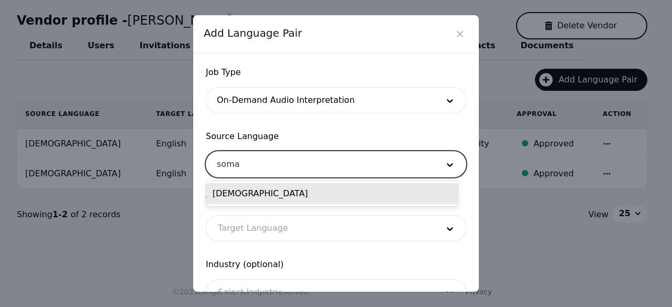
click at [250, 197] on div "Somali" at bounding box center [332, 193] width 252 height 21
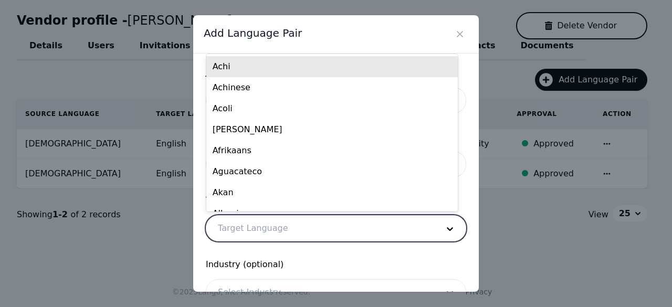
click at [258, 234] on div at bounding box center [320, 228] width 228 height 25
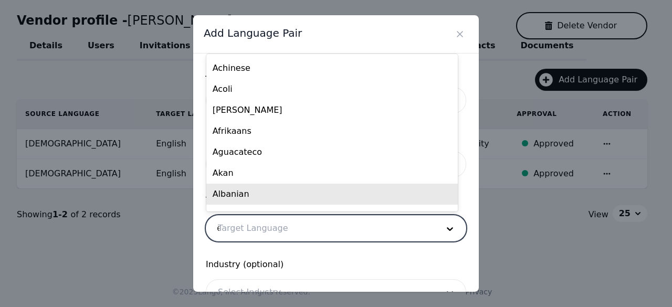
scroll to position [0, 0]
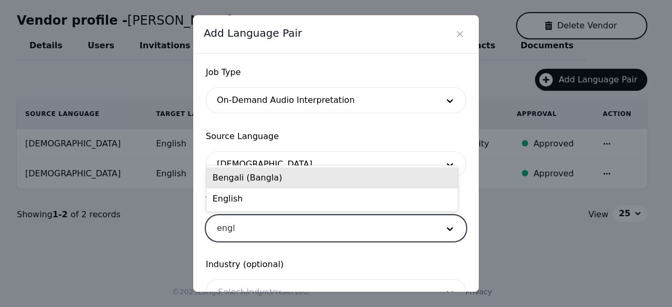
type input "engli"
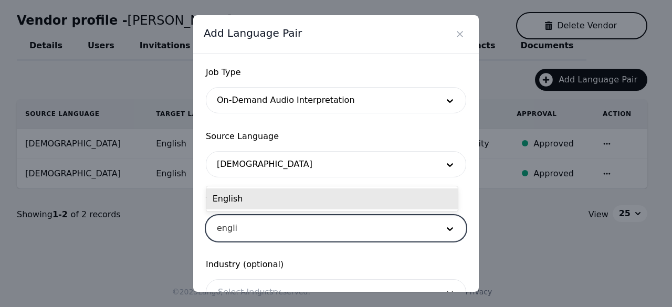
click at [382, 198] on div "English" at bounding box center [332, 198] width 252 height 21
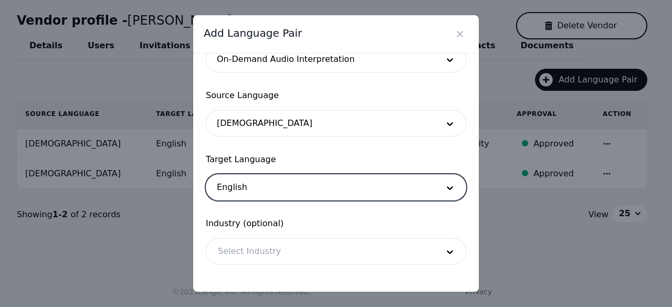
scroll to position [87, 0]
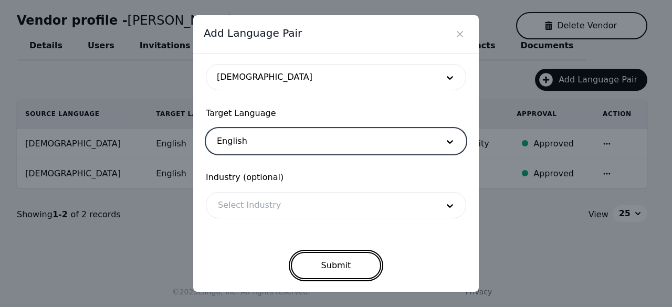
click at [328, 266] on button "Submit" at bounding box center [336, 265] width 91 height 27
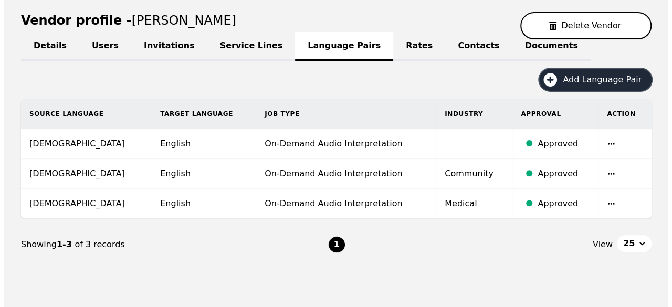
scroll to position [0, 0]
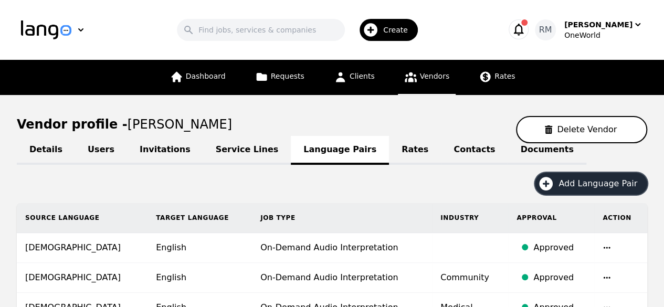
click at [396, 37] on div "Create" at bounding box center [389, 30] width 58 height 22
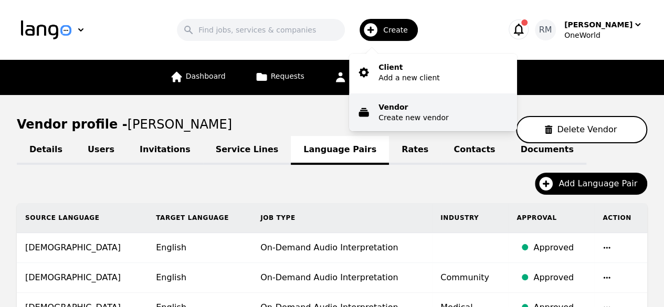
click at [427, 117] on p "Create new vendor" at bounding box center [414, 117] width 70 height 11
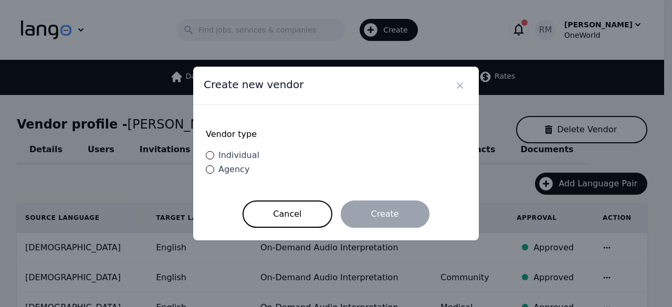
click at [243, 152] on span "Individual" at bounding box center [238, 155] width 41 height 10
click at [214, 152] on input "Individual" at bounding box center [210, 155] width 8 height 8
radio input "true"
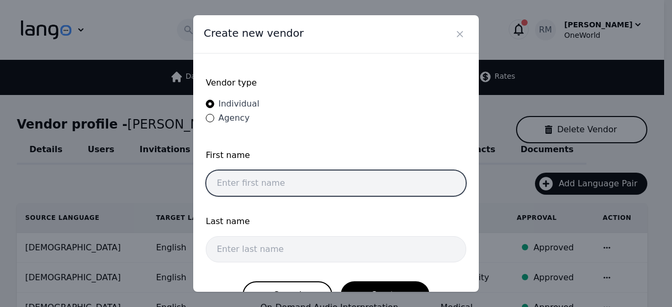
click at [291, 180] on input "text" at bounding box center [336, 183] width 260 height 26
paste input "Muhoza Emmanuel"
click at [276, 185] on input "Muhoza Emmanuel" at bounding box center [336, 183] width 260 height 26
type input "Muhoza"
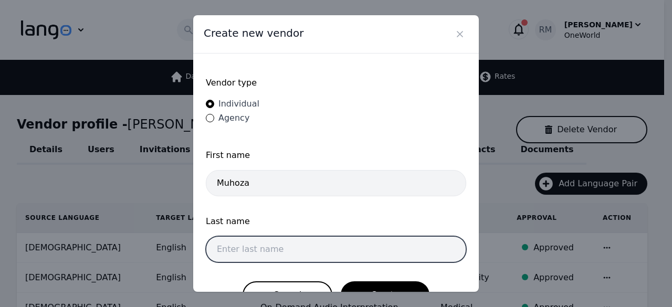
click at [270, 236] on input "text" at bounding box center [336, 249] width 260 height 26
paste input "Emmanuel"
type input "Emmanuel"
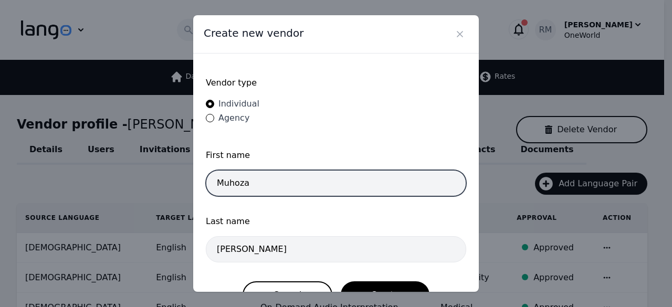
click at [358, 178] on input "Muhoza" at bounding box center [336, 183] width 260 height 26
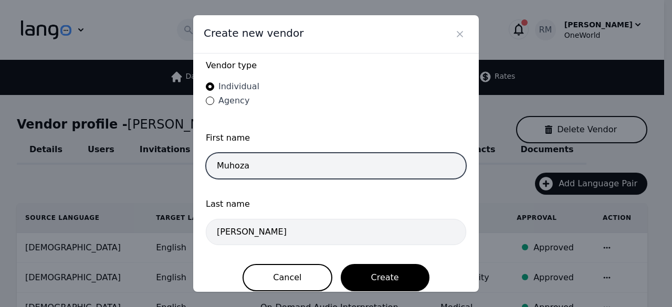
scroll to position [27, 0]
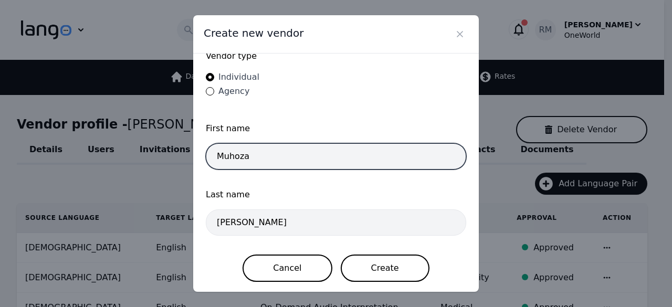
type input "Muhoza"
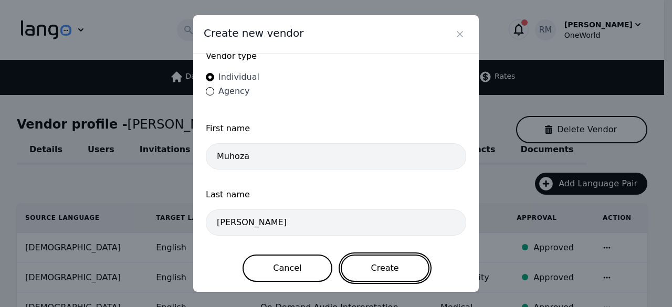
click at [402, 274] on button "Create" at bounding box center [385, 268] width 89 height 27
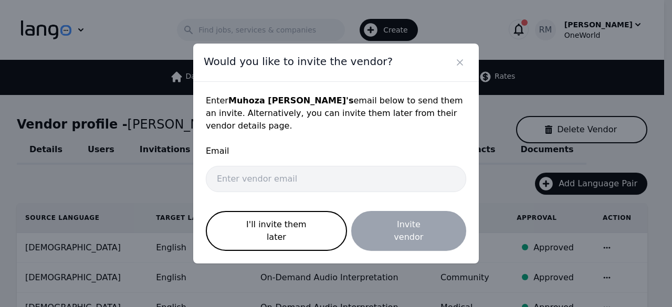
scroll to position [0, 0]
click at [338, 163] on div "Email" at bounding box center [336, 155] width 260 height 21
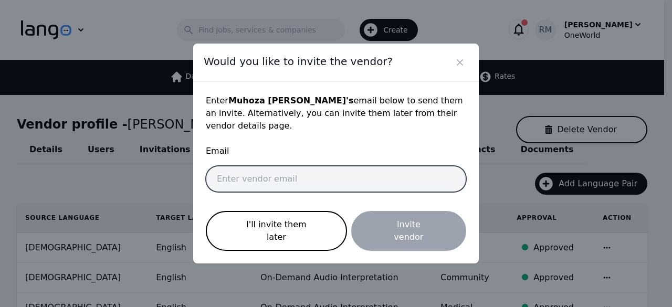
click at [334, 167] on input "email" at bounding box center [336, 179] width 260 height 26
paste input "nkundabantuchristian12@gmail.com"
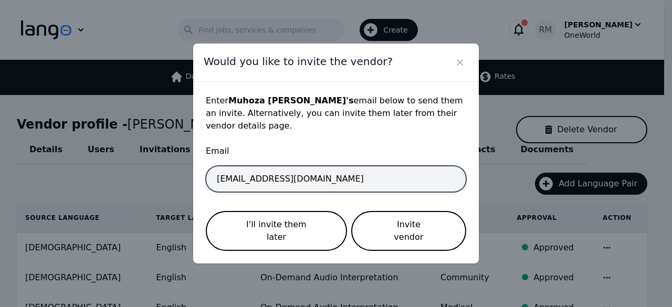
type input "nkundabantuchristian12@gmail.com"
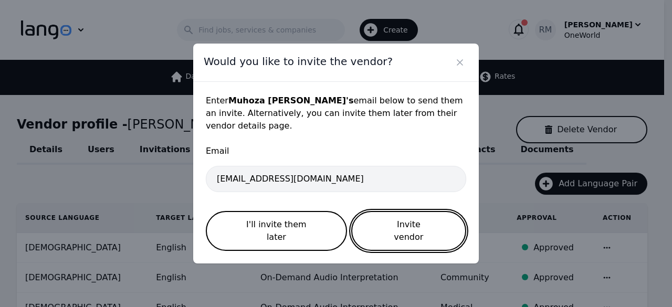
click at [407, 221] on button "Invite vendor" at bounding box center [408, 231] width 115 height 40
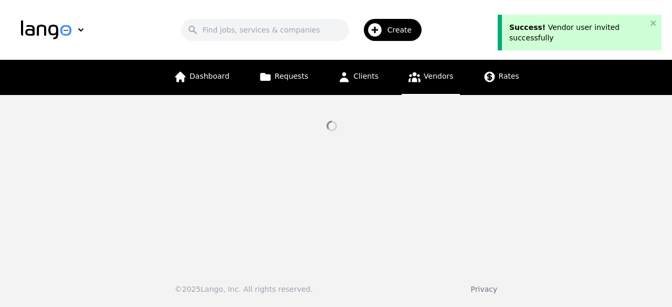
select select "active"
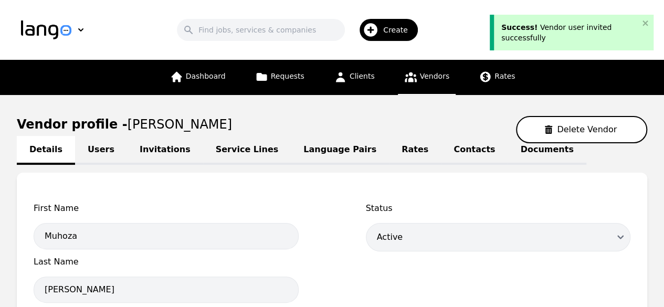
click at [309, 151] on link "Language Pairs" at bounding box center [340, 150] width 98 height 29
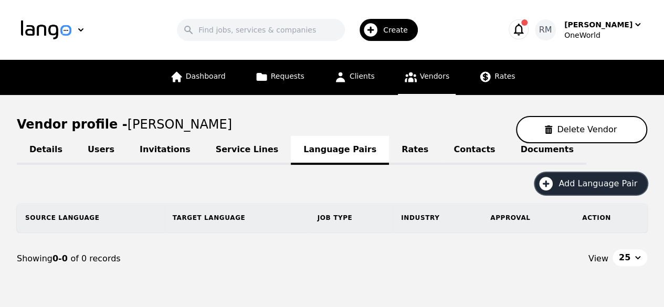
click at [606, 184] on span "Add Language Pair" at bounding box center [602, 183] width 86 height 13
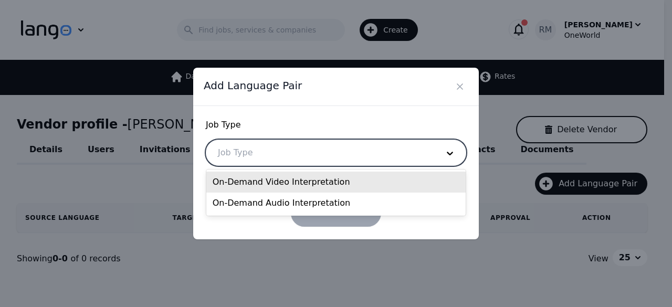
click at [297, 149] on div at bounding box center [320, 152] width 228 height 25
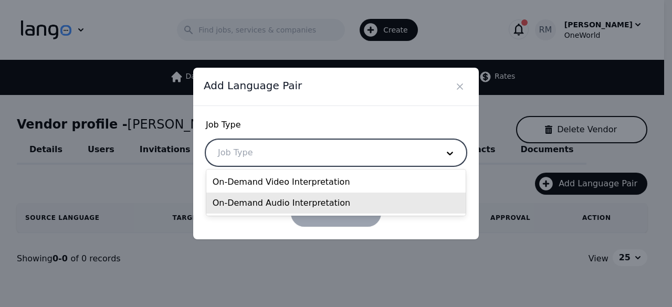
click at [258, 206] on div "On-Demand Audio Interpretation" at bounding box center [336, 203] width 260 height 21
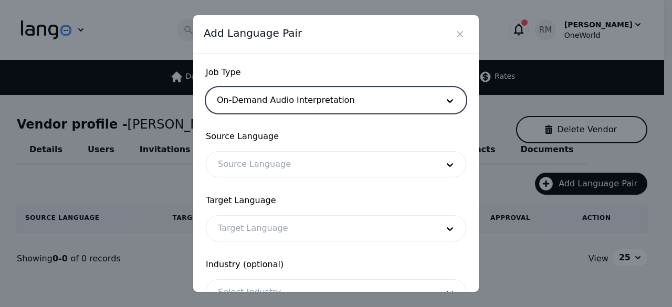
click at [278, 157] on div at bounding box center [320, 164] width 228 height 25
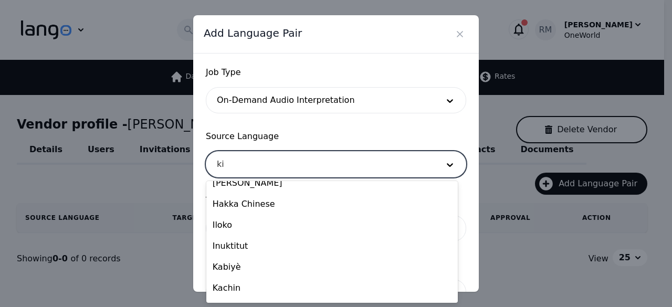
scroll to position [71, 0]
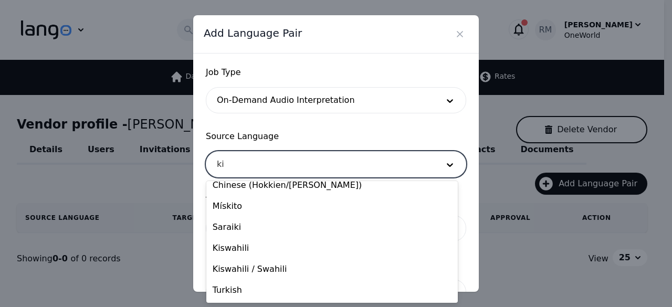
type input "kin"
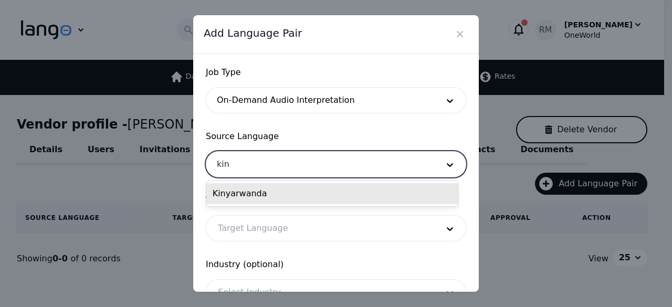
click at [253, 197] on div "Kinyarwanda" at bounding box center [332, 193] width 252 height 21
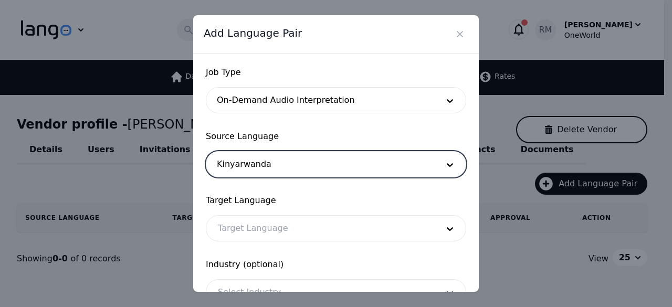
click at [284, 229] on div at bounding box center [320, 228] width 228 height 25
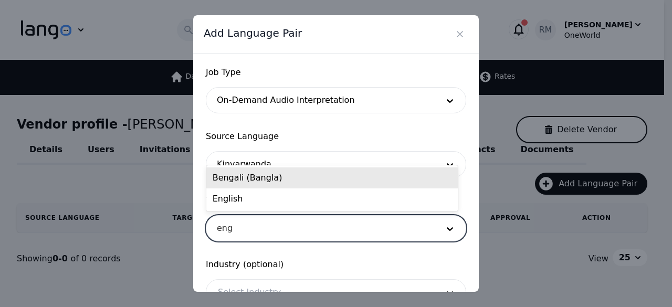
type input "engl"
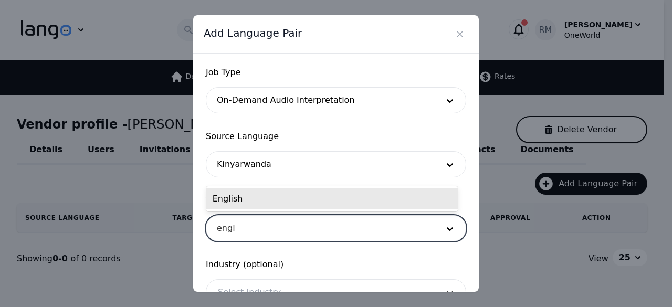
click at [287, 193] on div "English" at bounding box center [332, 198] width 252 height 21
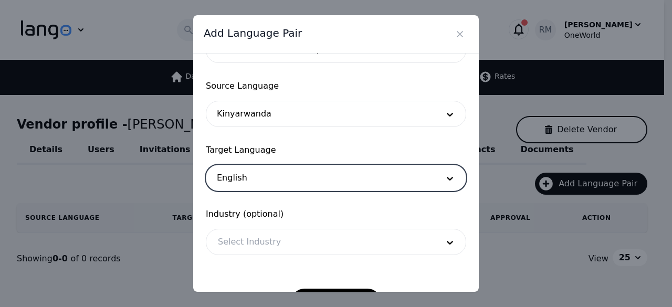
scroll to position [87, 0]
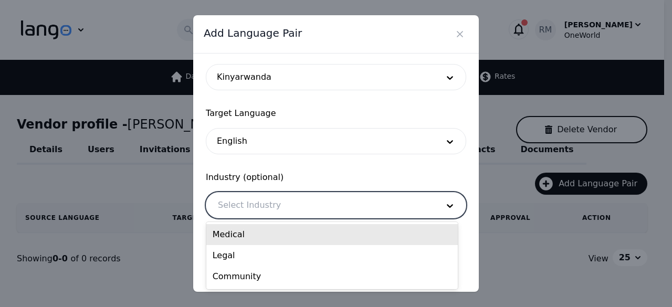
click at [401, 215] on div at bounding box center [320, 205] width 228 height 25
click at [308, 240] on div "Medical" at bounding box center [332, 234] width 252 height 21
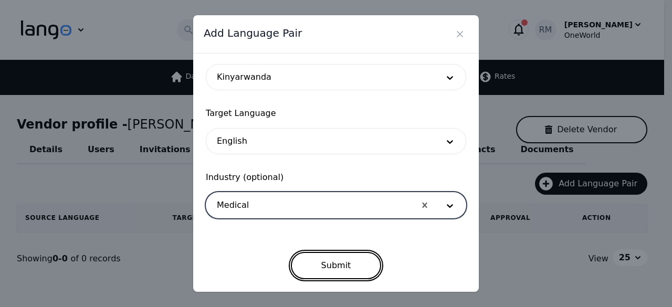
click at [340, 262] on button "Submit" at bounding box center [336, 265] width 91 height 27
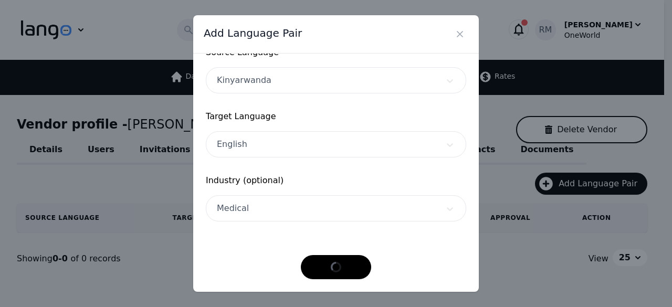
scroll to position [83, 0]
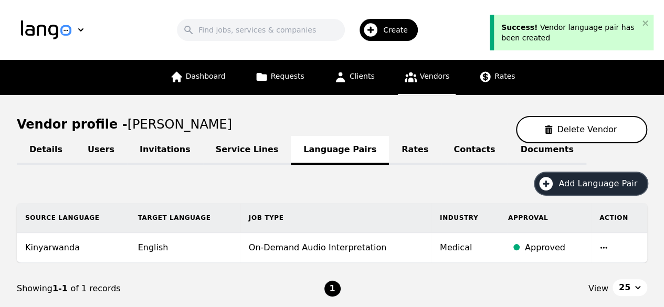
click at [601, 179] on span "Add Language Pair" at bounding box center [602, 183] width 86 height 13
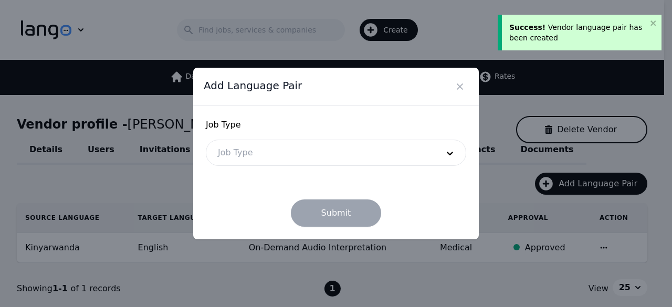
click at [339, 149] on div at bounding box center [320, 152] width 228 height 25
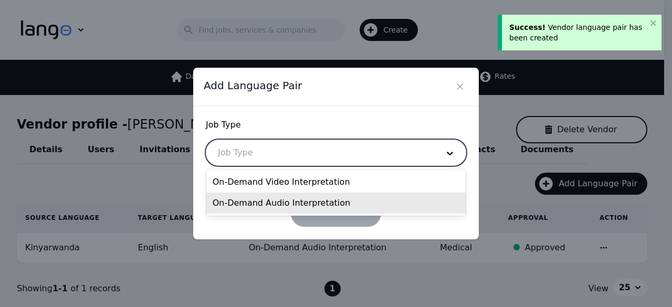
click at [298, 199] on div "On-Demand Audio Interpretation" at bounding box center [336, 203] width 260 height 21
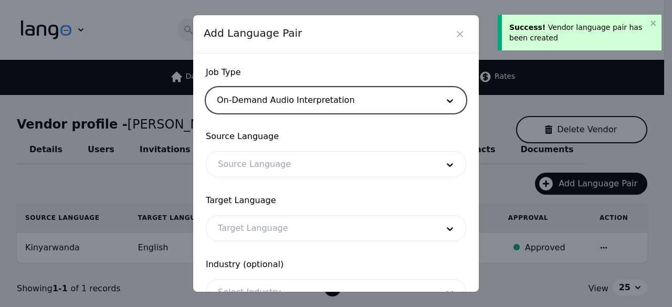
click at [310, 168] on div at bounding box center [320, 164] width 228 height 25
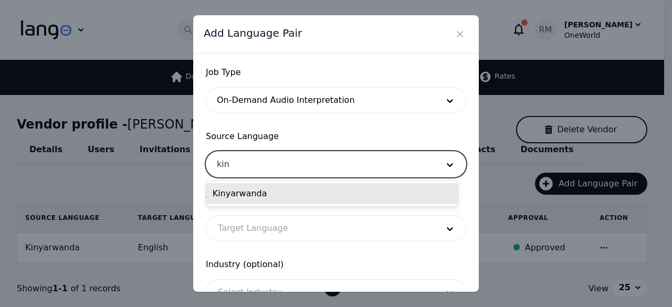
type input "kiny"
click at [345, 196] on div "Kinyarwanda" at bounding box center [332, 193] width 252 height 21
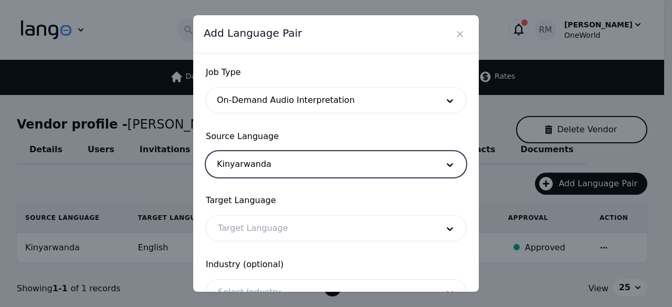
click at [298, 231] on div at bounding box center [320, 228] width 228 height 25
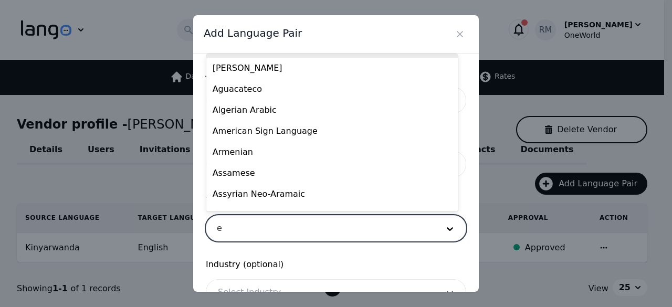
scroll to position [0, 0]
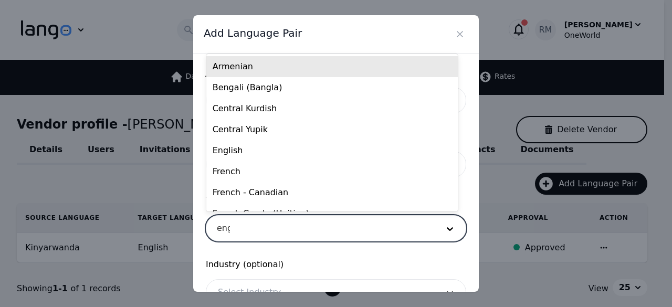
type input "engl"
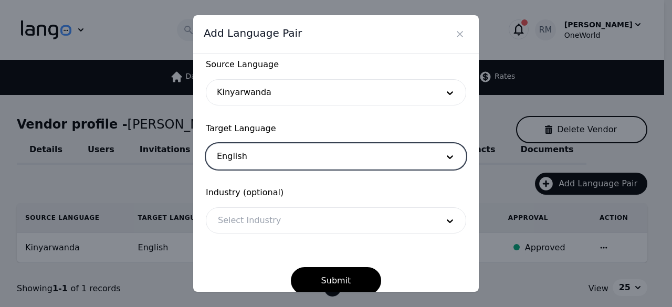
scroll to position [87, 0]
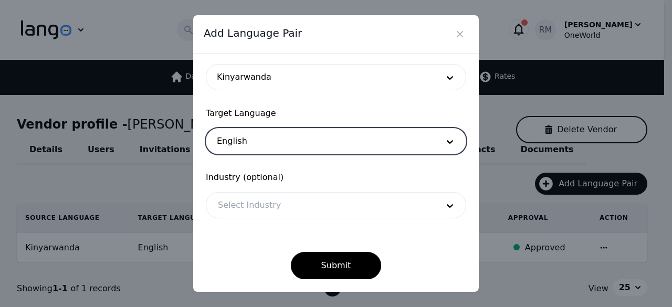
click at [297, 213] on div at bounding box center [320, 205] width 228 height 25
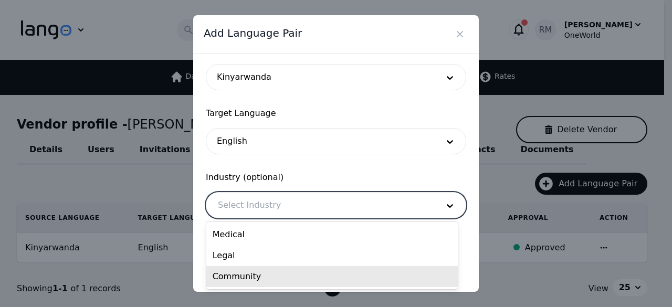
click at [261, 278] on div "Community" at bounding box center [332, 276] width 252 height 21
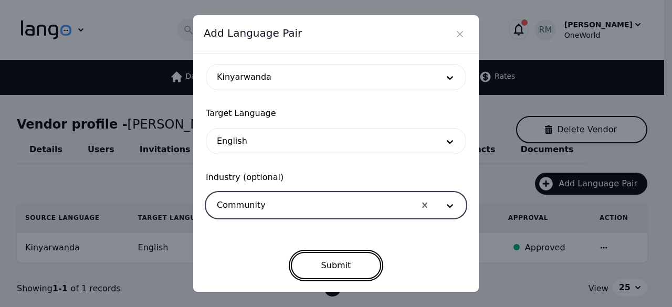
click at [322, 270] on button "Submit" at bounding box center [336, 265] width 91 height 27
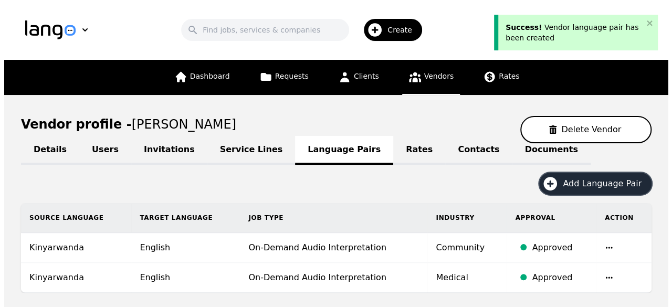
scroll to position [104, 0]
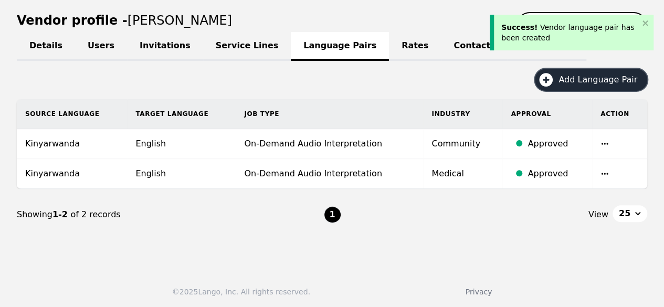
click at [612, 84] on span "Add Language Pair" at bounding box center [602, 80] width 86 height 13
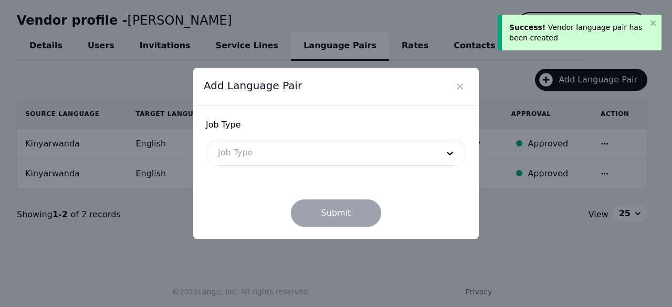
click at [308, 160] on div at bounding box center [320, 152] width 228 height 25
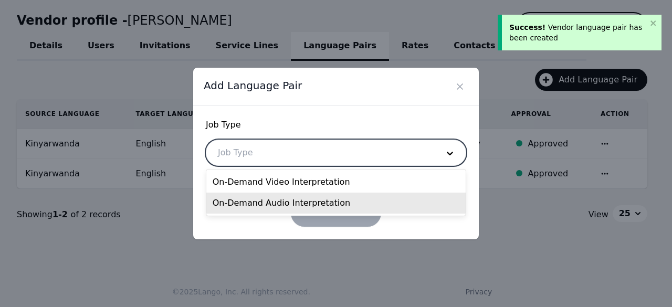
click at [307, 205] on div "On-Demand Audio Interpretation" at bounding box center [336, 203] width 260 height 21
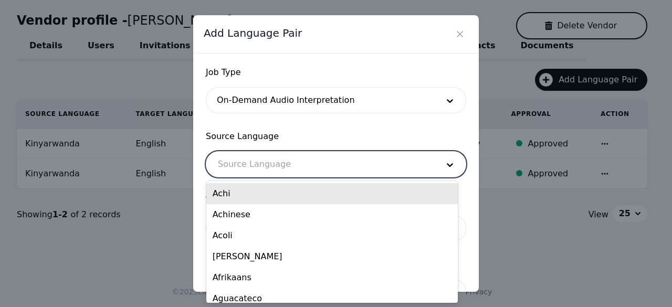
click at [290, 166] on div at bounding box center [320, 164] width 228 height 25
type input "kin"
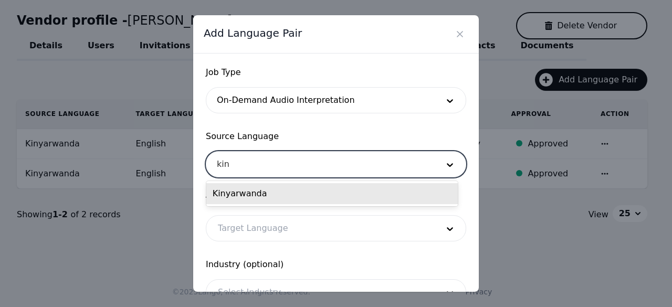
click at [312, 196] on div "Kinyarwanda" at bounding box center [332, 193] width 252 height 21
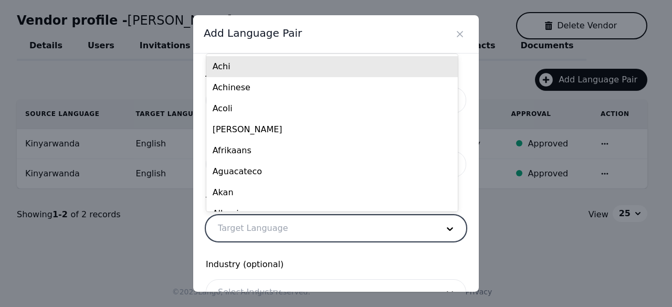
click at [292, 227] on div at bounding box center [320, 228] width 228 height 25
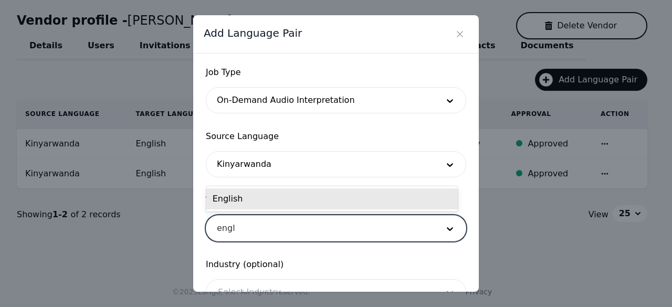
type input "engli"
click at [312, 206] on div "English" at bounding box center [332, 198] width 252 height 21
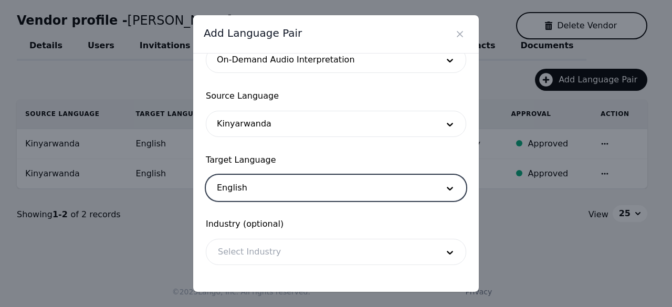
scroll to position [87, 0]
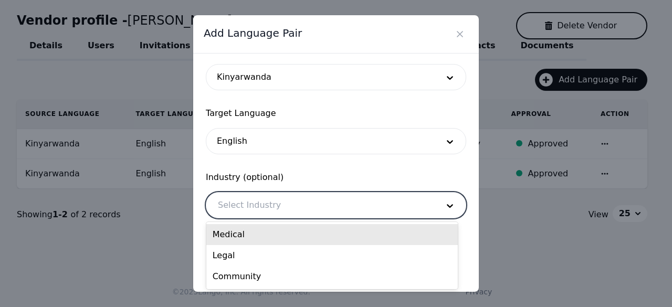
click at [290, 202] on div at bounding box center [320, 205] width 228 height 25
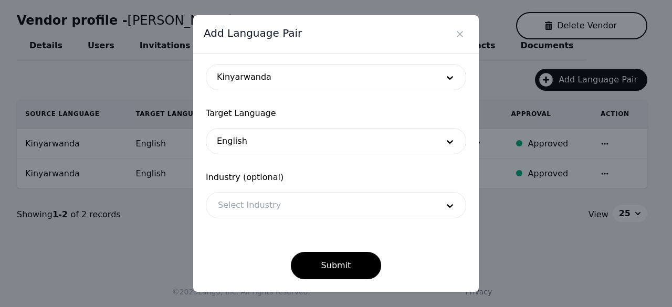
click at [462, 186] on div "Job Type On-Demand Audio Interpretation Source Language Kinyarwanda Target Lang…" at bounding box center [336, 173] width 286 height 238
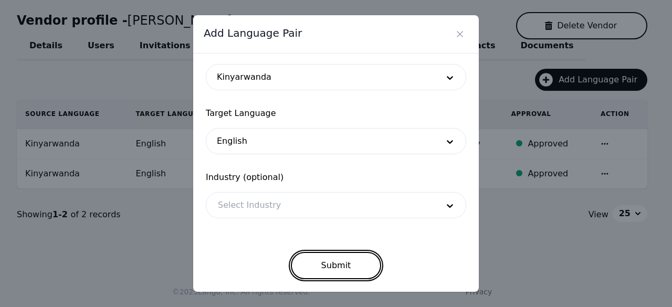
click at [315, 269] on button "Submit" at bounding box center [336, 265] width 91 height 27
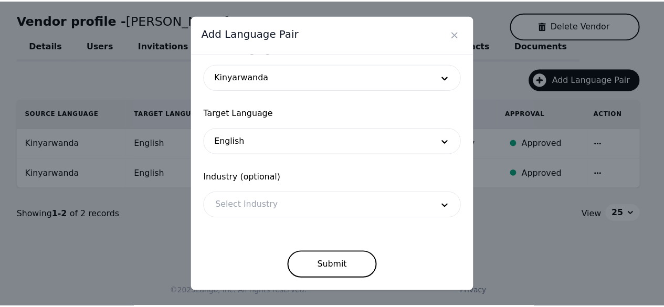
scroll to position [83, 0]
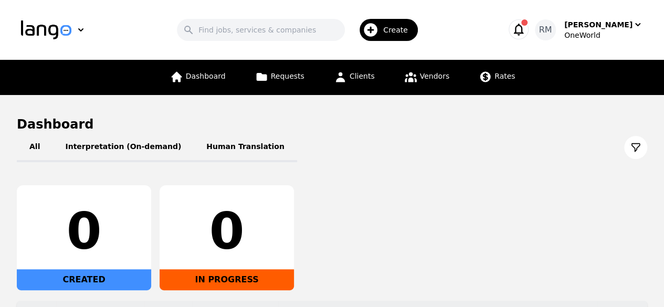
click at [524, 27] on icon "button" at bounding box center [519, 30] width 10 height 12
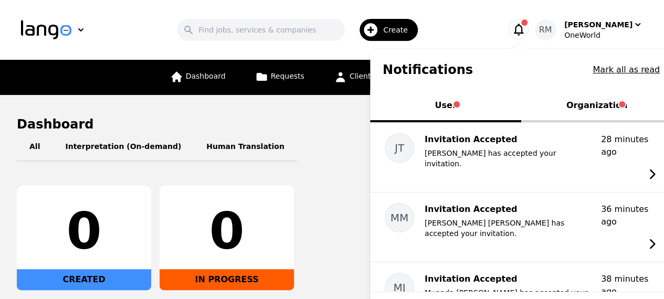
click at [455, 17] on div "Search Create" at bounding box center [300, 30] width 374 height 30
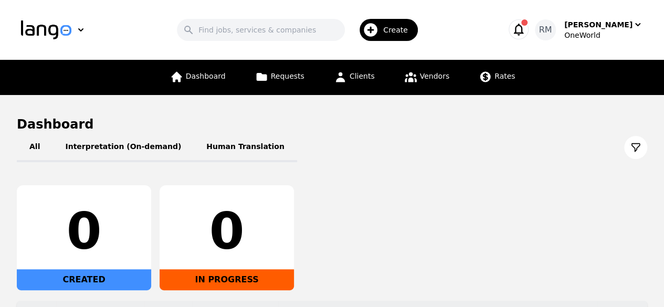
click at [418, 36] on div "Create" at bounding box center [389, 30] width 58 height 22
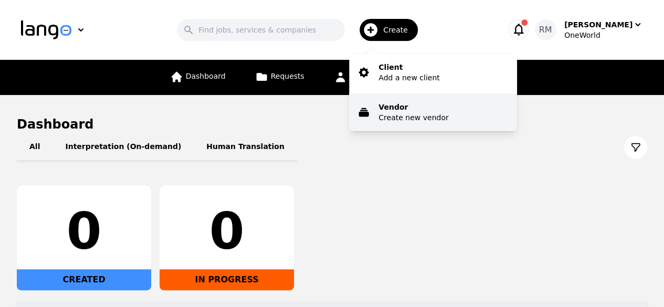
click at [428, 113] on p "Create new vendor" at bounding box center [414, 117] width 70 height 11
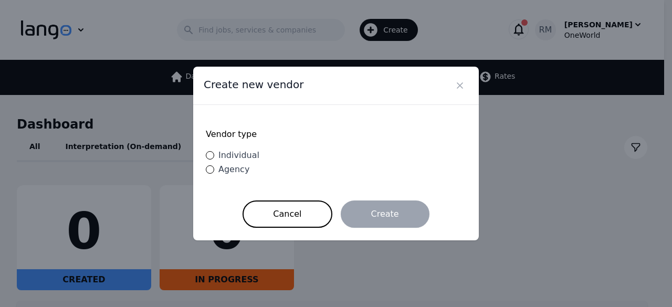
click at [243, 154] on span "Individual" at bounding box center [238, 155] width 41 height 10
click at [214, 154] on input "Individual" at bounding box center [210, 155] width 8 height 8
radio input "true"
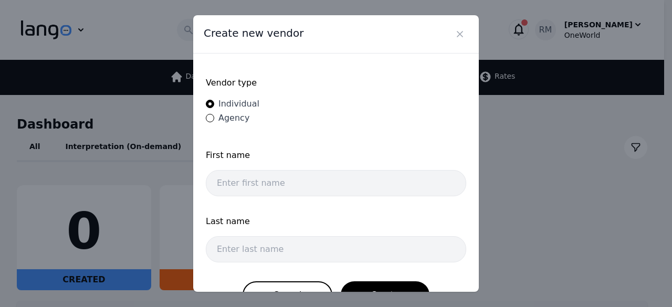
click at [301, 196] on div "First name" at bounding box center [336, 176] width 260 height 54
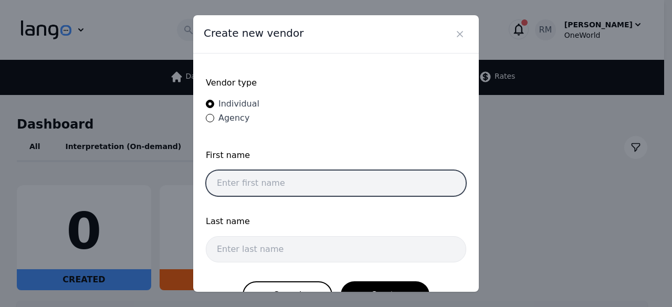
click at [309, 185] on input "text" at bounding box center [336, 183] width 260 height 26
type input "Alejandra"
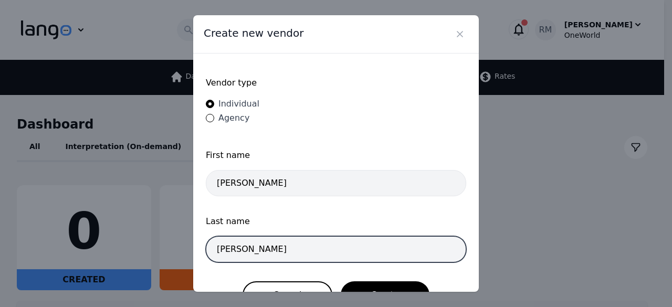
type input "Flores"
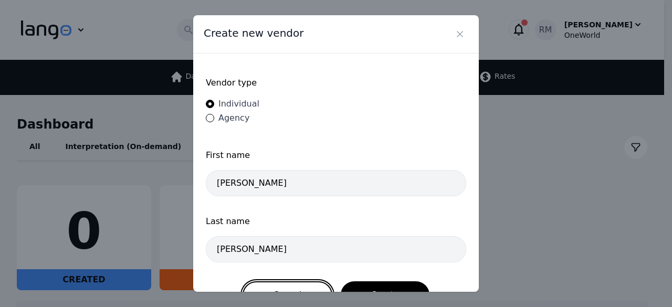
scroll to position [14, 0]
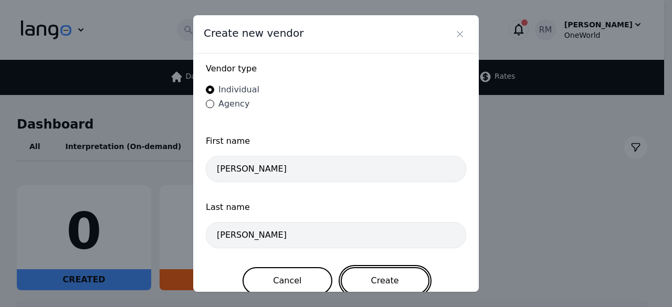
click at [368, 267] on button "Create" at bounding box center [385, 280] width 89 height 27
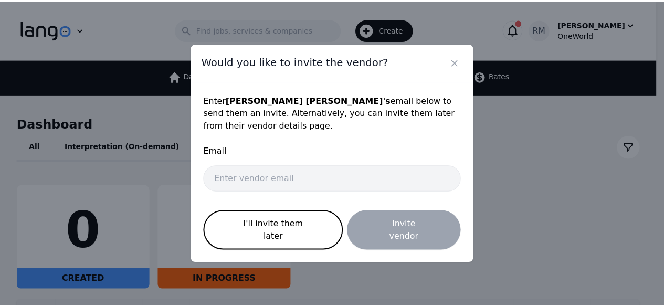
scroll to position [0, 0]
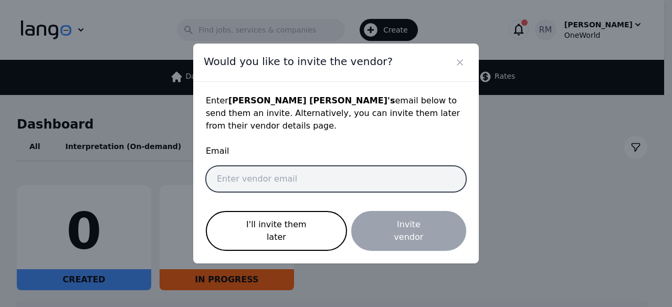
click at [279, 179] on input "email" at bounding box center [336, 179] width 260 height 26
paste input "alejandraflores@oneworldgs.com"
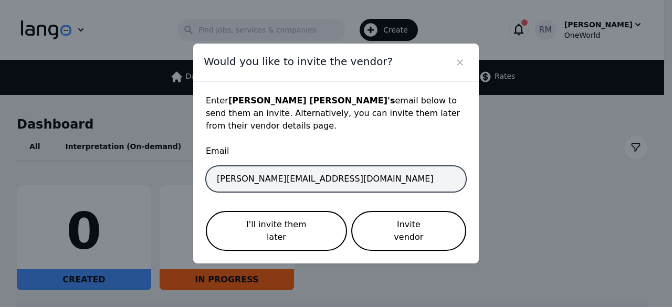
type input "alejandraflores@oneworldgs.com"
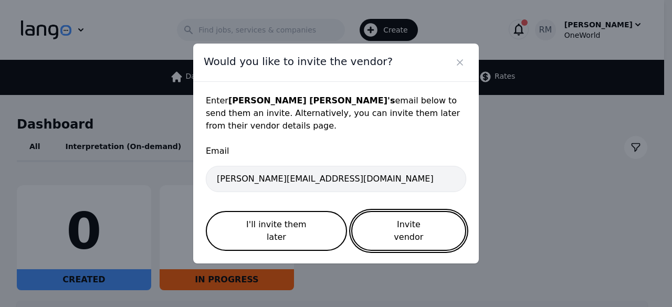
click at [404, 226] on button "Invite vendor" at bounding box center [408, 231] width 115 height 40
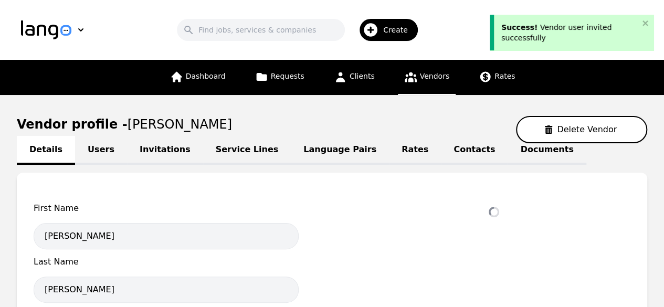
select select "active"
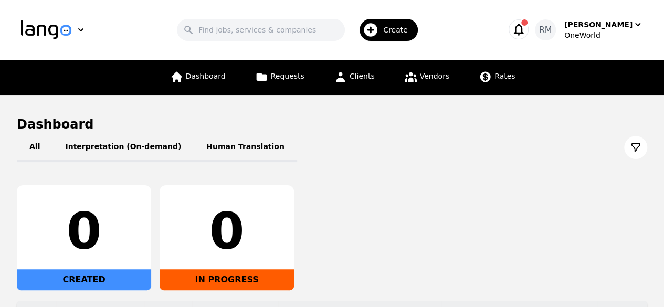
click at [392, 23] on div "Create" at bounding box center [389, 30] width 58 height 22
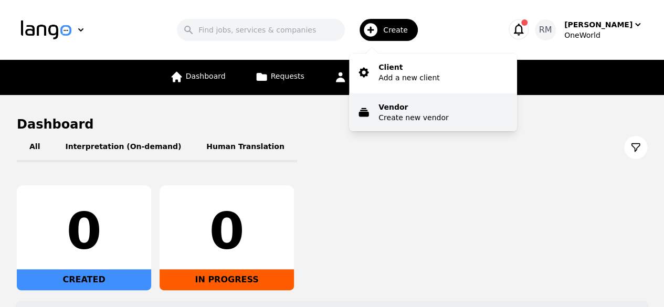
click at [429, 110] on p "Vendor" at bounding box center [414, 107] width 70 height 11
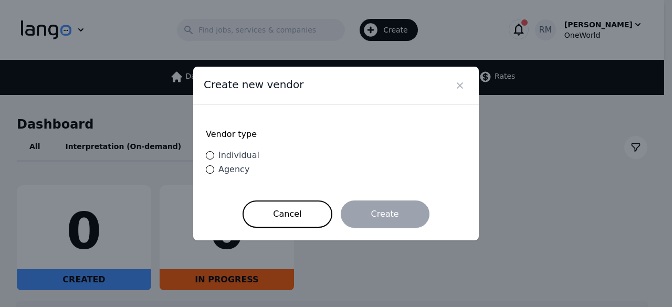
click at [244, 153] on span "Individual" at bounding box center [238, 155] width 41 height 10
click at [214, 153] on input "Individual" at bounding box center [210, 155] width 8 height 8
radio input "true"
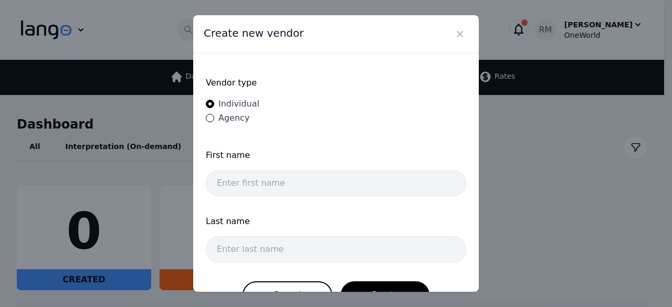
click at [296, 151] on span "First name" at bounding box center [336, 155] width 260 height 13
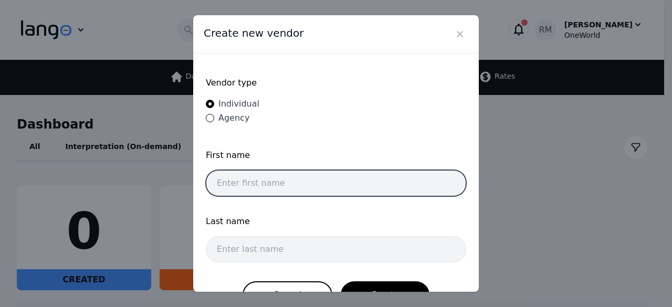
click at [280, 174] on input "text" at bounding box center [336, 183] width 260 height 26
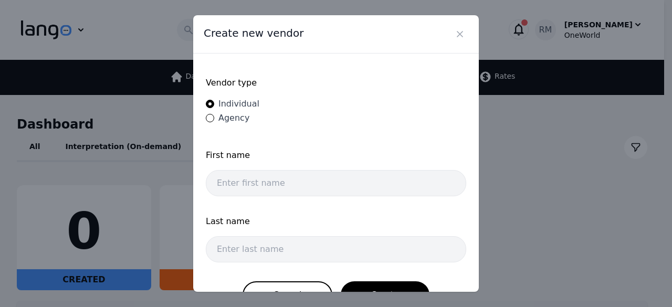
click at [277, 223] on span "Last name" at bounding box center [336, 221] width 260 height 13
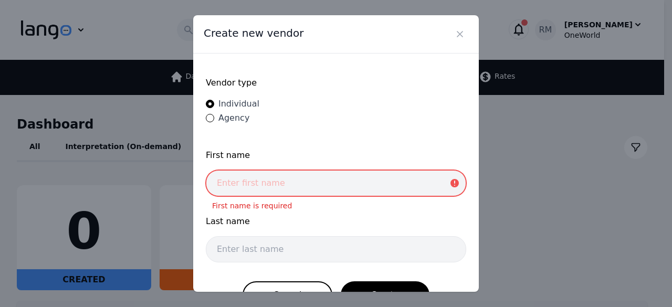
click at [289, 186] on input "text" at bounding box center [336, 183] width 260 height 26
paste input "Haftom Gebreegziabhier"
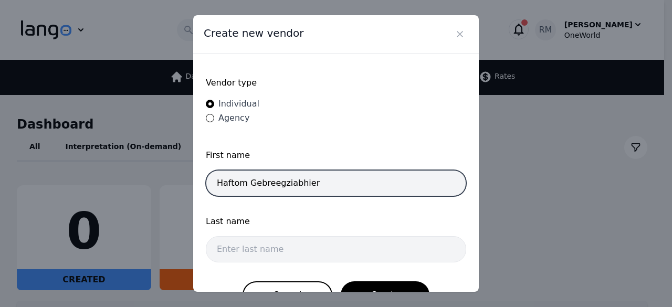
drag, startPoint x: 312, startPoint y: 179, endPoint x: 248, endPoint y: 193, distance: 66.2
click at [248, 193] on input "Haftom Gebreegziabhier" at bounding box center [336, 183] width 260 height 26
type input "Haftom"
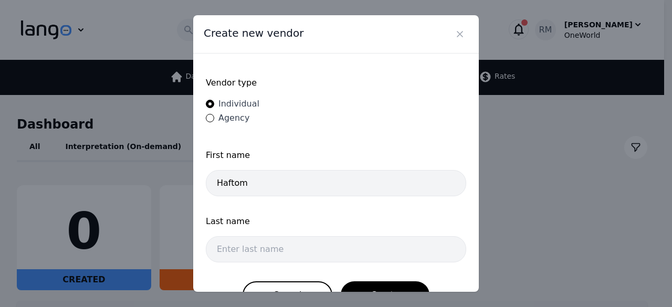
click at [247, 222] on span "Last name" at bounding box center [336, 221] width 260 height 13
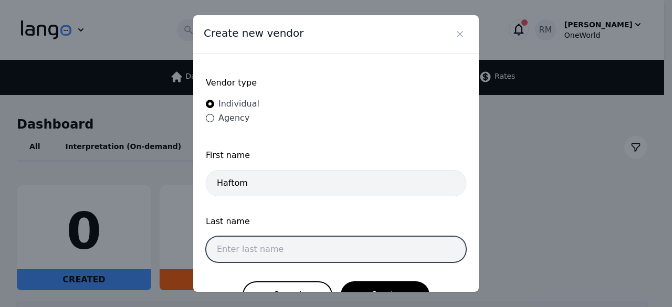
click at [254, 240] on input "text" at bounding box center [336, 249] width 260 height 26
paste input "Gebreegziabhier"
type input "Gebreegziabhier"
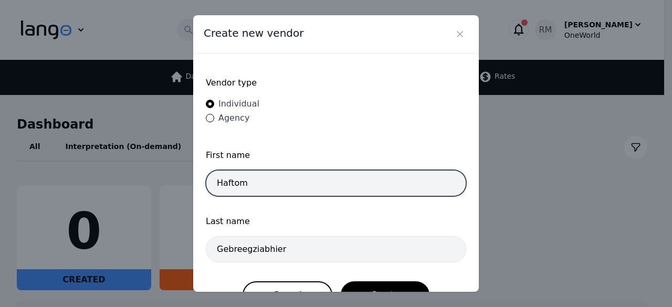
click at [260, 186] on input "Haftom" at bounding box center [336, 183] width 260 height 26
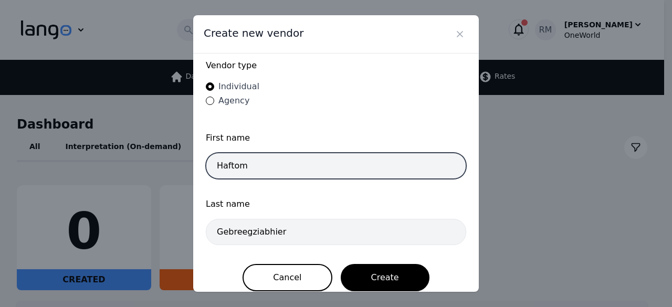
scroll to position [27, 0]
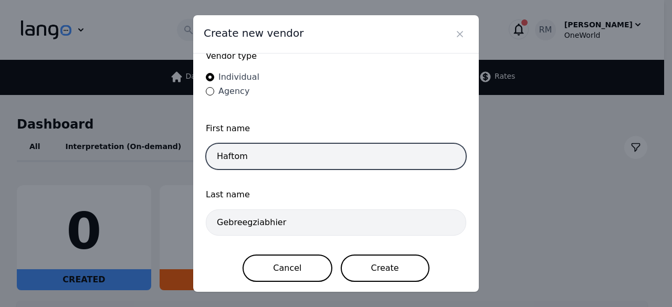
type input "Haftom"
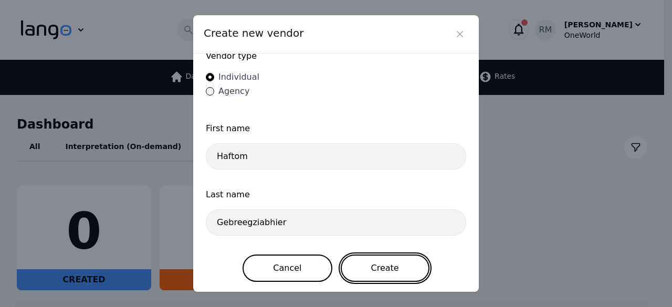
click at [397, 268] on button "Create" at bounding box center [385, 268] width 89 height 27
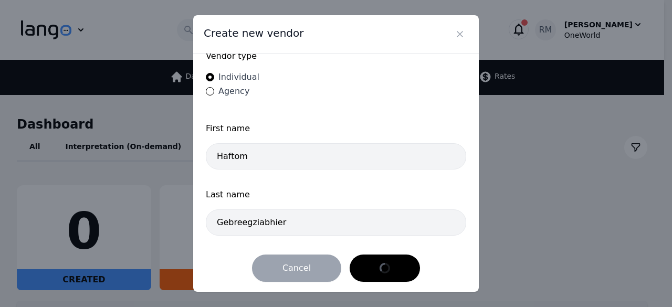
scroll to position [0, 0]
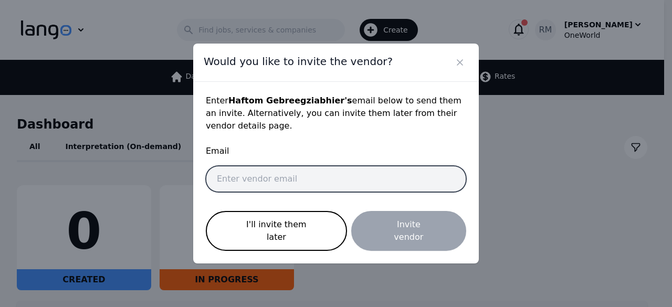
click at [372, 185] on input "email" at bounding box center [336, 179] width 260 height 26
paste input "helenhailay2721@gmail.com"
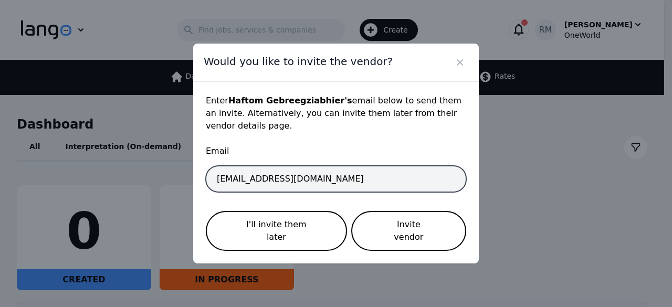
type input "helenhailay2721@gmail.com"
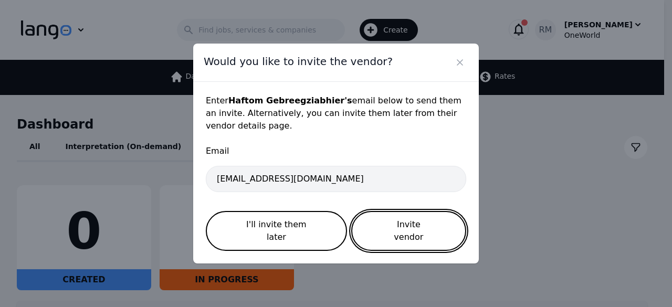
click at [415, 227] on button "Invite vendor" at bounding box center [408, 231] width 115 height 40
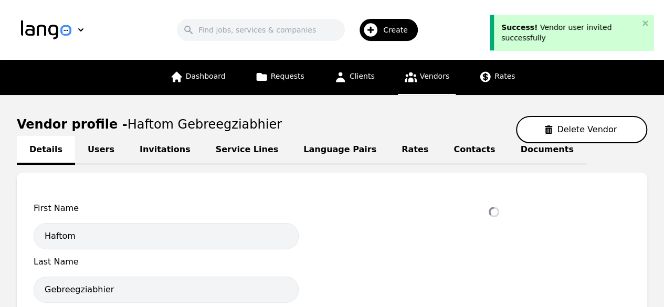
select select "active"
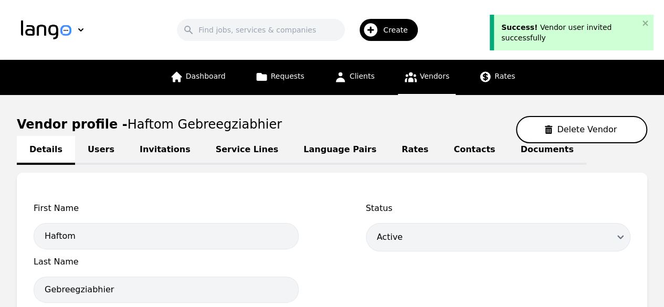
click at [294, 157] on link "Language Pairs" at bounding box center [340, 150] width 98 height 29
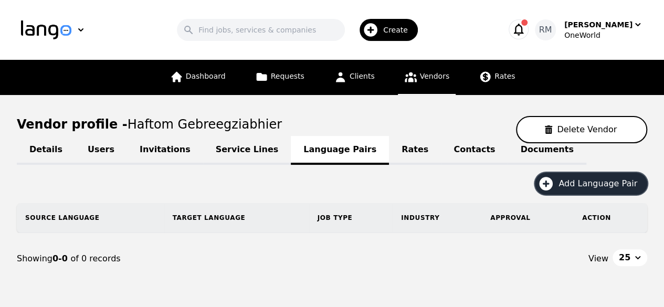
click at [610, 184] on span "Add Language Pair" at bounding box center [602, 183] width 86 height 13
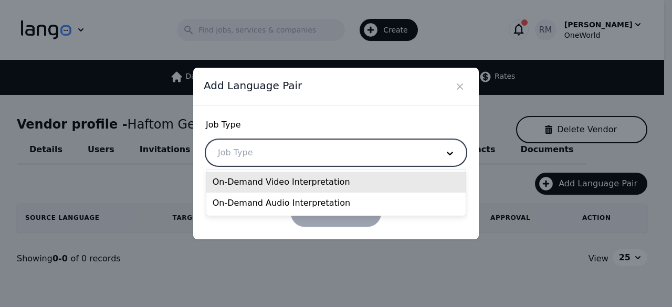
click at [352, 150] on div at bounding box center [320, 152] width 228 height 25
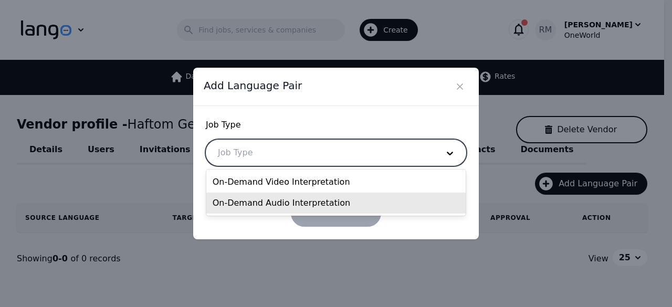
click at [291, 212] on div "On-Demand Audio Interpretation" at bounding box center [336, 203] width 260 height 21
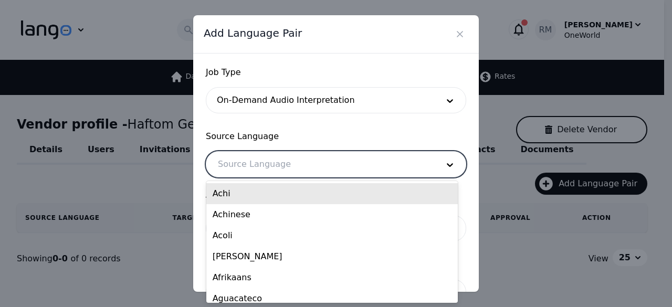
click at [293, 162] on div at bounding box center [320, 164] width 228 height 25
type input "tig"
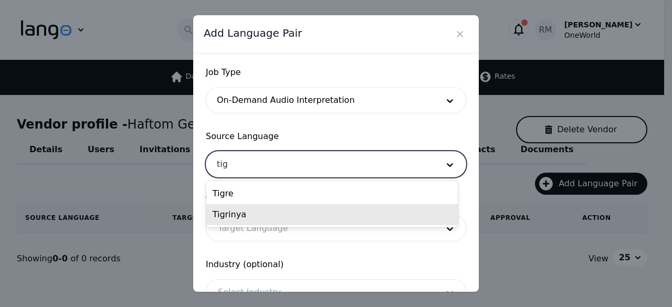
click at [269, 221] on div "Tigrinya" at bounding box center [332, 214] width 252 height 21
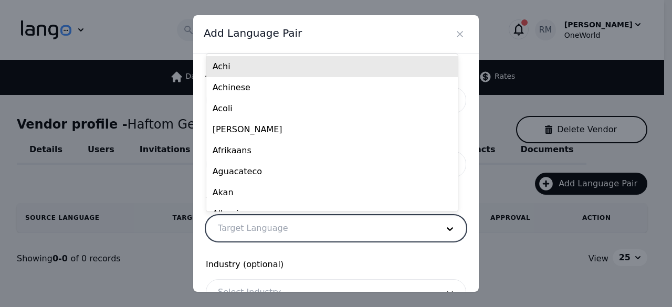
click at [270, 233] on div at bounding box center [320, 228] width 228 height 25
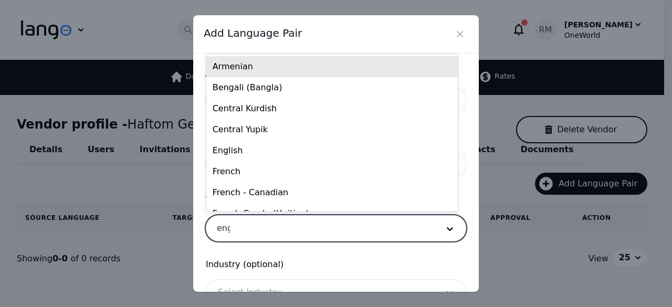
type input "engl"
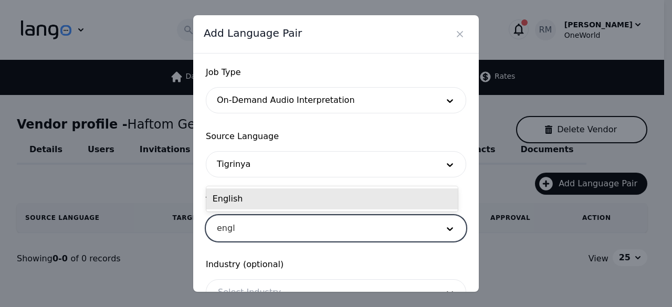
click at [285, 190] on div "English" at bounding box center [332, 198] width 252 height 21
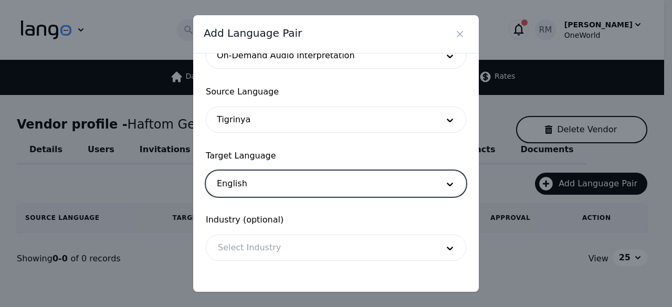
scroll to position [87, 0]
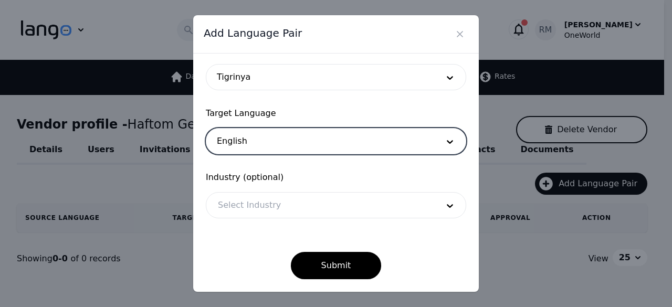
click at [288, 197] on div at bounding box center [320, 205] width 228 height 25
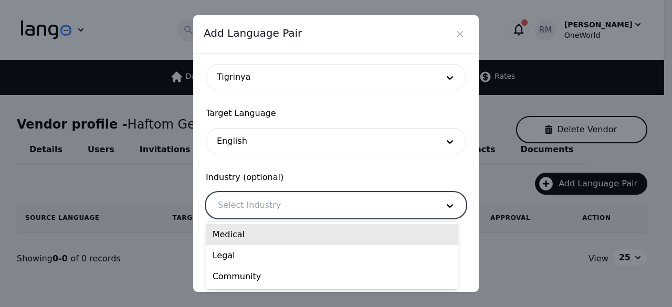
click at [268, 236] on div "Medical" at bounding box center [332, 234] width 252 height 21
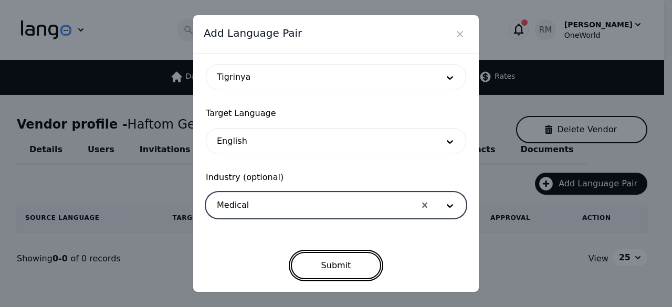
click at [316, 270] on button "Submit" at bounding box center [336, 265] width 91 height 27
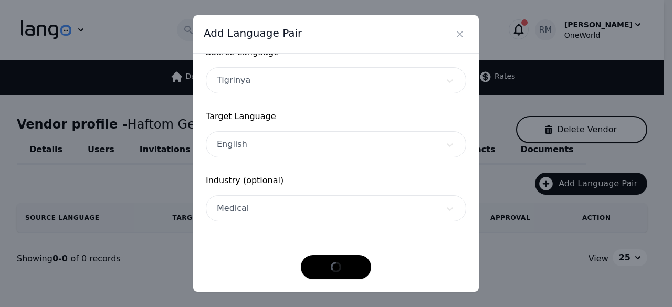
scroll to position [83, 0]
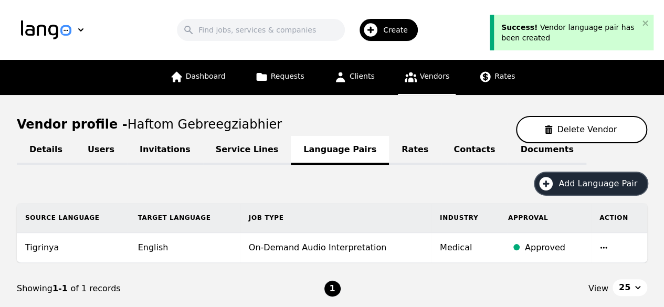
click at [583, 178] on span "Add Language Pair" at bounding box center [602, 183] width 86 height 13
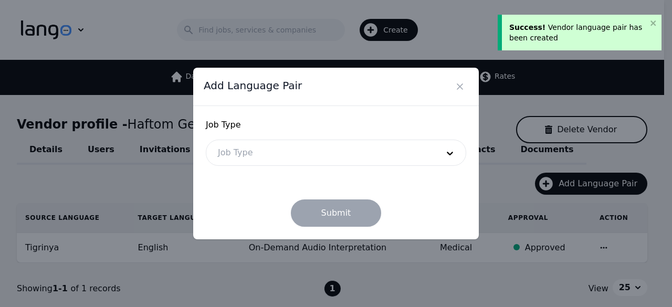
click at [256, 154] on div at bounding box center [320, 152] width 228 height 25
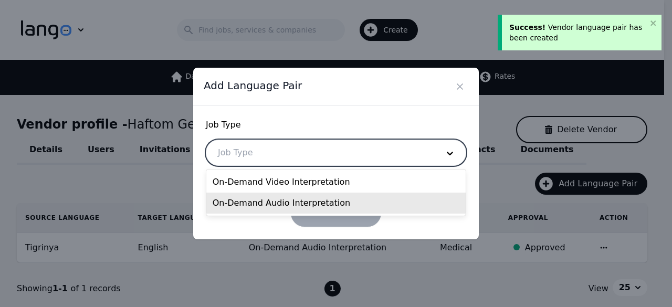
click at [254, 195] on div "On-Demand Audio Interpretation" at bounding box center [336, 203] width 260 height 21
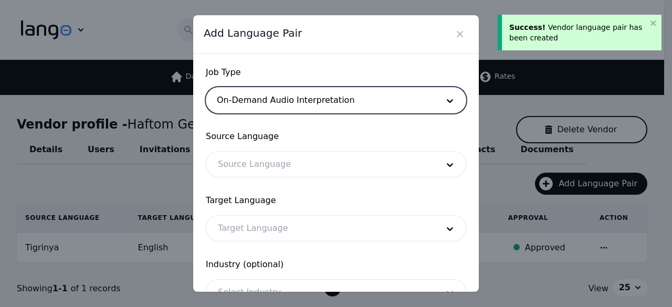
click at [255, 162] on div at bounding box center [320, 164] width 228 height 25
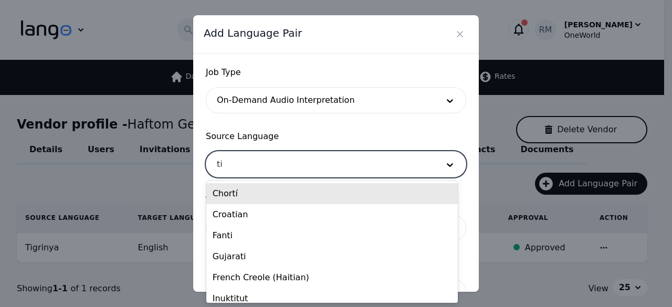
type input "tig"
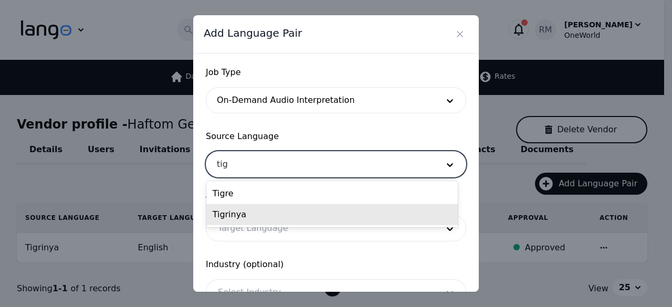
click at [272, 216] on div "Tigrinya" at bounding box center [332, 214] width 252 height 21
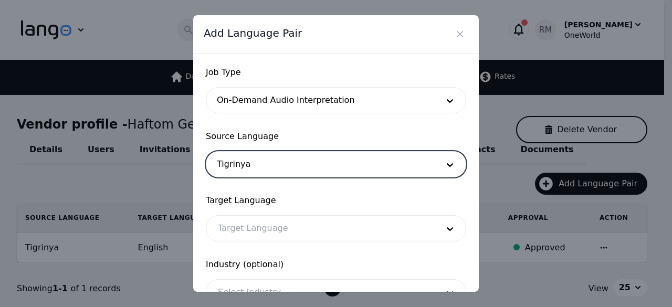
drag, startPoint x: 243, startPoint y: 239, endPoint x: 259, endPoint y: 227, distance: 20.4
click at [245, 238] on div at bounding box center [320, 228] width 228 height 25
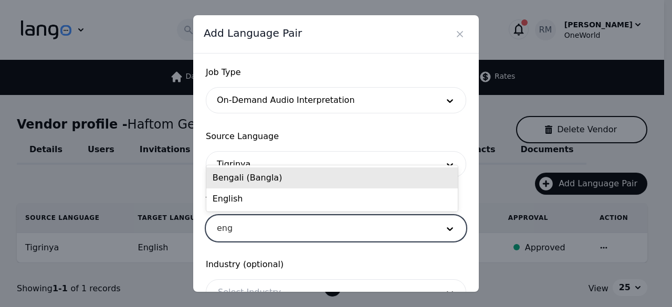
type input "engl"
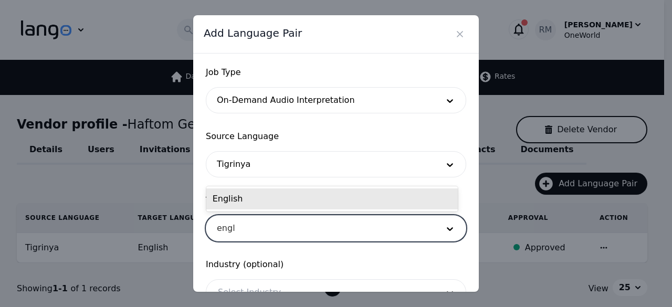
click at [311, 197] on div "English" at bounding box center [332, 198] width 252 height 21
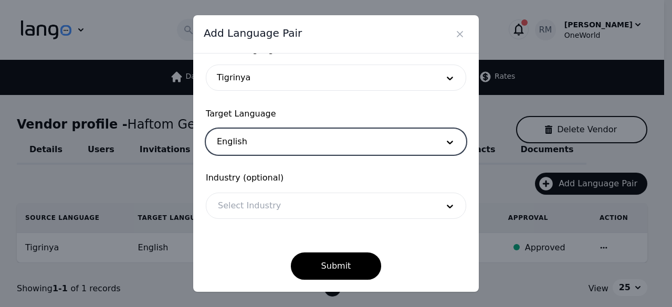
scroll to position [87, 0]
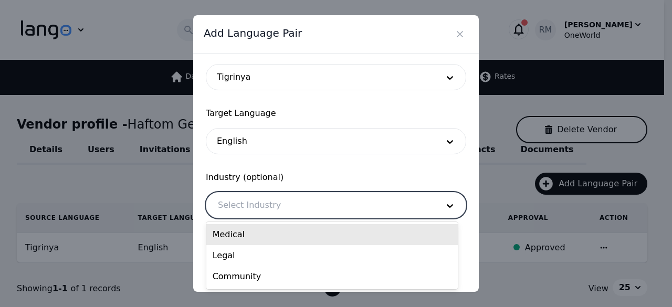
click at [302, 207] on div at bounding box center [320, 205] width 228 height 25
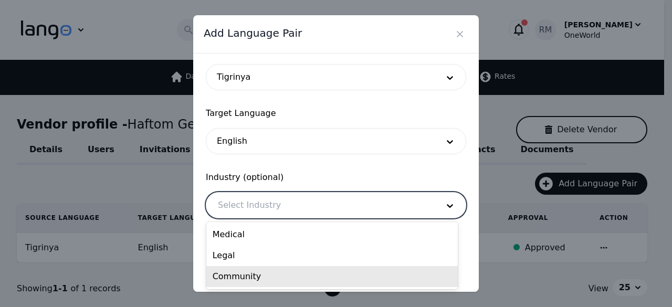
click at [259, 278] on div "Community" at bounding box center [332, 276] width 252 height 21
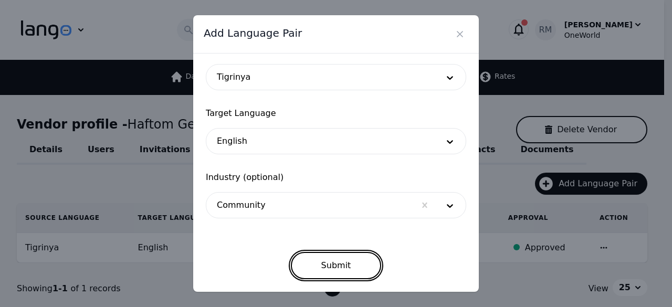
click at [317, 266] on button "Submit" at bounding box center [336, 265] width 91 height 27
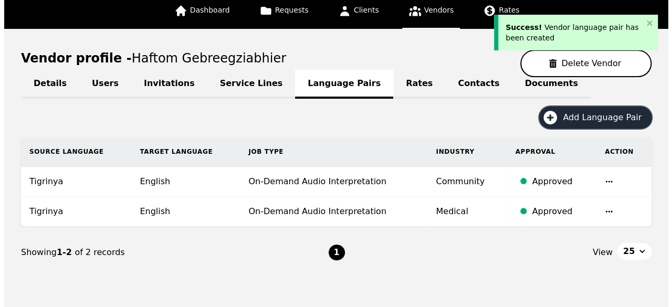
scroll to position [104, 0]
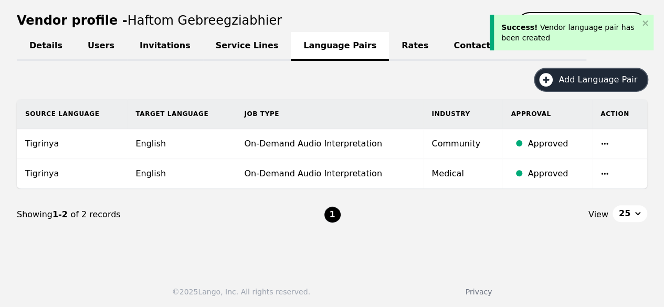
click at [591, 82] on span "Add Language Pair" at bounding box center [602, 80] width 86 height 13
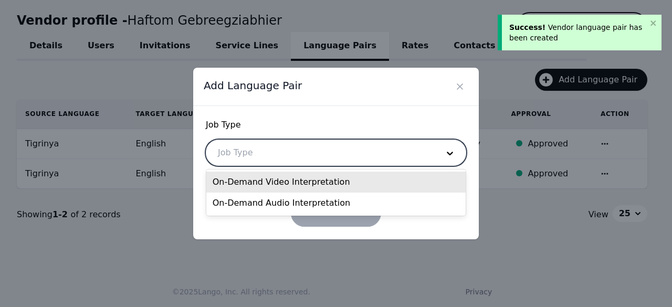
click at [274, 158] on div at bounding box center [320, 152] width 228 height 25
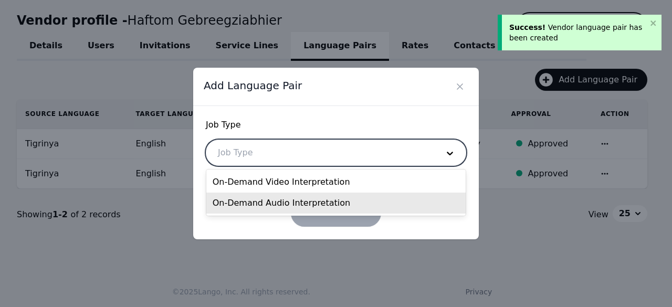
click at [289, 206] on div "On-Demand Audio Interpretation" at bounding box center [336, 203] width 260 height 21
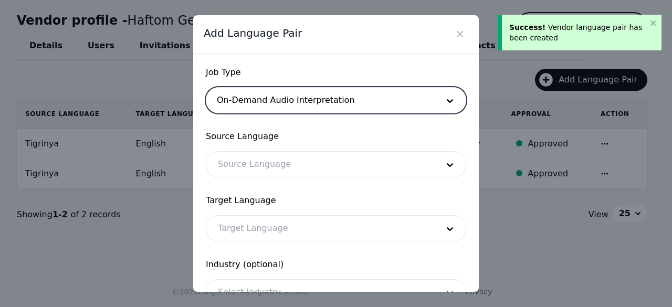
click at [282, 169] on div at bounding box center [320, 164] width 228 height 25
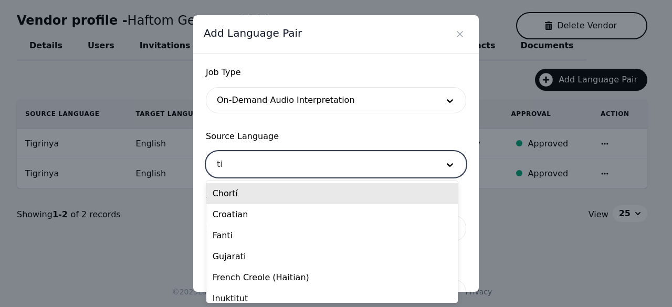
type input "tig"
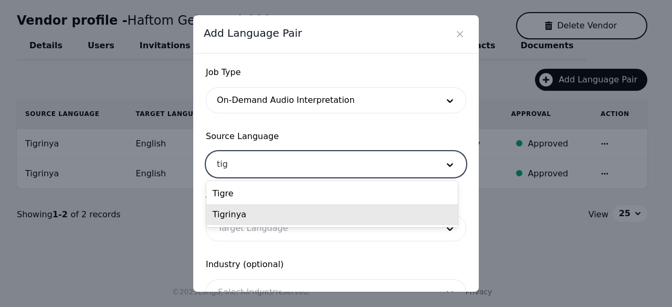
click at [269, 221] on div "Tigrinya" at bounding box center [332, 214] width 252 height 21
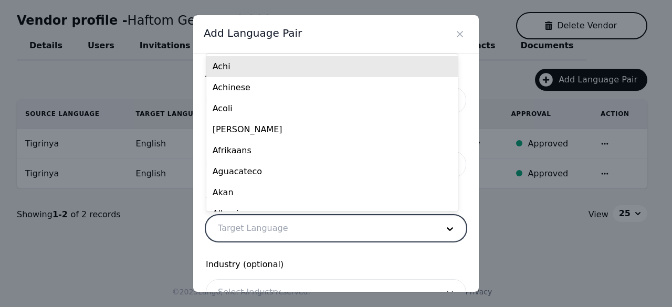
click at [277, 224] on div at bounding box center [320, 228] width 228 height 25
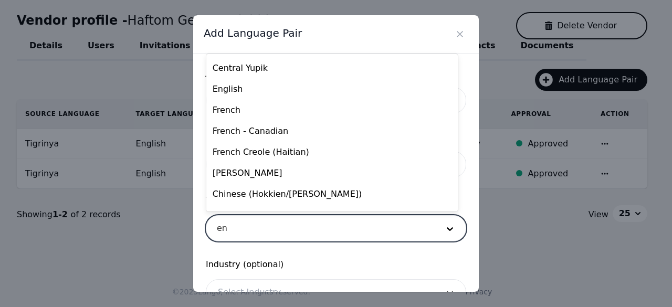
scroll to position [0, 0]
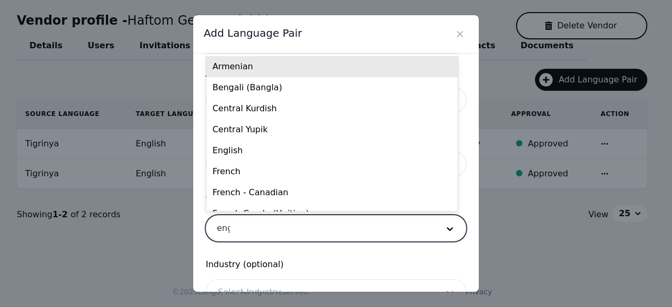
type input "engl"
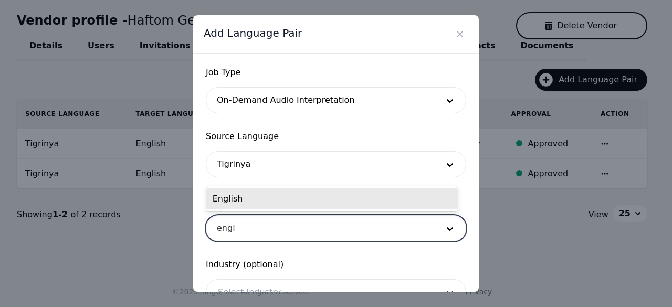
click at [293, 196] on div "English" at bounding box center [332, 198] width 252 height 21
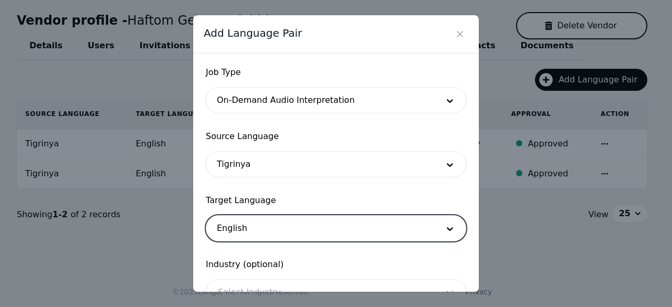
scroll to position [87, 0]
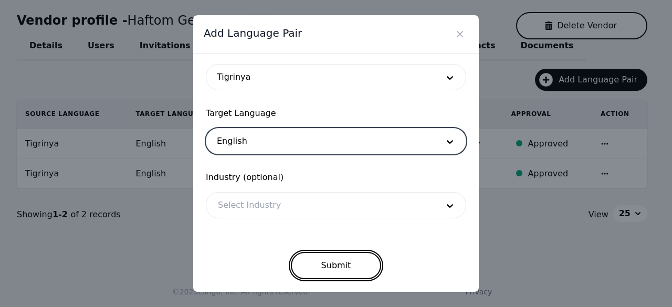
click at [353, 263] on button "Submit" at bounding box center [336, 265] width 91 height 27
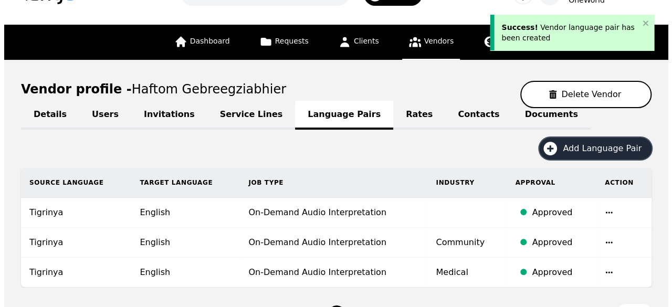
scroll to position [0, 0]
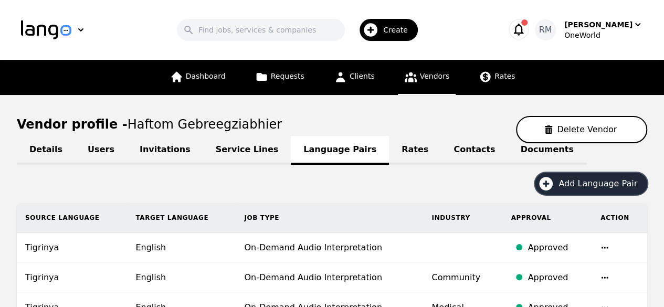
click at [404, 27] on span "Create" at bounding box center [399, 30] width 32 height 11
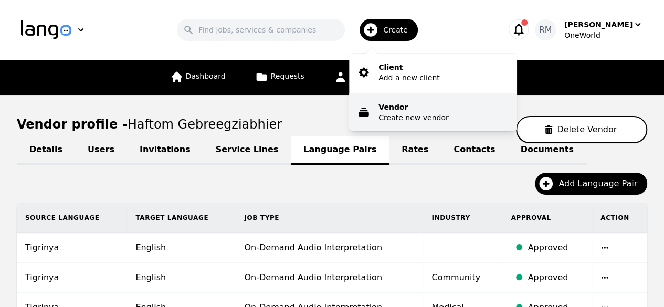
click at [409, 118] on p "Create new vendor" at bounding box center [414, 117] width 70 height 11
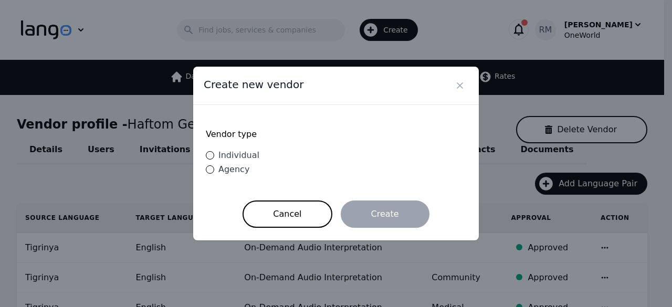
click at [239, 154] on span "Individual" at bounding box center [238, 155] width 41 height 10
click at [214, 154] on input "Individual" at bounding box center [210, 155] width 8 height 8
radio input "true"
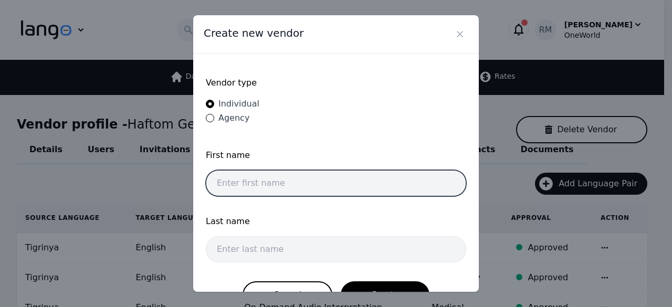
click at [334, 184] on input "text" at bounding box center [336, 183] width 260 height 26
paste input "Yowhannes Yitbarek Zemariam"
drag, startPoint x: 261, startPoint y: 181, endPoint x: 291, endPoint y: 174, distance: 30.2
click at [291, 174] on input "Yowhannes Yitbarek Zemariam" at bounding box center [336, 183] width 260 height 26
click at [317, 184] on input "Yowhannes Yitbarek Zemariam" at bounding box center [336, 183] width 260 height 26
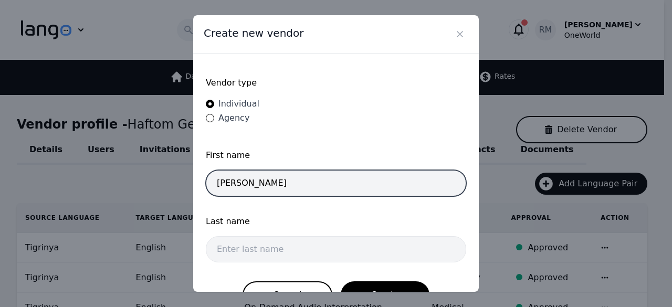
drag, startPoint x: 294, startPoint y: 181, endPoint x: 404, endPoint y: 178, distance: 110.3
click at [404, 178] on input "Yowhannes Yitbarek Zemariam" at bounding box center [336, 183] width 260 height 26
type input "Yowhannes Yitbarek"
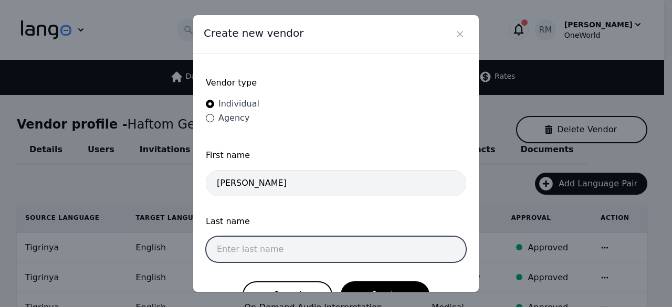
click at [321, 242] on input "text" at bounding box center [336, 249] width 260 height 26
paste input "Zemariam"
type input "Zemariam"
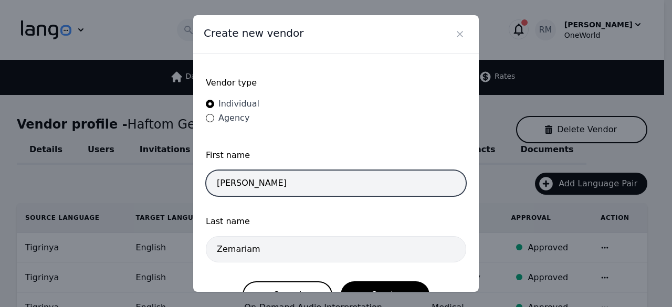
click at [386, 182] on input "Yowhannes Yitbarek" at bounding box center [336, 183] width 260 height 26
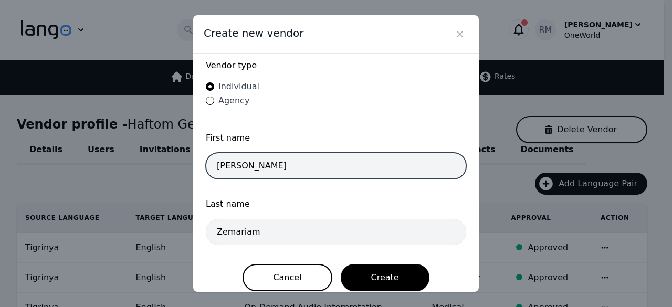
scroll to position [27, 0]
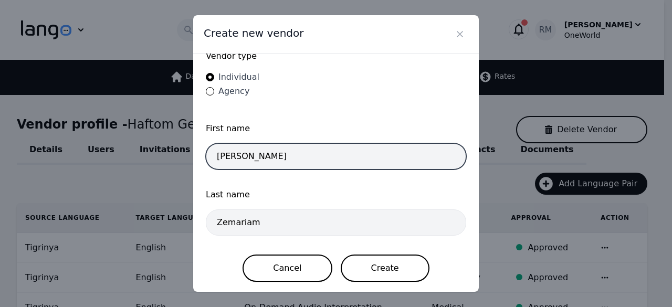
type input "Yowhannes Yitbarek"
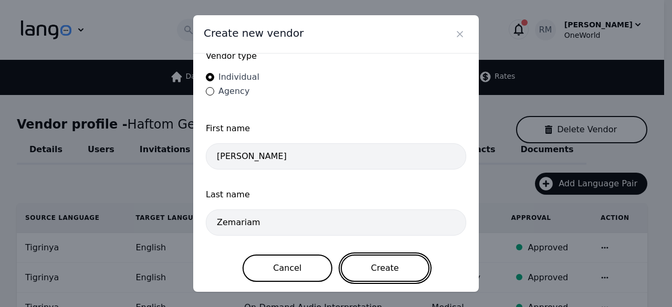
click at [395, 273] on button "Create" at bounding box center [385, 268] width 89 height 27
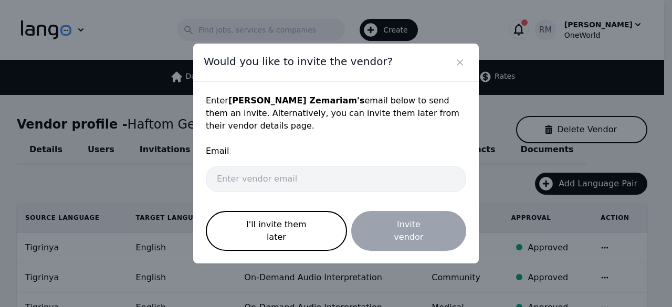
scroll to position [0, 0]
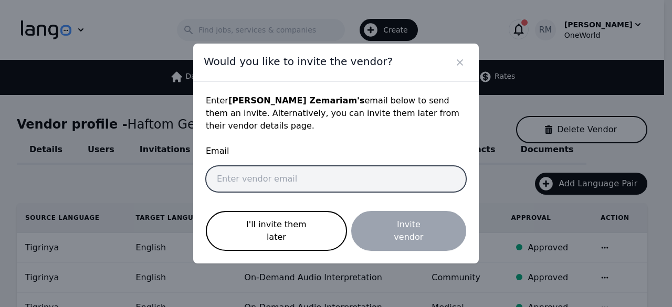
click at [282, 176] on input "email" at bounding box center [336, 179] width 260 height 26
paste input "yohannesyitbarek16@gmail.com"
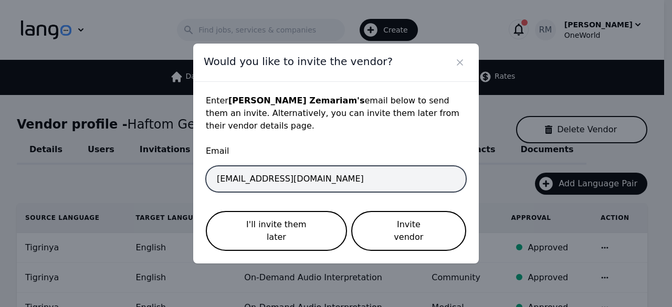
type input "yohannesyitbarek16@gmail.com"
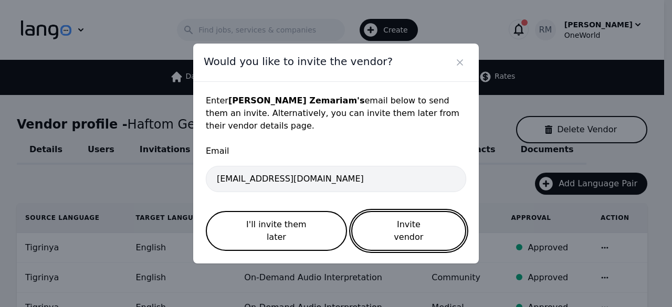
click at [410, 227] on button "Invite vendor" at bounding box center [408, 231] width 115 height 40
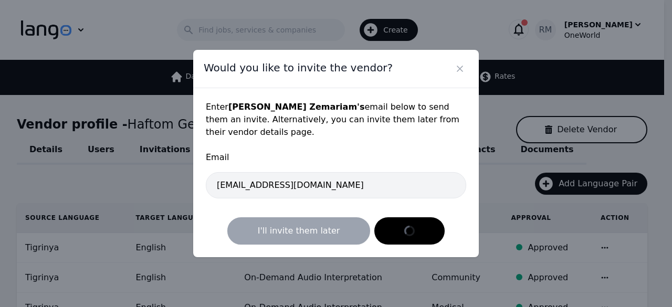
select select "active"
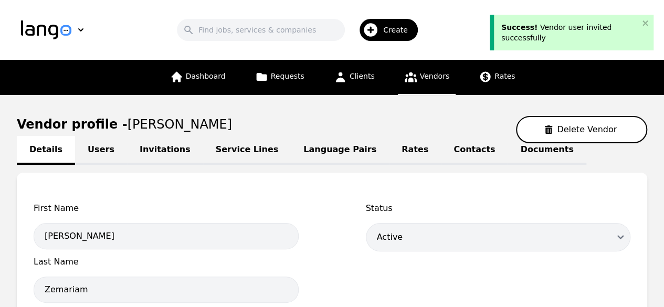
click at [291, 148] on link "Language Pairs" at bounding box center [340, 150] width 98 height 29
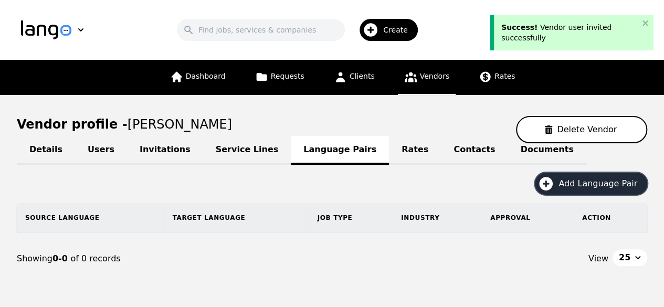
click at [624, 192] on button "Add Language Pair" at bounding box center [591, 184] width 112 height 22
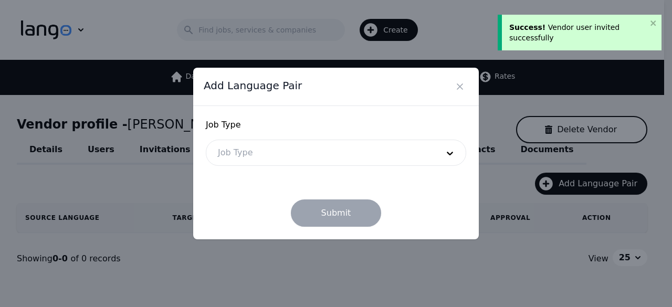
click at [267, 152] on div at bounding box center [320, 152] width 228 height 25
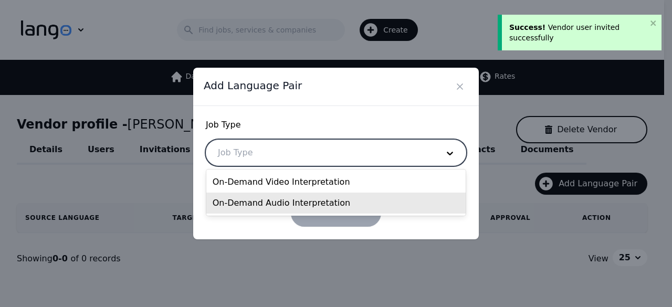
click at [270, 201] on div "On-Demand Audio Interpretation" at bounding box center [336, 203] width 260 height 21
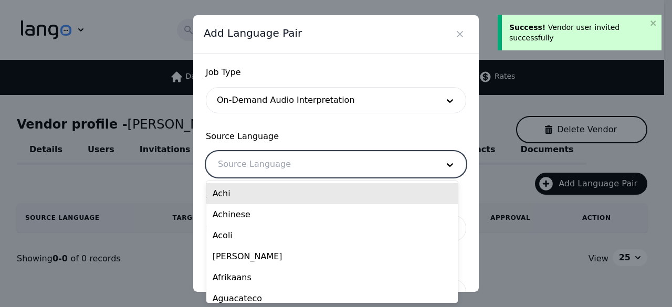
click at [285, 166] on div at bounding box center [320, 164] width 228 height 25
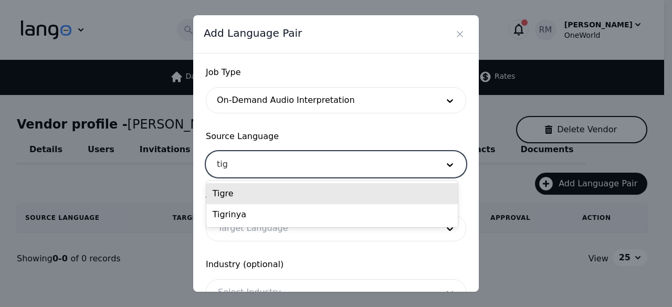
type input "tigr"
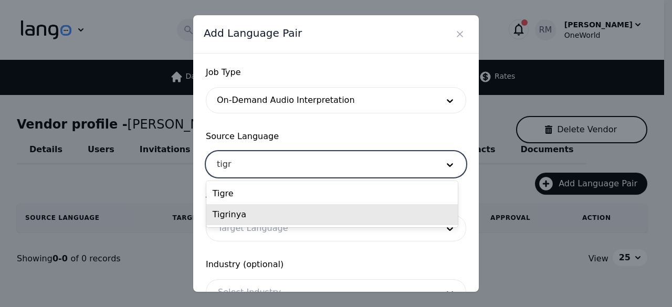
click at [397, 212] on div "Tigrinya" at bounding box center [332, 214] width 252 height 21
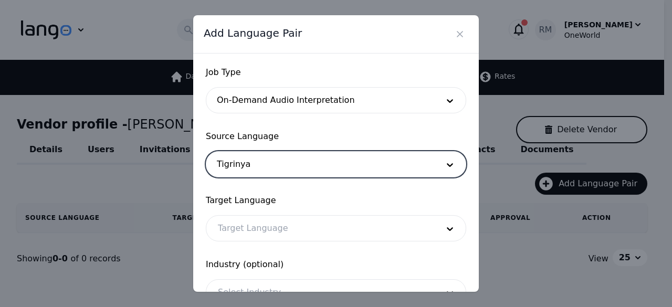
scroll to position [87, 0]
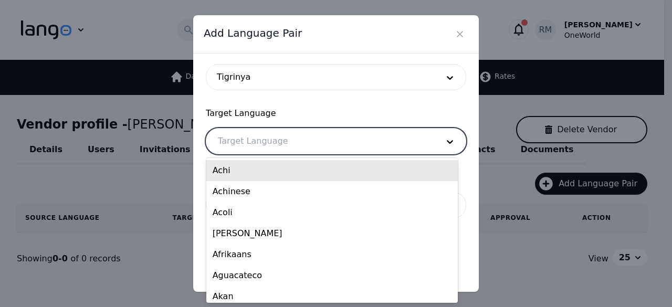
click at [256, 137] on div at bounding box center [320, 141] width 228 height 25
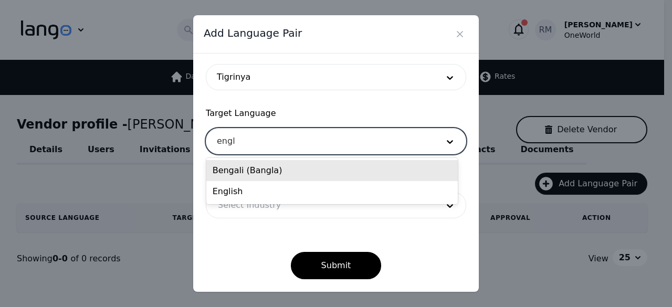
type input "engli"
click at [236, 175] on div "English" at bounding box center [332, 170] width 252 height 21
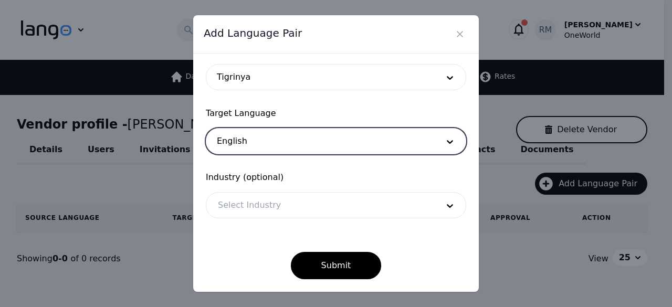
click at [227, 197] on div at bounding box center [320, 205] width 228 height 25
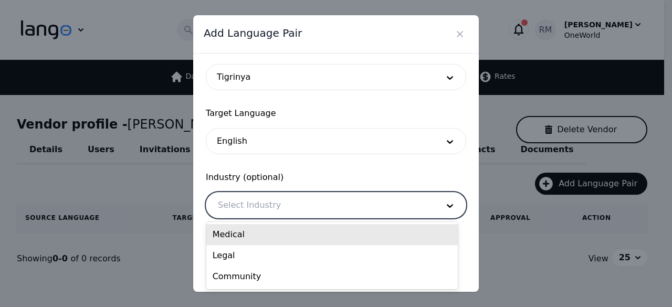
click at [249, 229] on div "Medical" at bounding box center [332, 234] width 252 height 21
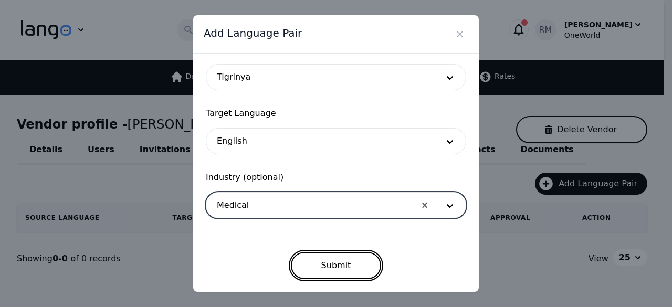
click at [332, 269] on button "Submit" at bounding box center [336, 265] width 91 height 27
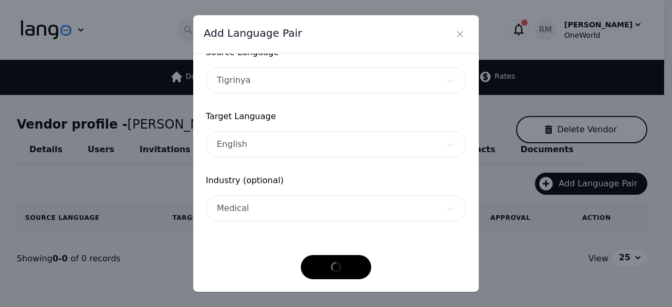
scroll to position [83, 0]
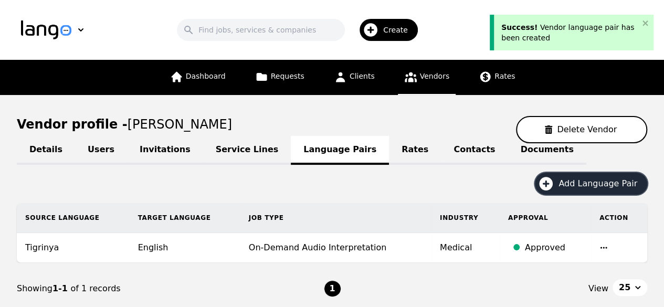
click at [591, 178] on span "Add Language Pair" at bounding box center [602, 183] width 86 height 13
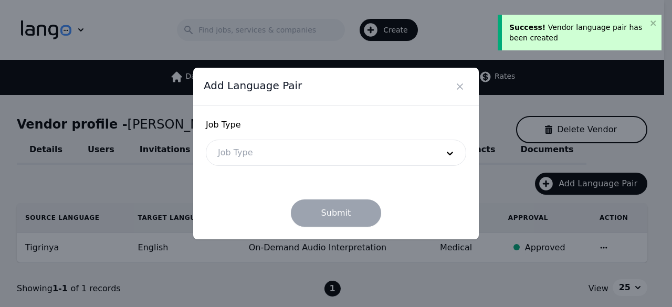
click at [278, 138] on div "Job Type Job Type" at bounding box center [336, 142] width 260 height 47
drag, startPoint x: 277, startPoint y: 148, endPoint x: 282, endPoint y: 154, distance: 8.5
click at [276, 148] on div at bounding box center [320, 152] width 228 height 25
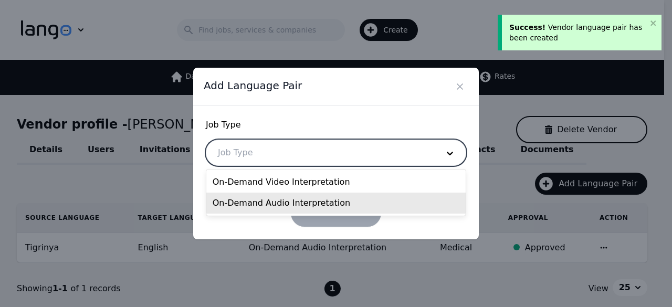
click at [281, 207] on div "On-Demand Audio Interpretation" at bounding box center [336, 203] width 260 height 21
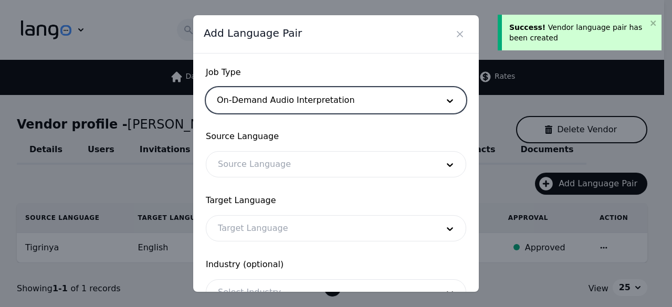
click at [287, 176] on div at bounding box center [320, 164] width 228 height 25
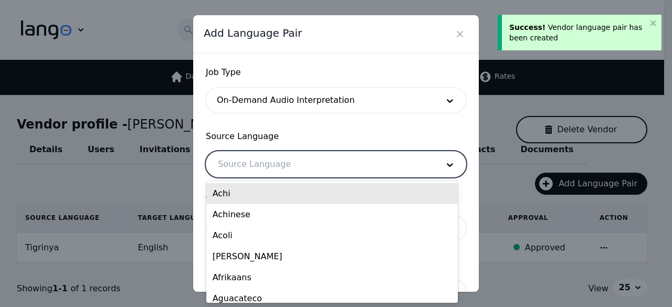
type input "e"
type input "tig"
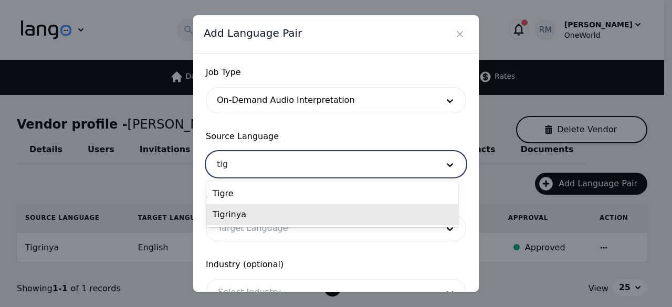
click at [351, 217] on div "Tigrinya" at bounding box center [332, 214] width 252 height 21
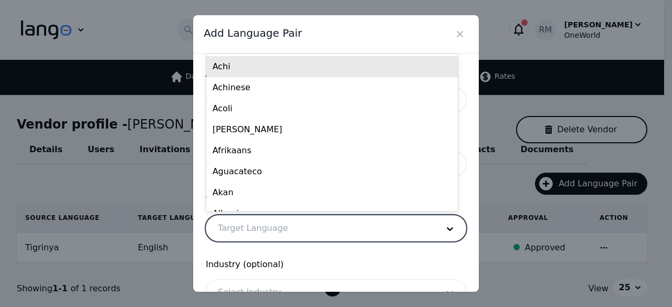
click at [312, 229] on div at bounding box center [320, 228] width 228 height 25
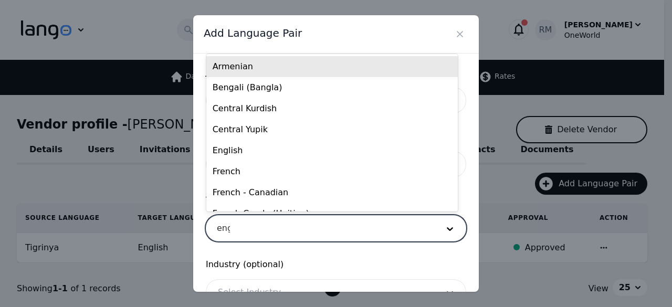
type input "engl"
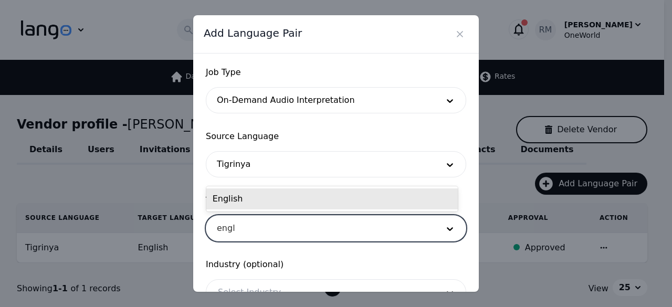
click at [398, 193] on div "English" at bounding box center [332, 198] width 252 height 21
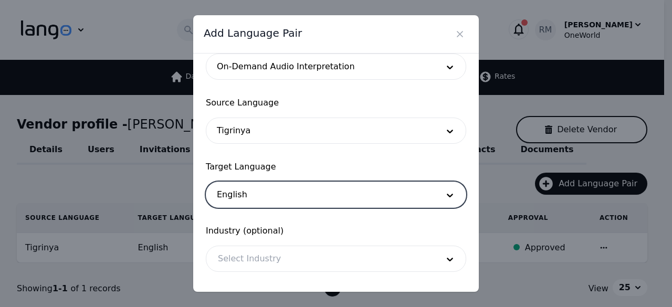
scroll to position [87, 0]
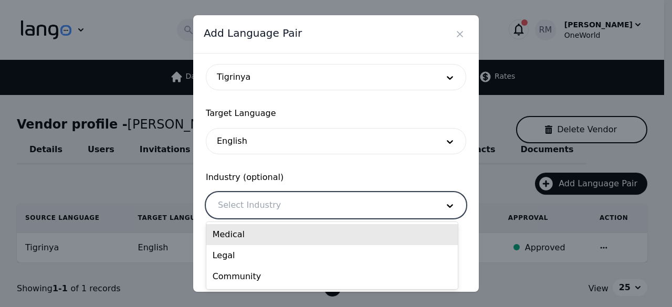
click at [319, 202] on div at bounding box center [320, 205] width 228 height 25
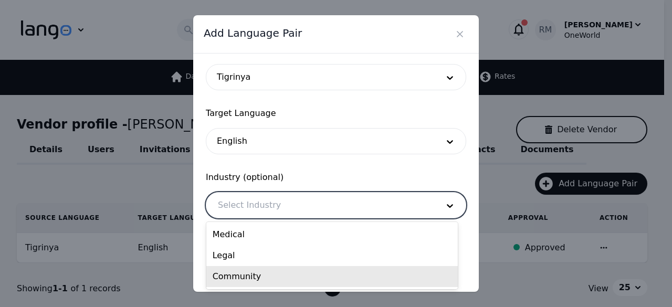
click at [271, 282] on div "Community" at bounding box center [332, 276] width 252 height 21
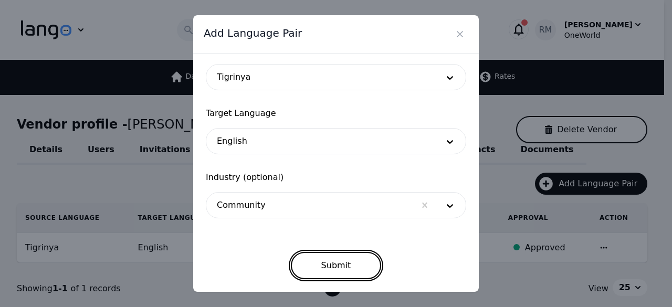
click at [319, 269] on button "Submit" at bounding box center [336, 265] width 91 height 27
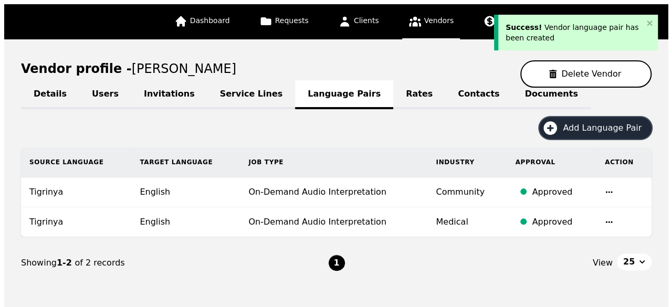
scroll to position [104, 0]
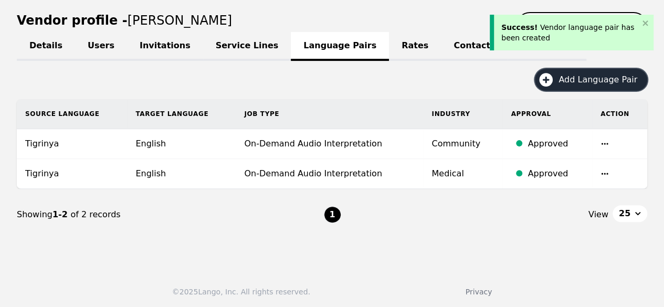
click at [602, 82] on span "Add Language Pair" at bounding box center [602, 80] width 86 height 13
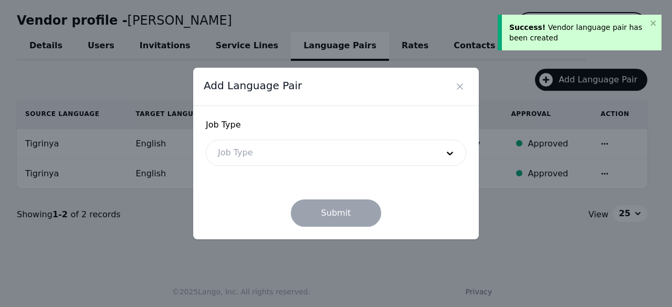
click at [234, 157] on div at bounding box center [320, 152] width 228 height 25
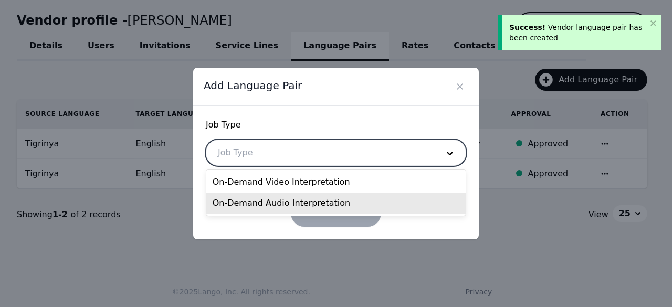
click at [256, 198] on div "On-Demand Audio Interpretation" at bounding box center [336, 203] width 260 height 21
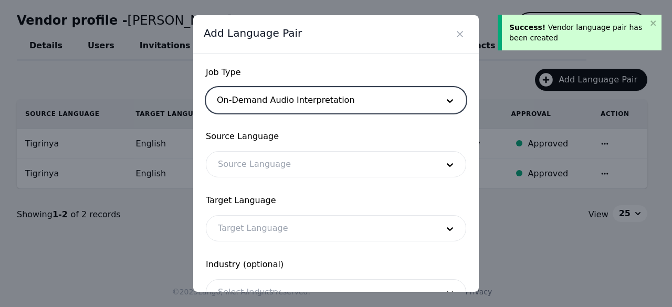
click at [276, 163] on div at bounding box center [320, 164] width 228 height 25
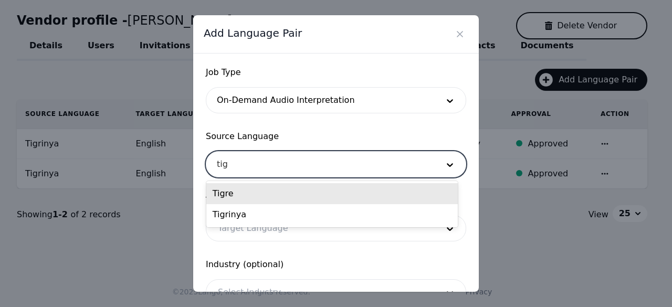
type input "tigr"
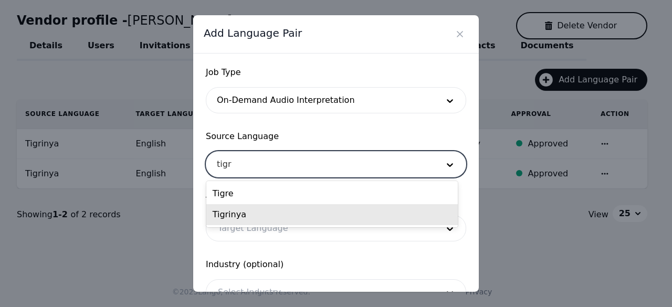
drag, startPoint x: 299, startPoint y: 212, endPoint x: 294, endPoint y: 224, distance: 13.7
click at [299, 213] on div "Tigrinya" at bounding box center [332, 214] width 252 height 21
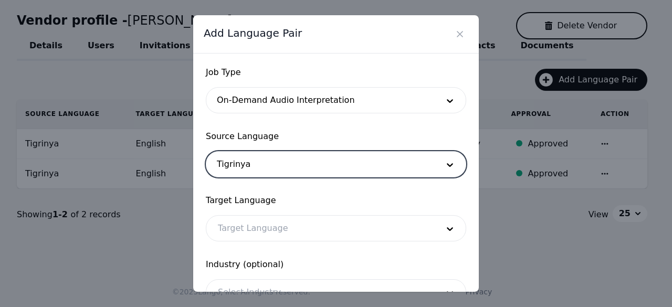
click at [292, 232] on div at bounding box center [320, 228] width 228 height 25
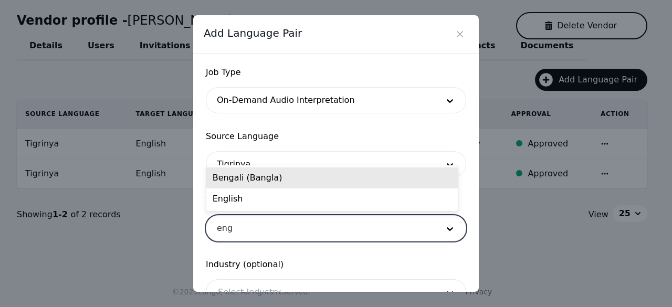
type input "engl"
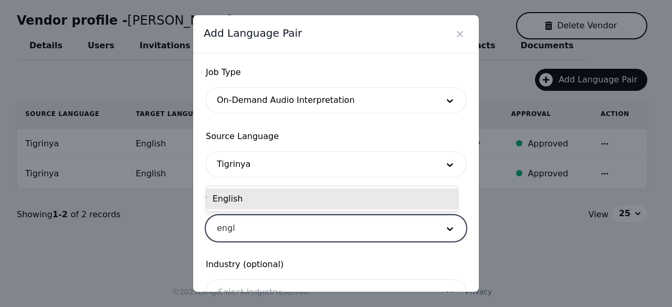
click at [329, 199] on div "English" at bounding box center [332, 198] width 252 height 21
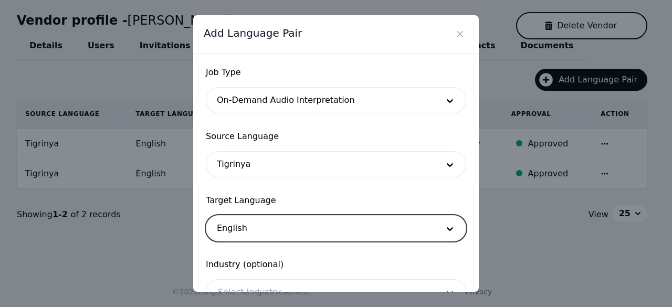
scroll to position [87, 0]
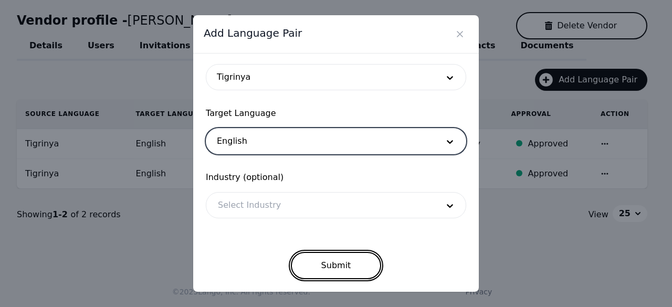
click at [360, 266] on button "Submit" at bounding box center [336, 265] width 91 height 27
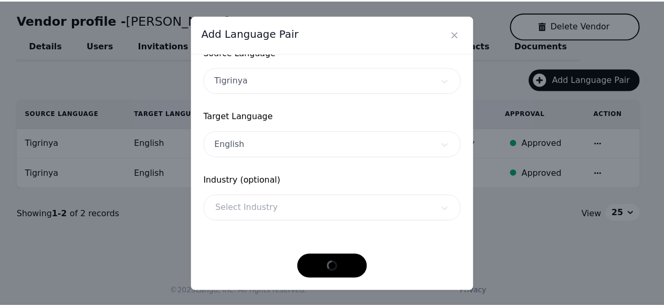
scroll to position [83, 0]
